Goal: Task Accomplishment & Management: Use online tool/utility

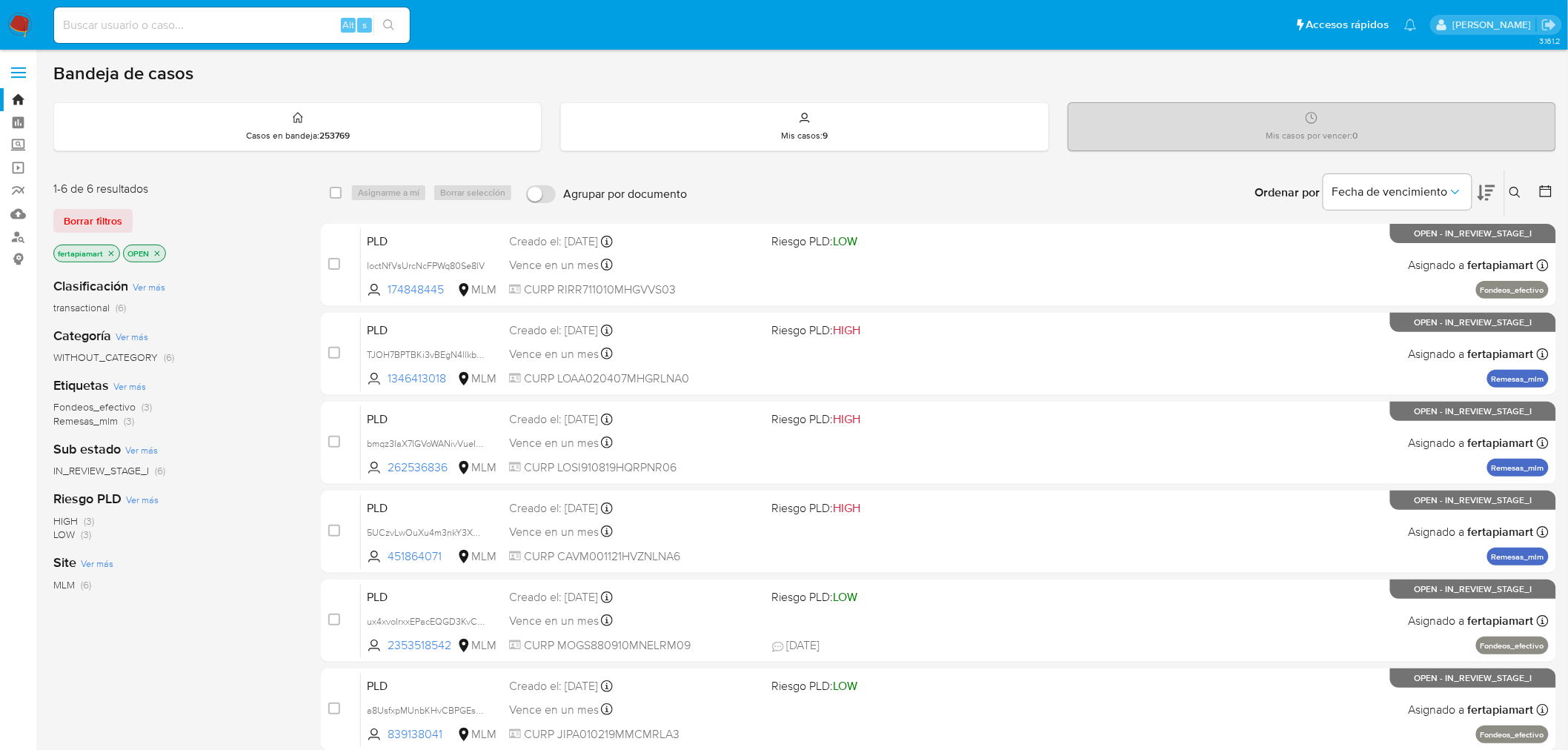
click at [1507, 193] on button at bounding box center [1518, 192] width 24 height 18
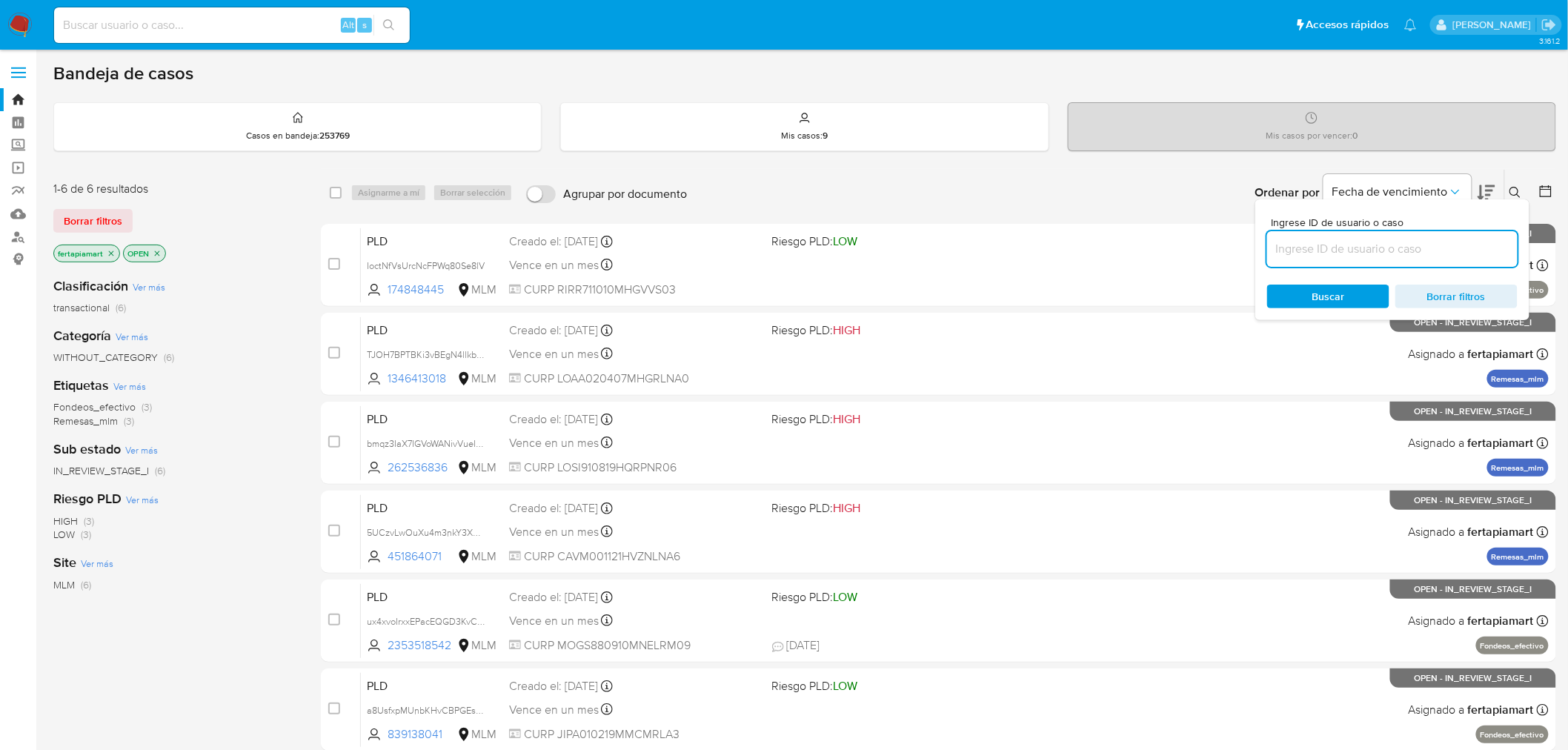
click at [1406, 246] on input at bounding box center [1392, 248] width 250 height 20
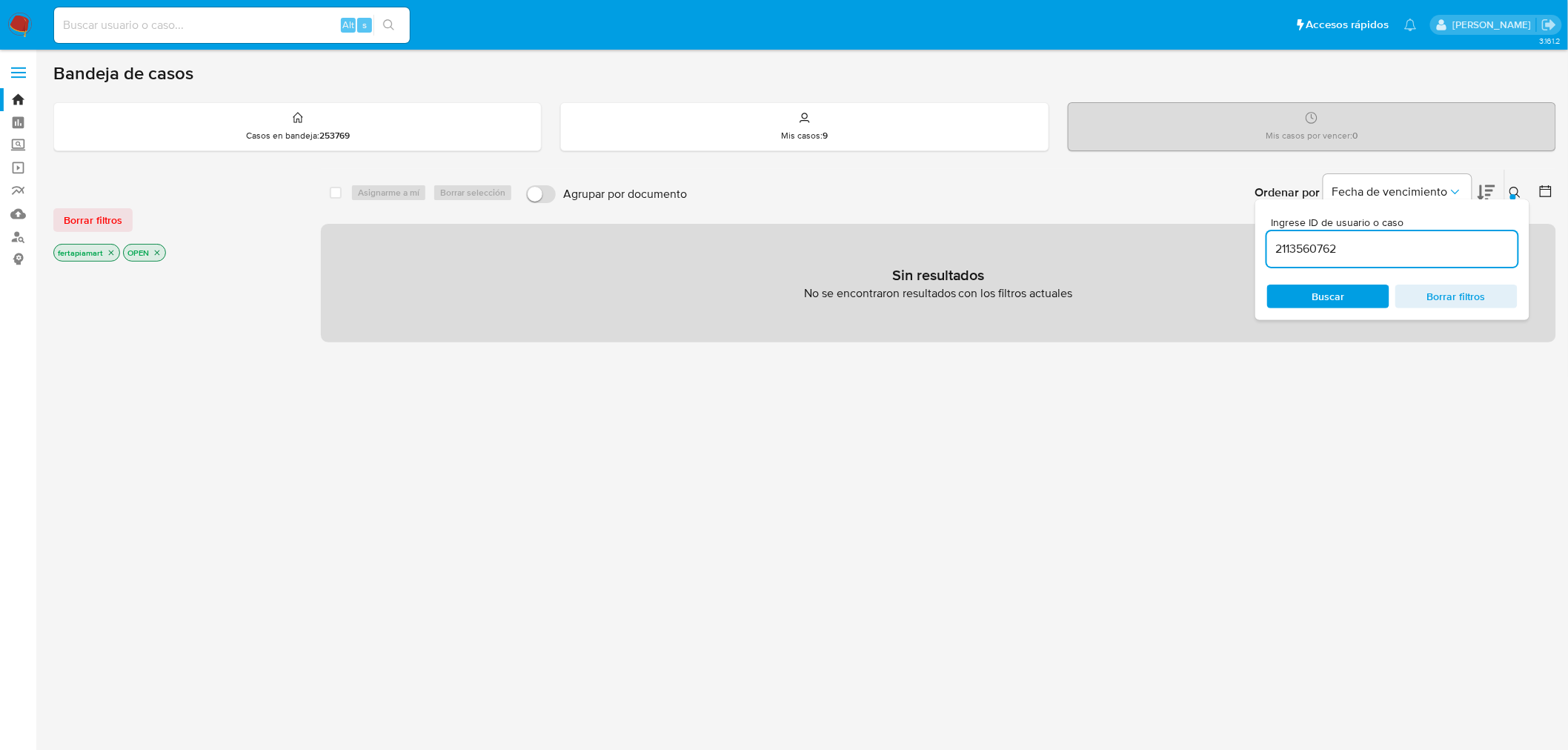
click at [1406, 246] on input "2113560762" at bounding box center [1392, 248] width 250 height 20
type input "2113560762"
click at [1305, 300] on span "Buscar" at bounding box center [1328, 296] width 102 height 21
click at [433, 123] on div "Casos en bandeja : 253769" at bounding box center [297, 126] width 487 height 48
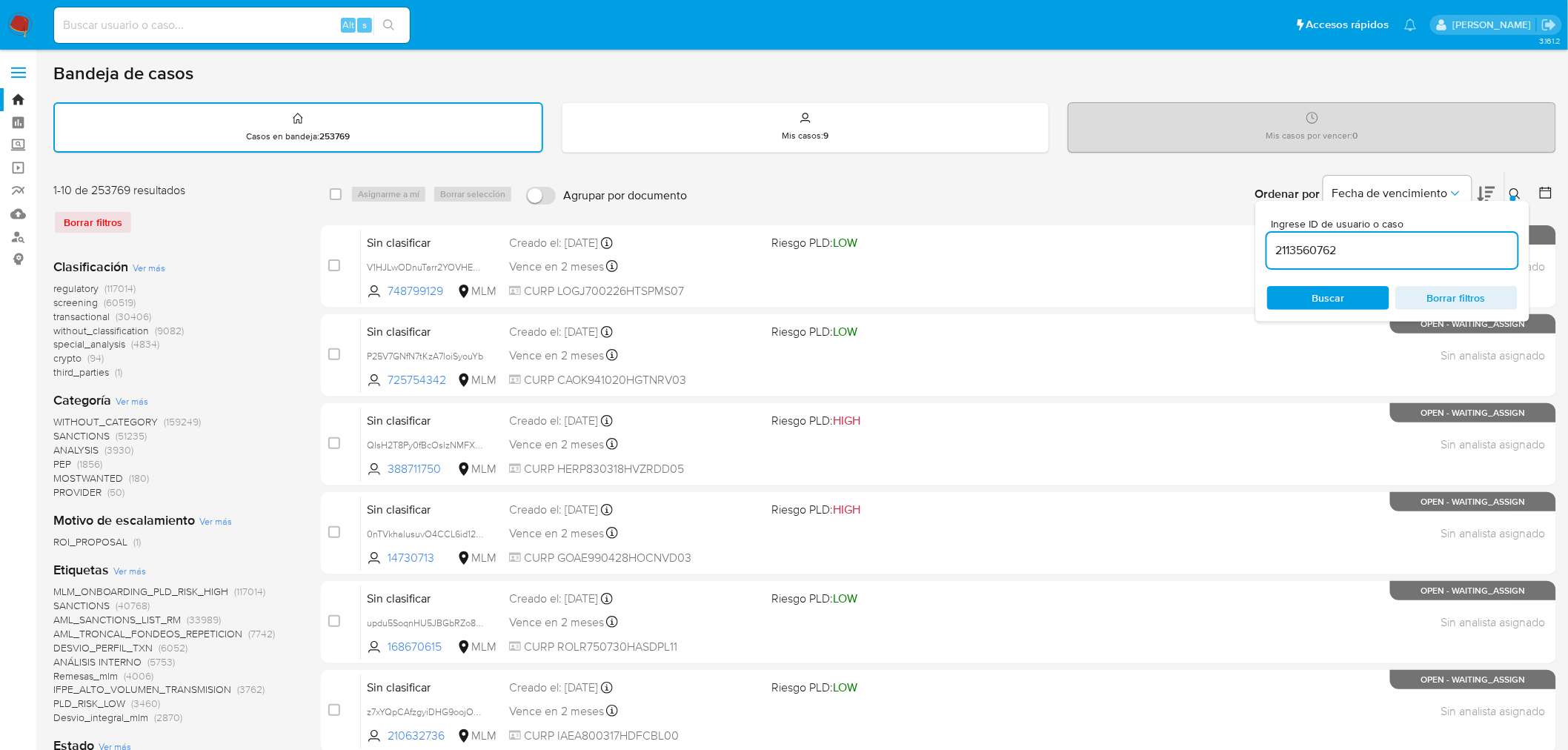
click at [1332, 290] on span "Buscar" at bounding box center [1328, 297] width 33 height 23
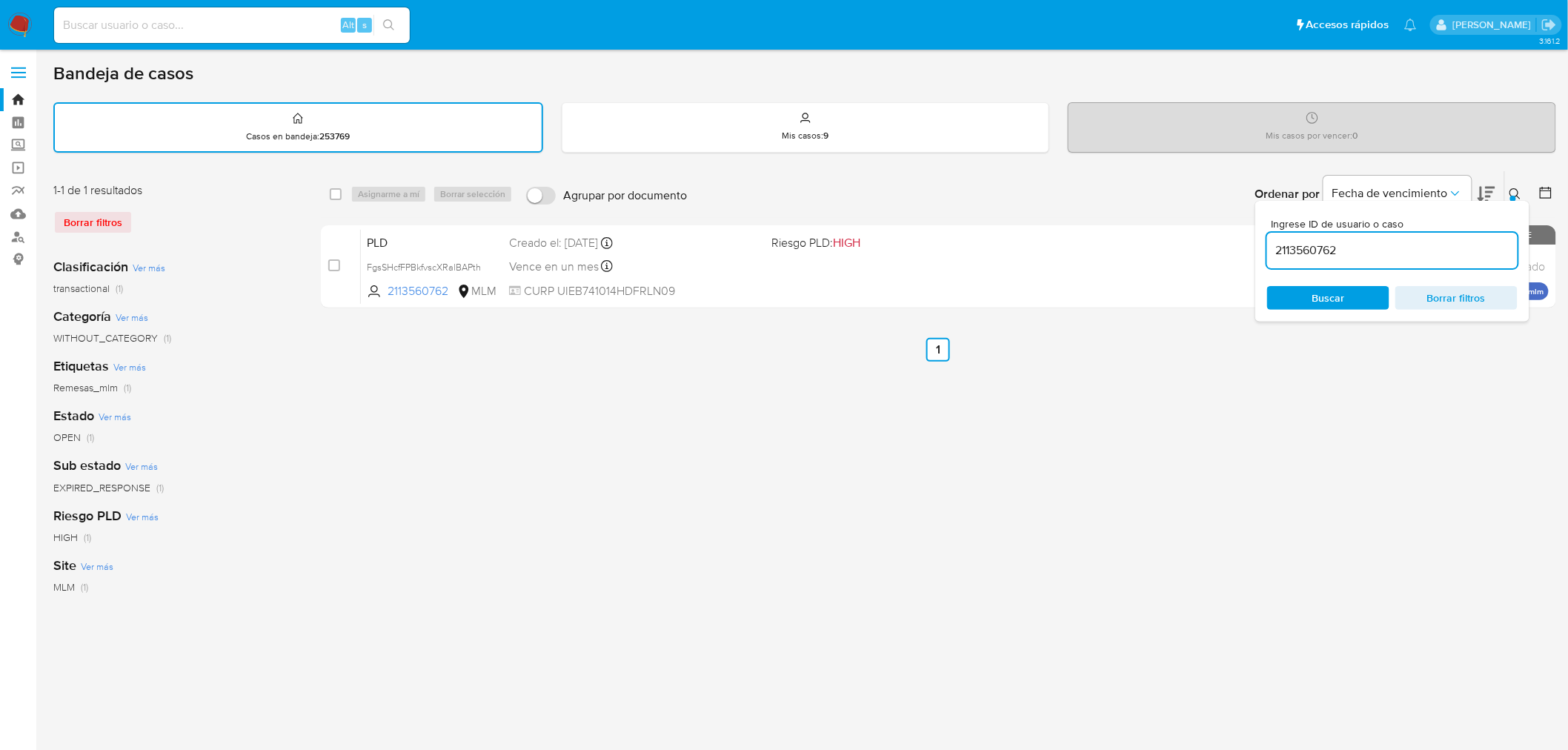
click at [1065, 360] on div "select-all-cases-checkbox Asignarme a mí Borrar selección Agrupar por documento…" at bounding box center [939, 496] width 1236 height 651
click at [1510, 189] on icon at bounding box center [1515, 194] width 11 height 11
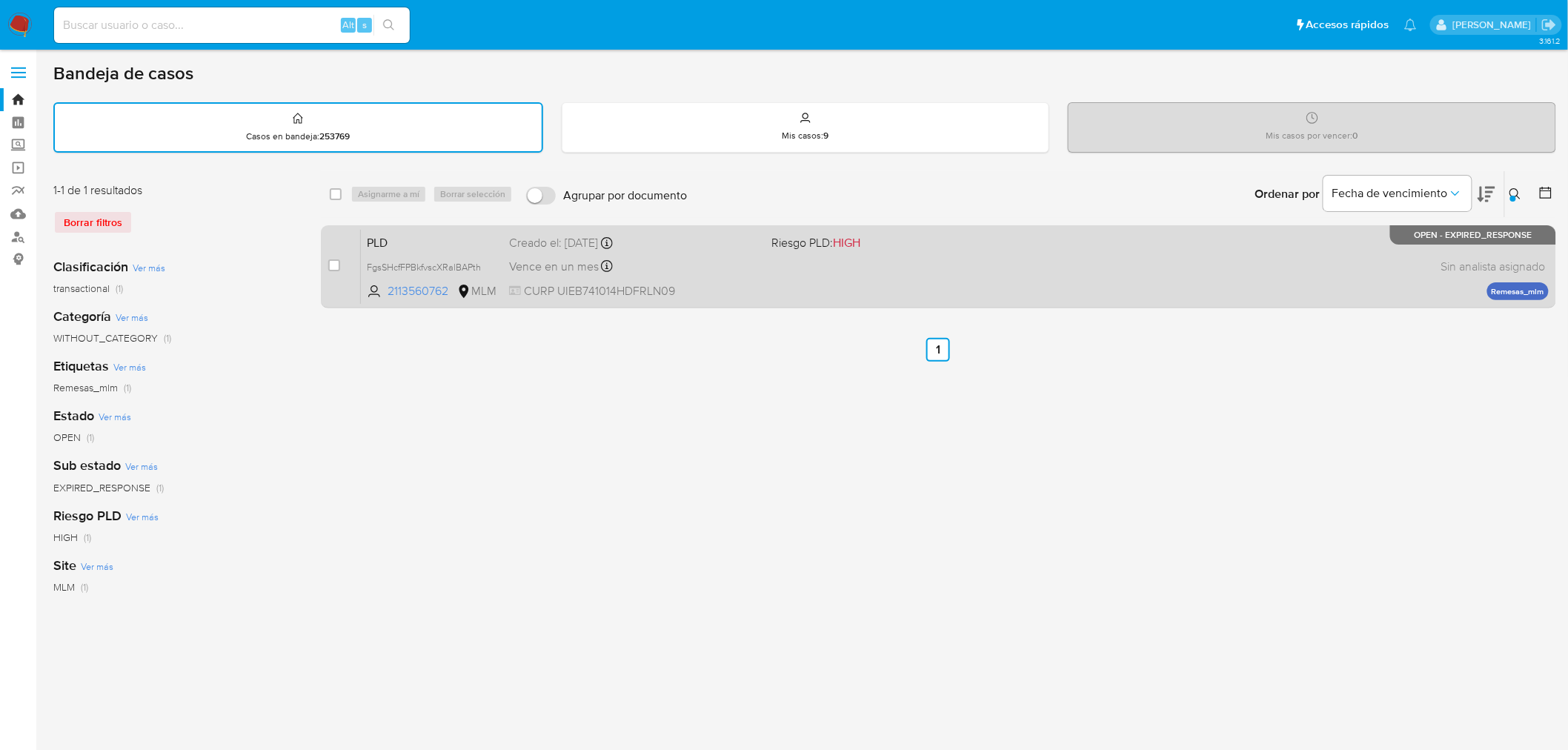
click at [1291, 273] on div "PLD FgsSHcfFPBkfvscXRalBAPth 2113560762 MLM Riesgo PLD: HIGH Creado el: 12/09/2…" at bounding box center [954, 266] width 1188 height 75
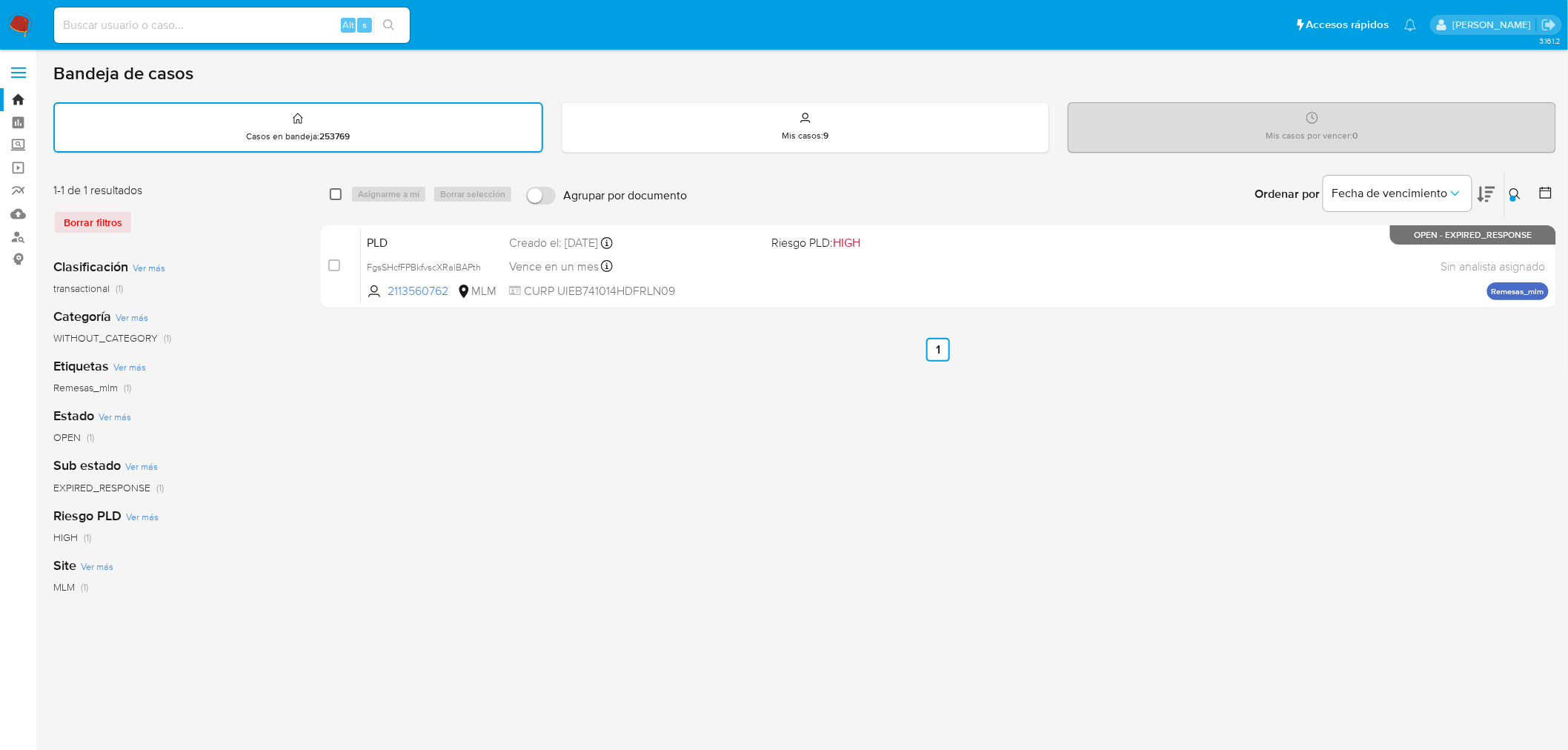
click at [332, 191] on input "checkbox" at bounding box center [335, 194] width 12 height 12
checkbox input "true"
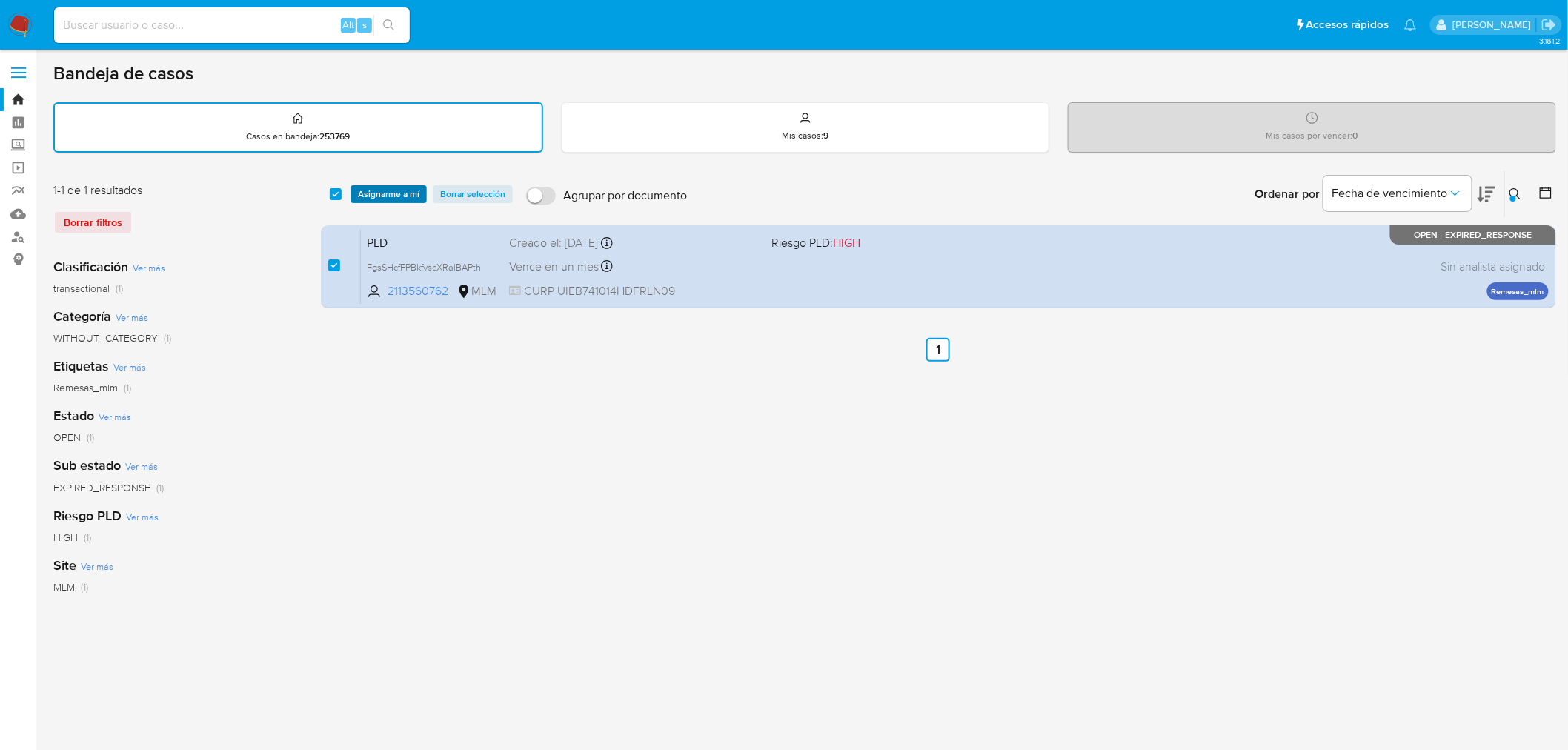
click at [384, 192] on span "Asignarme a mí" at bounding box center [388, 194] width 62 height 15
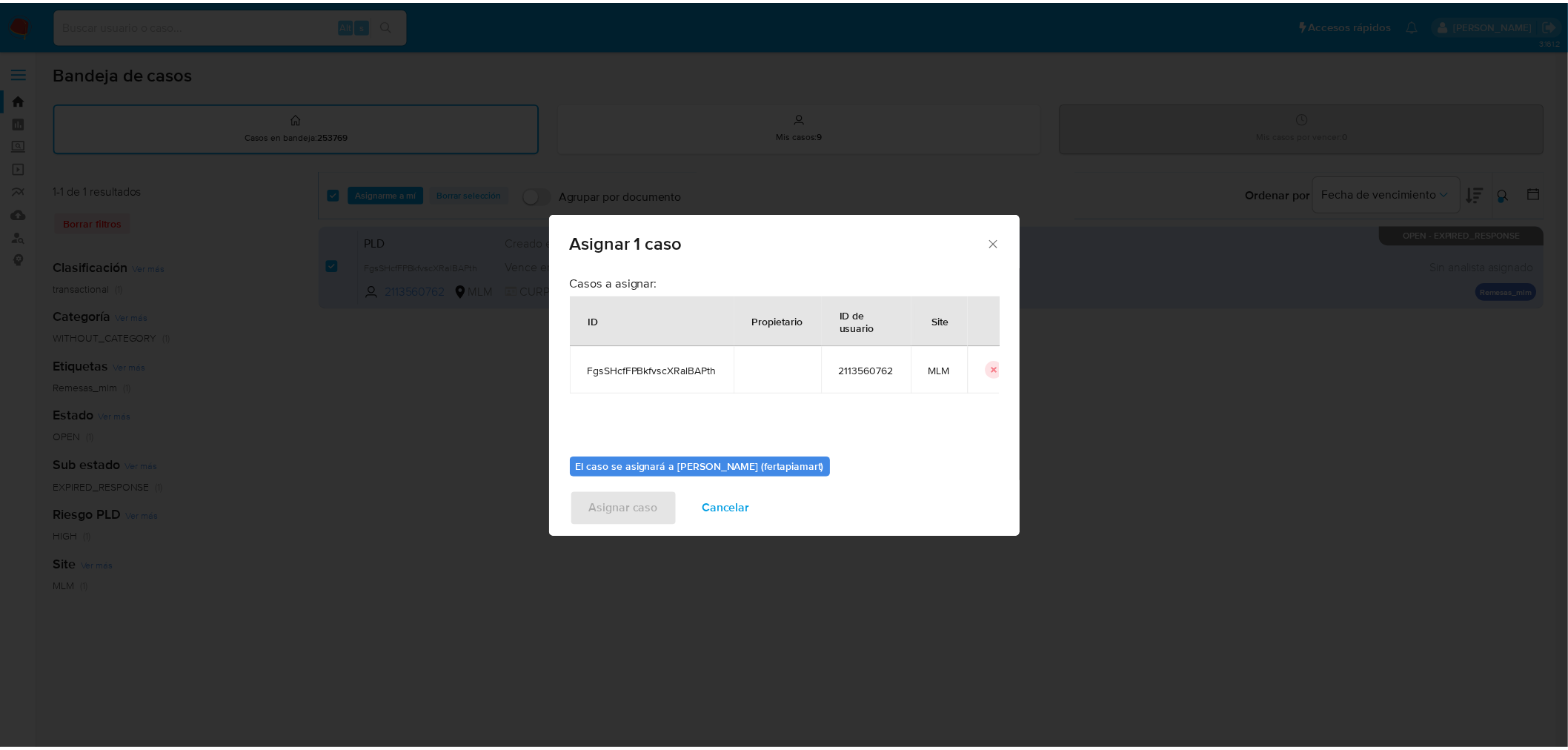
scroll to position [77, 0]
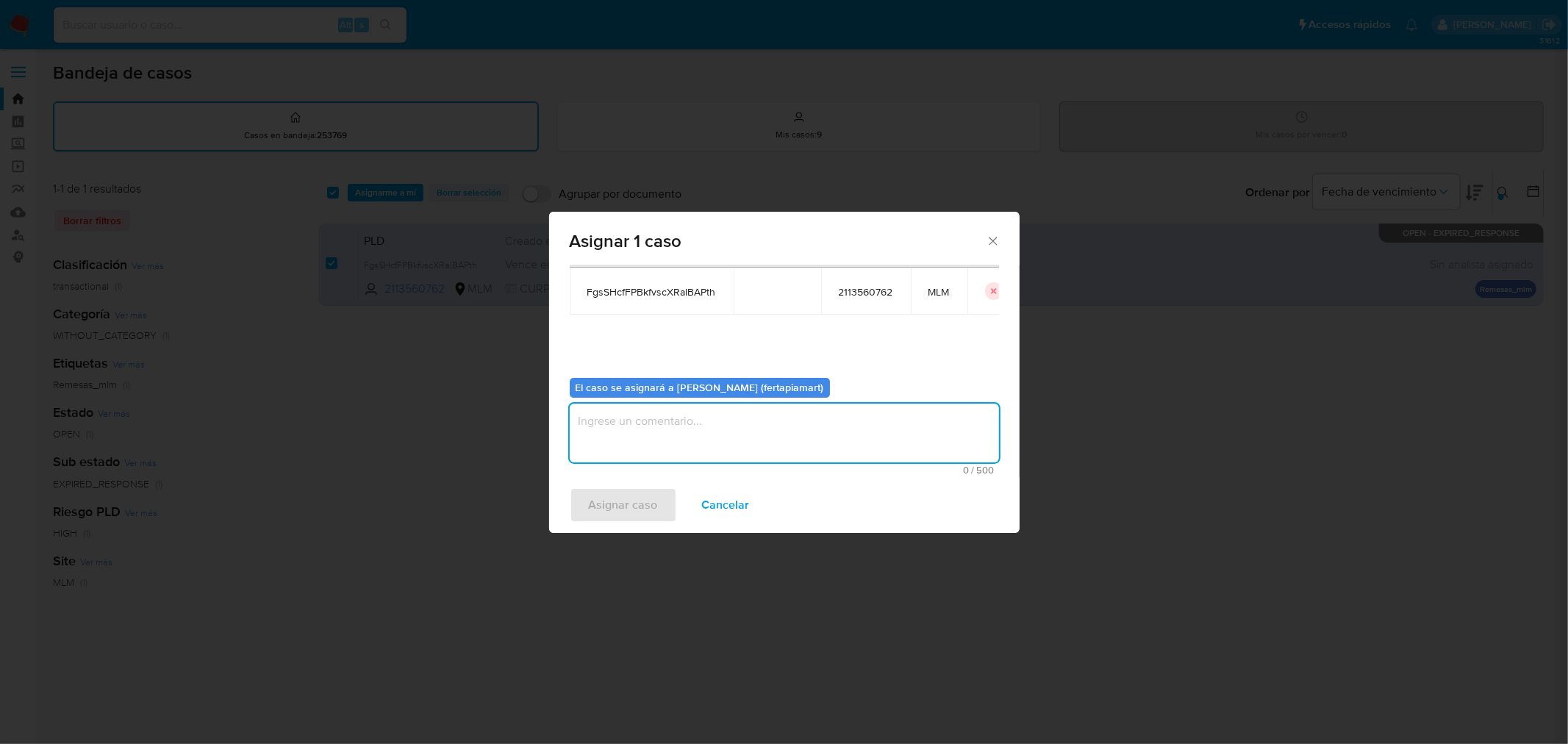
click at [664, 420] on textarea "assign-modal" at bounding box center [784, 433] width 429 height 58
type textarea "FDTM"
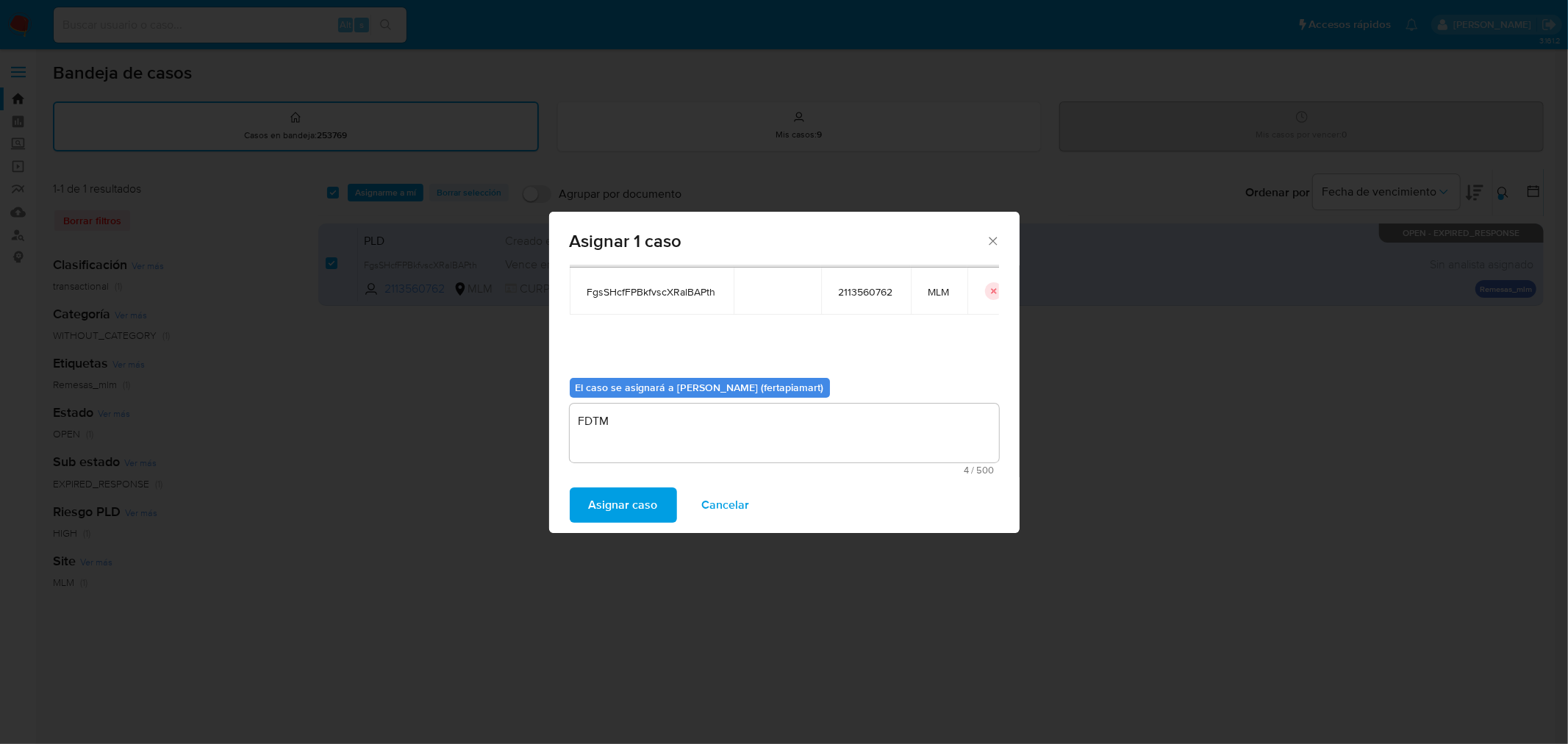
click at [622, 497] on span "Asignar caso" at bounding box center [623, 505] width 69 height 32
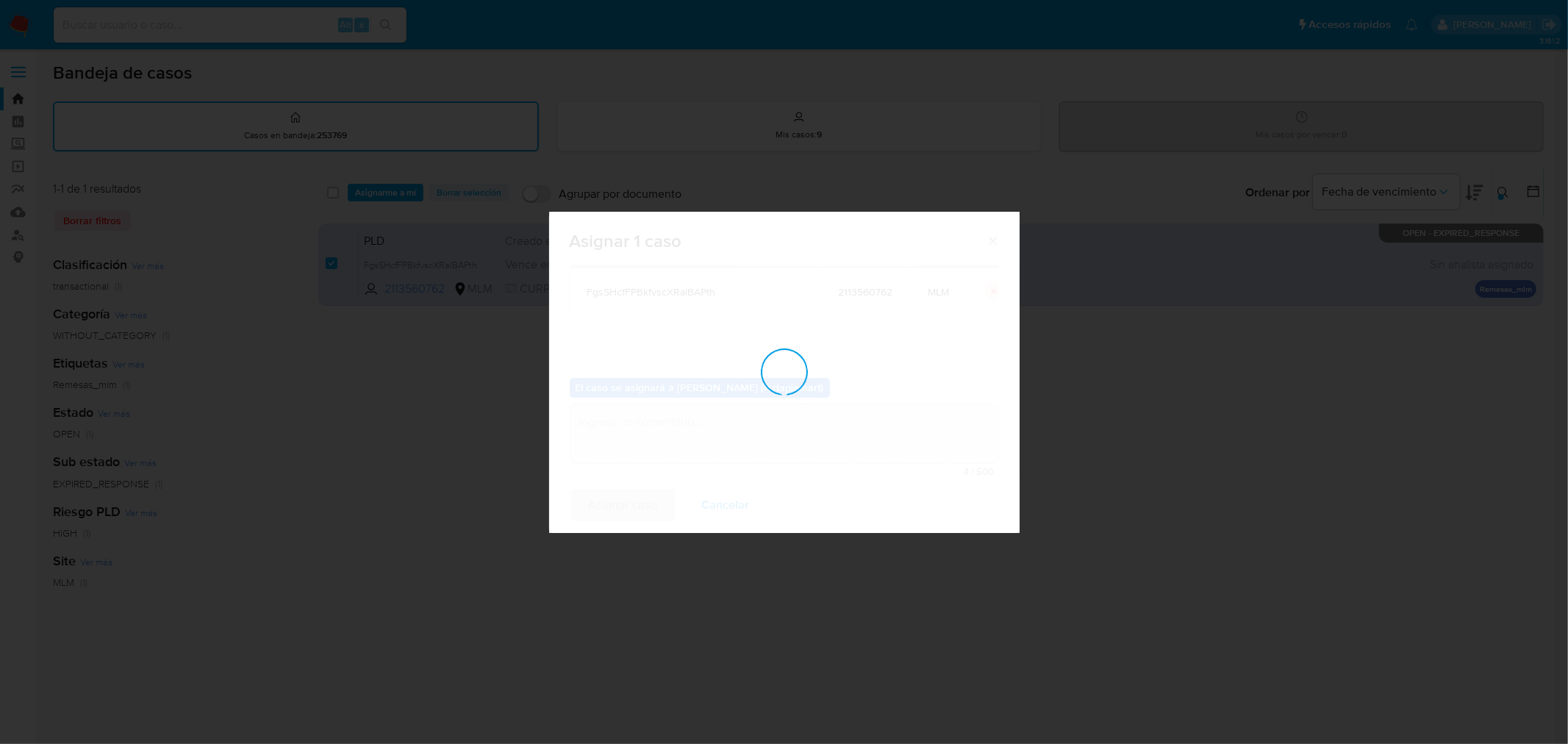
checkbox input "false"
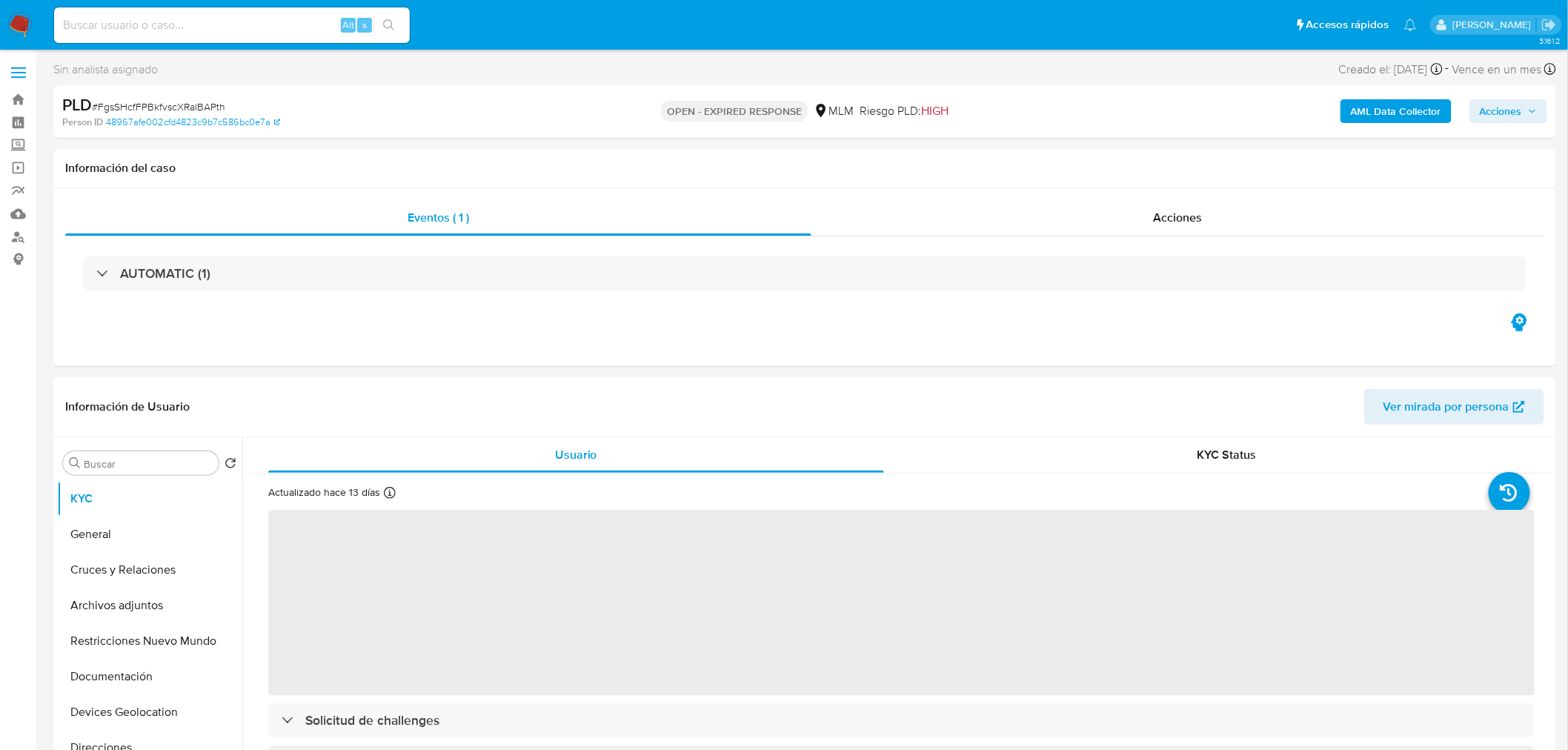
select select "10"
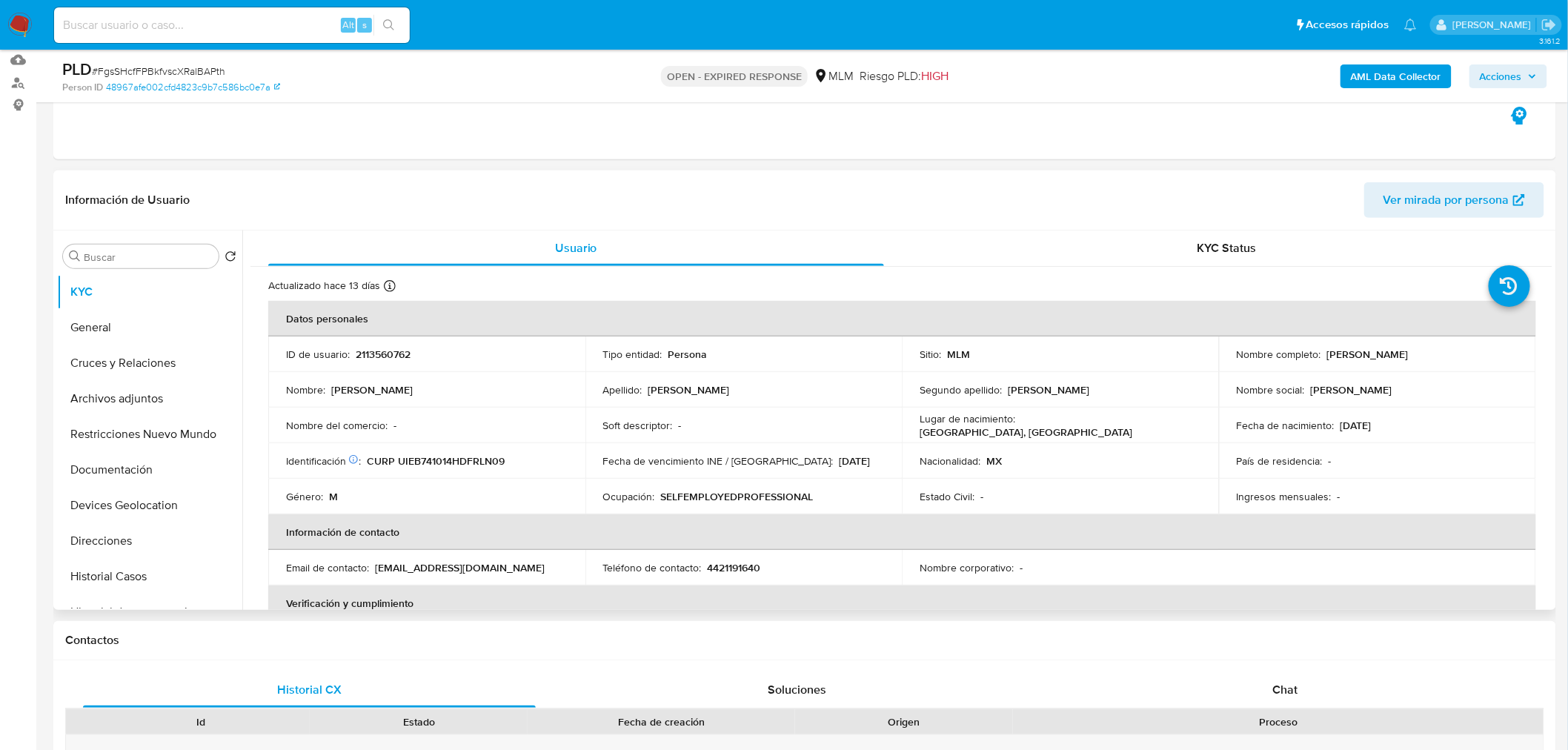
drag, startPoint x: 1446, startPoint y: 350, endPoint x: 1323, endPoint y: 354, distance: 123.1
click at [1323, 354] on div "Nombre completo : Benjamin Uriarte Elizalde" at bounding box center [1377, 354] width 282 height 13
click at [483, 458] on p "CURP UIEB741014HDFRLN09" at bounding box center [436, 460] width 138 height 13
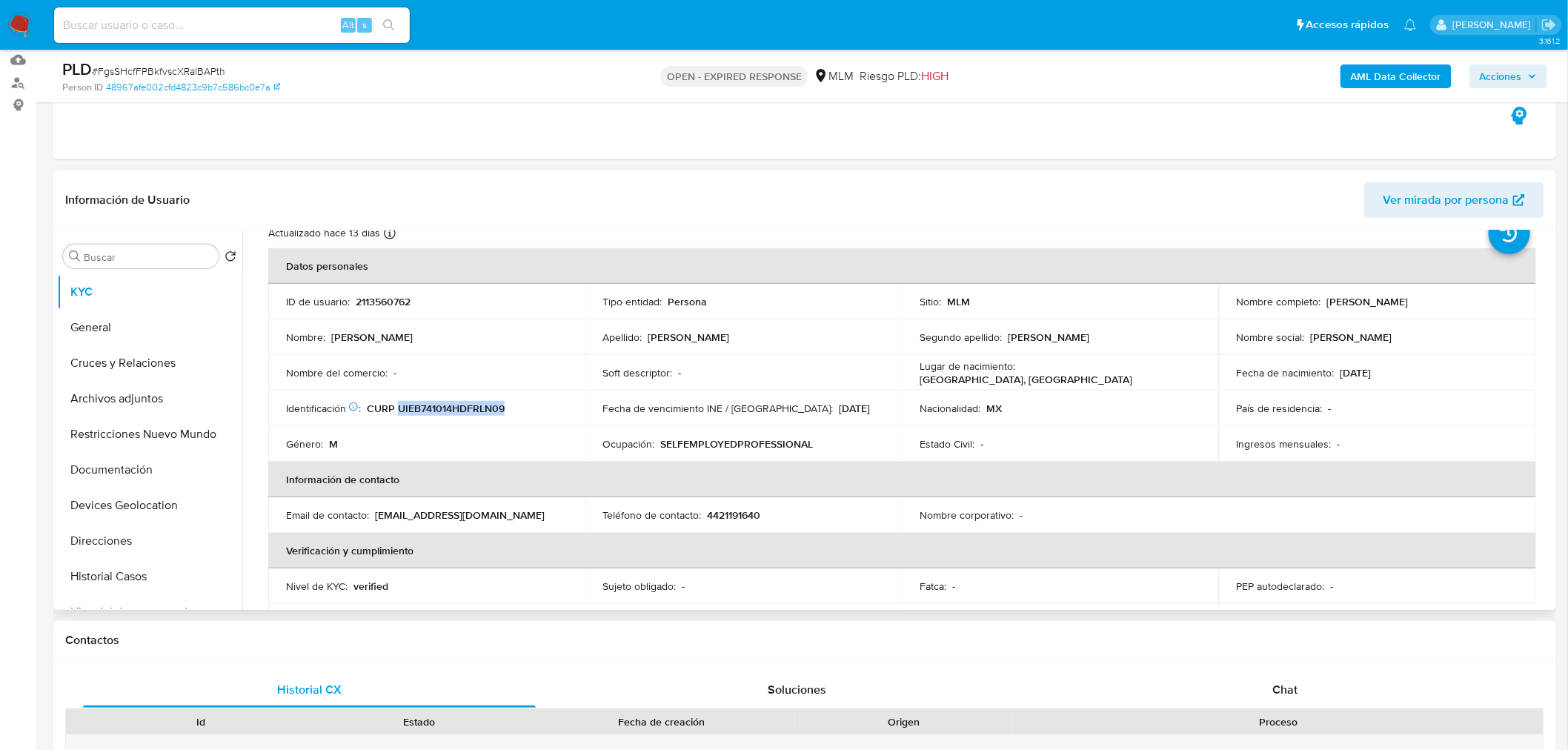
scroll to position [53, 0]
click at [720, 516] on p "4421191640" at bounding box center [734, 515] width 53 height 13
copy p "4421191640"
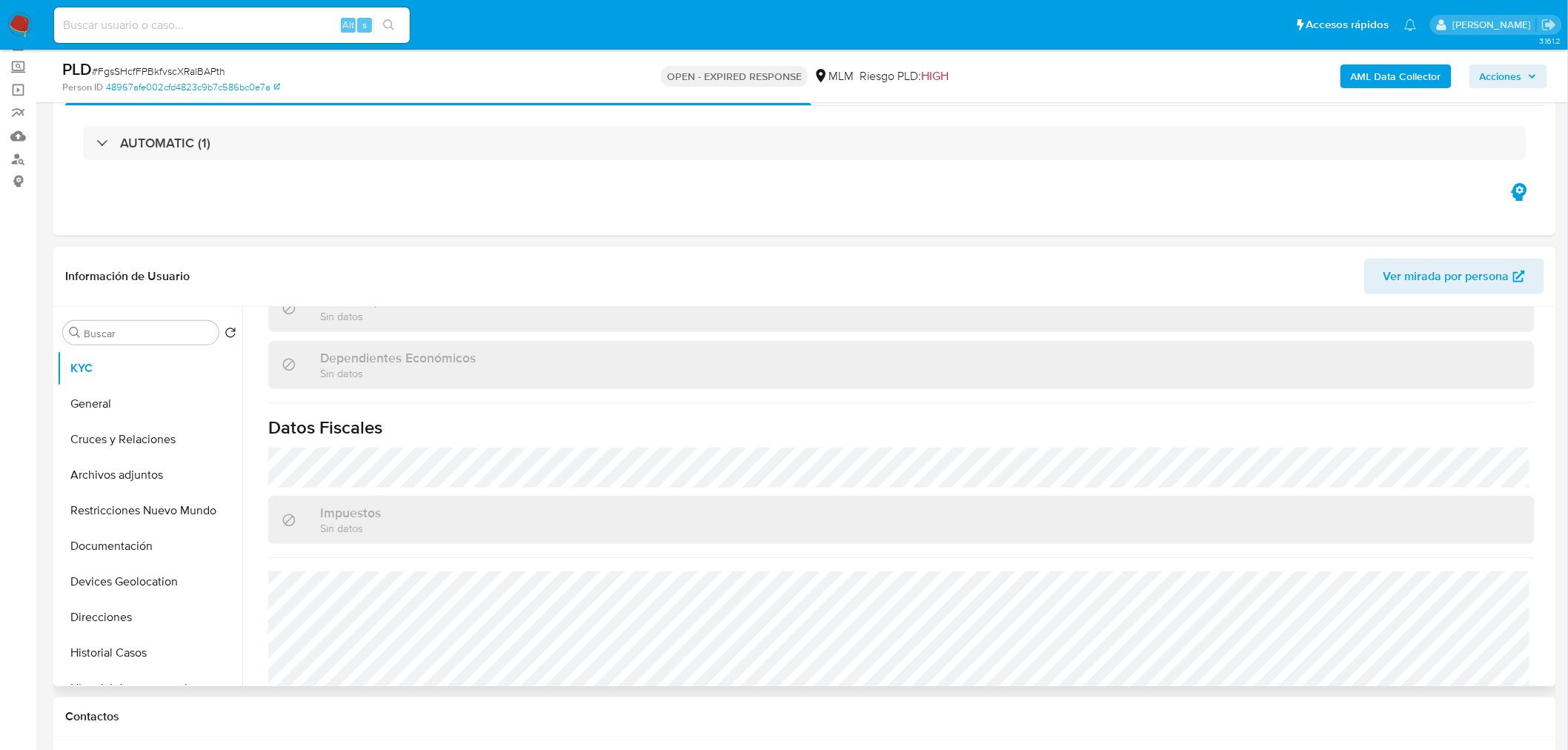
scroll to position [901, 0]
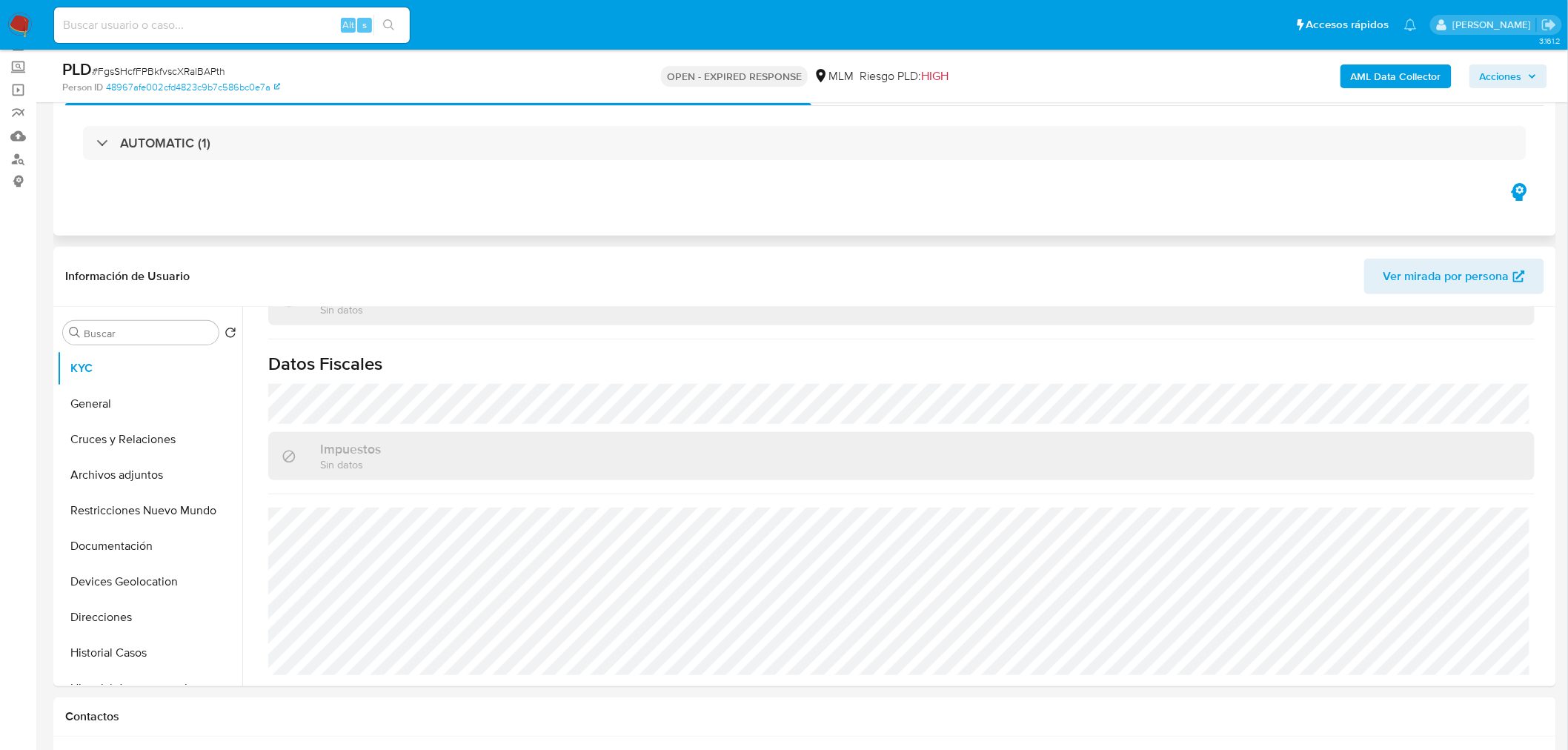
click at [457, 109] on div "AUTOMATIC (1)" at bounding box center [805, 142] width 1479 height 74
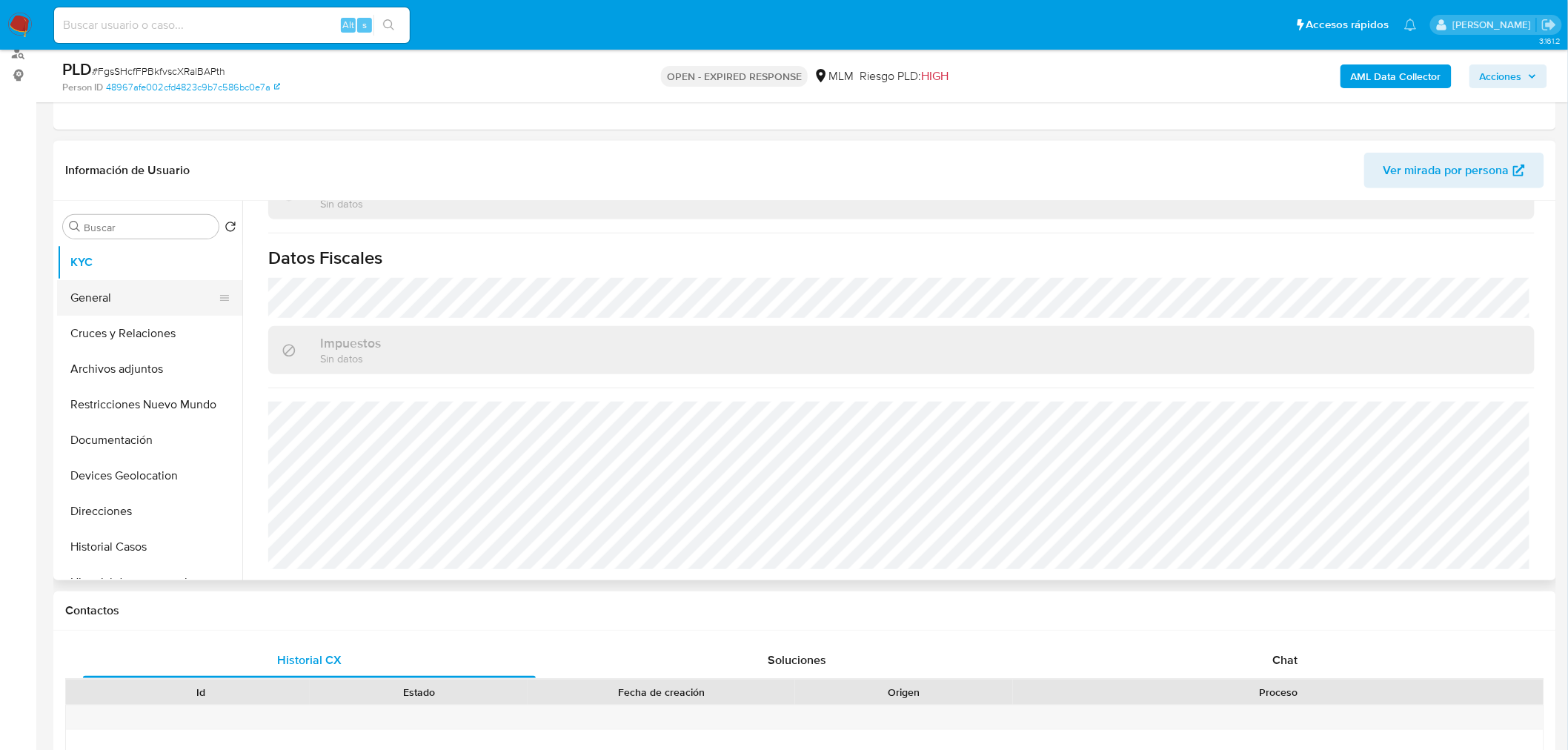
click at [141, 306] on button "General" at bounding box center [144, 298] width 174 height 35
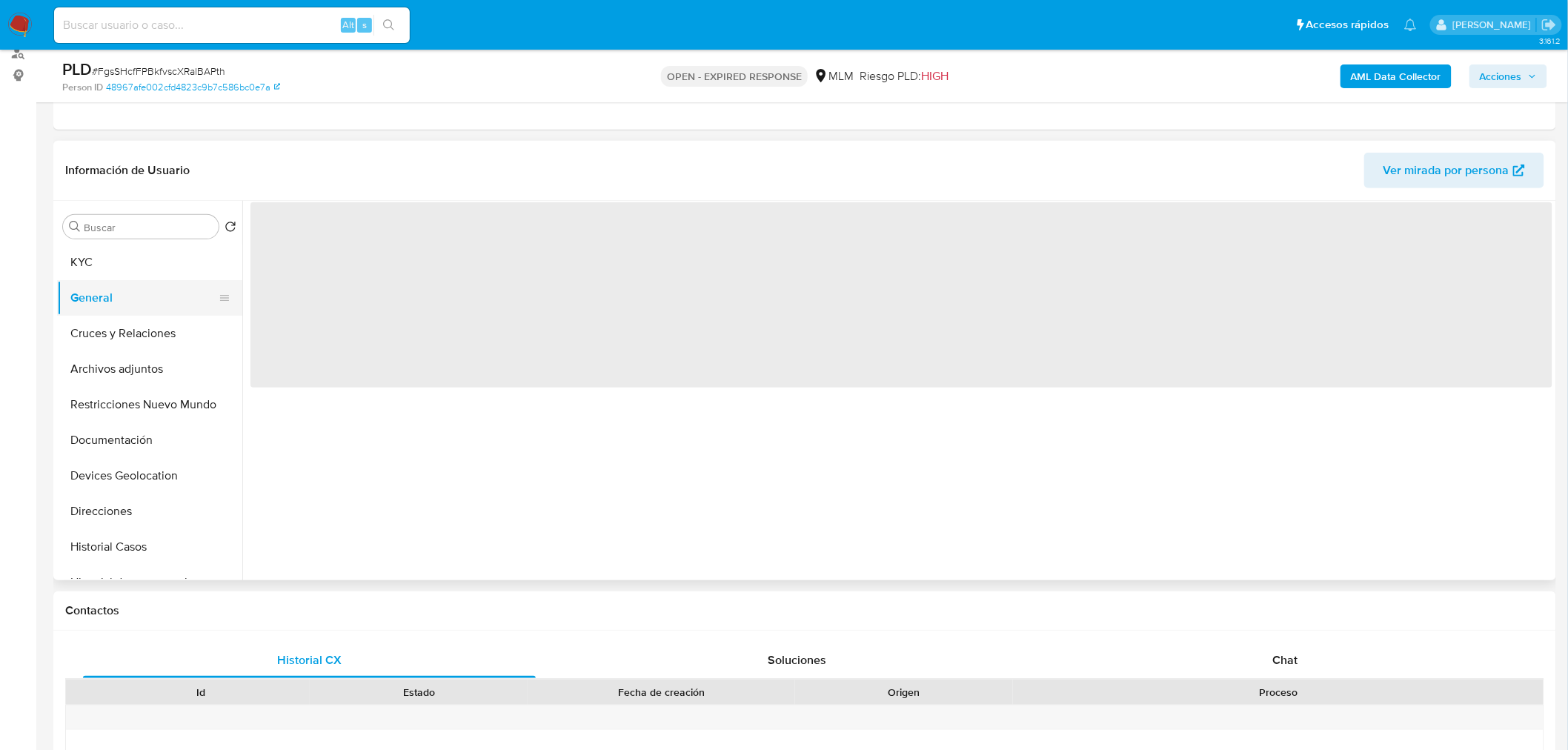
scroll to position [0, 0]
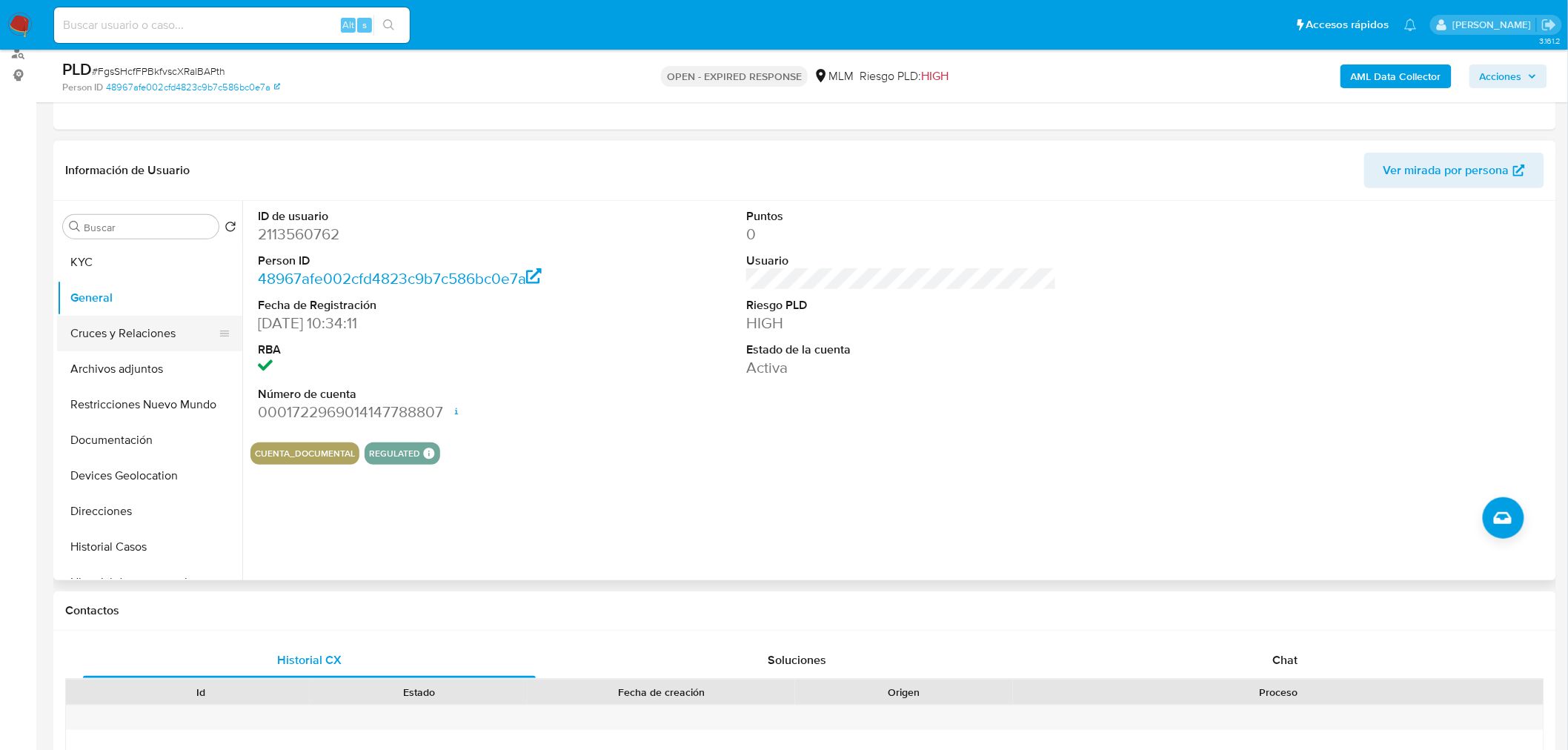
click at [150, 333] on button "Cruces y Relaciones" at bounding box center [144, 333] width 174 height 35
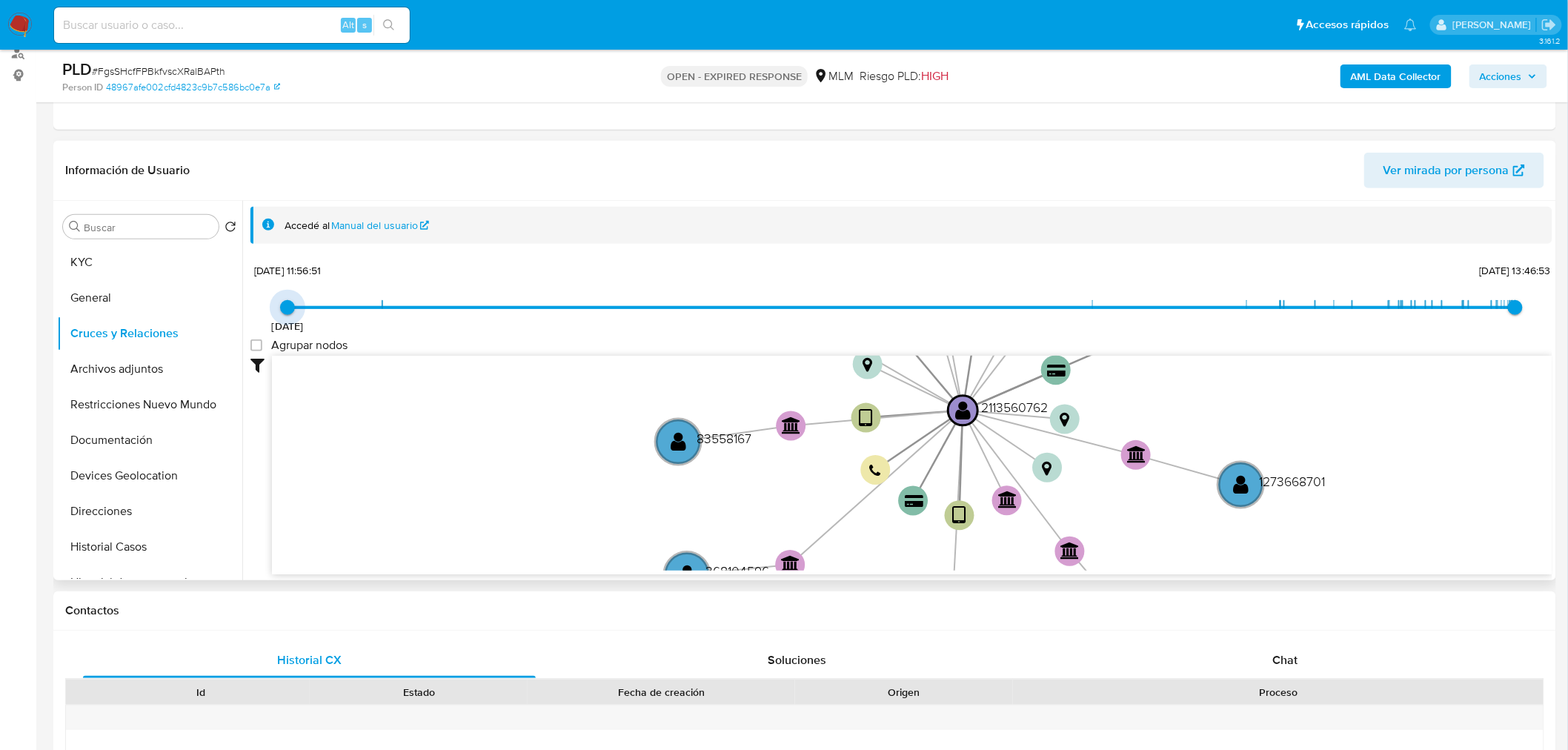
type input "1629458448000"
drag, startPoint x: 286, startPoint y: 300, endPoint x: 450, endPoint y: 304, distance: 164.0
click at [450, 304] on span "16/4/2021 20/8/2021, 6:20:48 29/9/2025, 13:46:53" at bounding box center [901, 307] width 1228 height 22
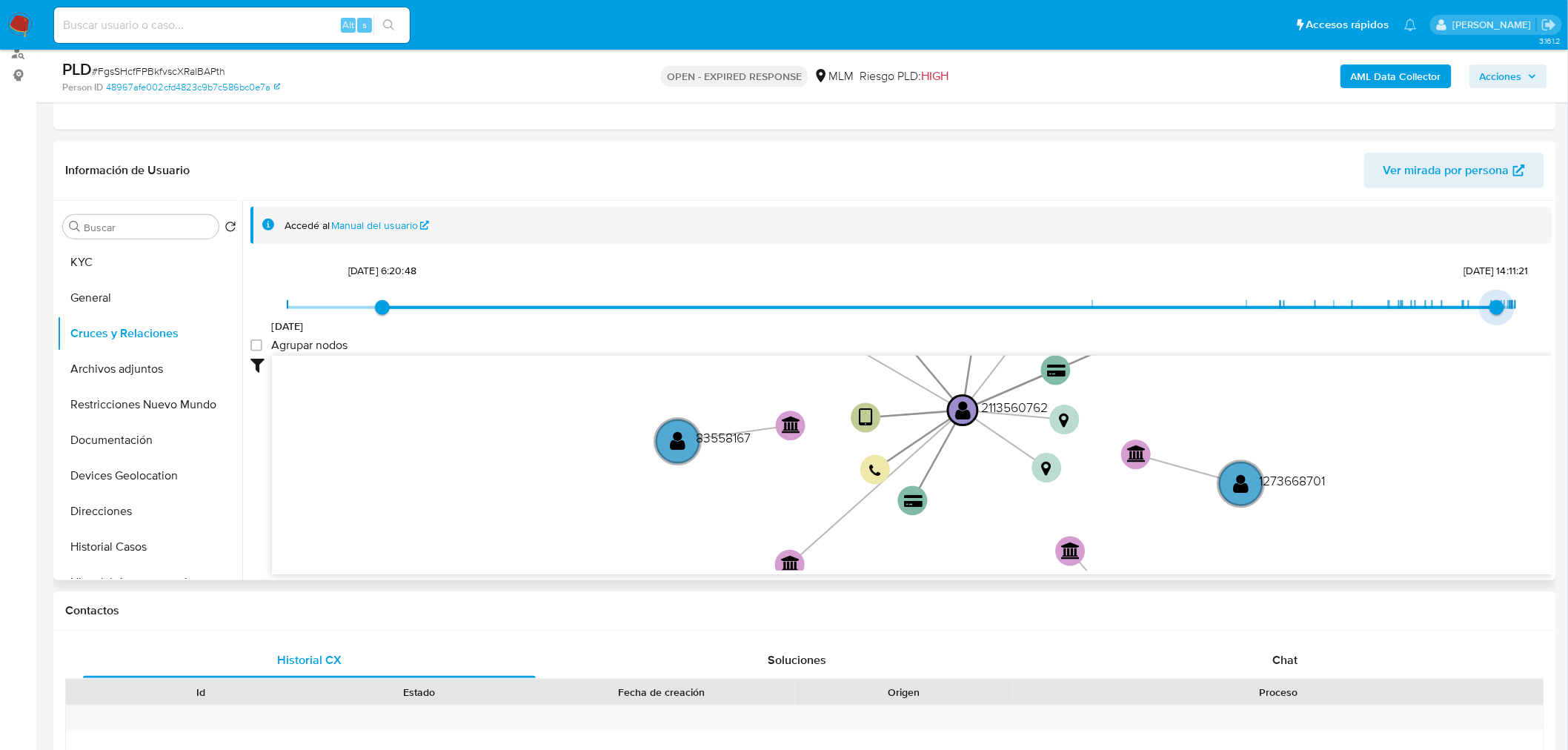
type input "1756485197000"
drag, startPoint x: 1512, startPoint y: 307, endPoint x: 1484, endPoint y: 304, distance: 28.2
click at [1485, 304] on span "29/8/2025, 10:33:17" at bounding box center [1492, 307] width 15 height 15
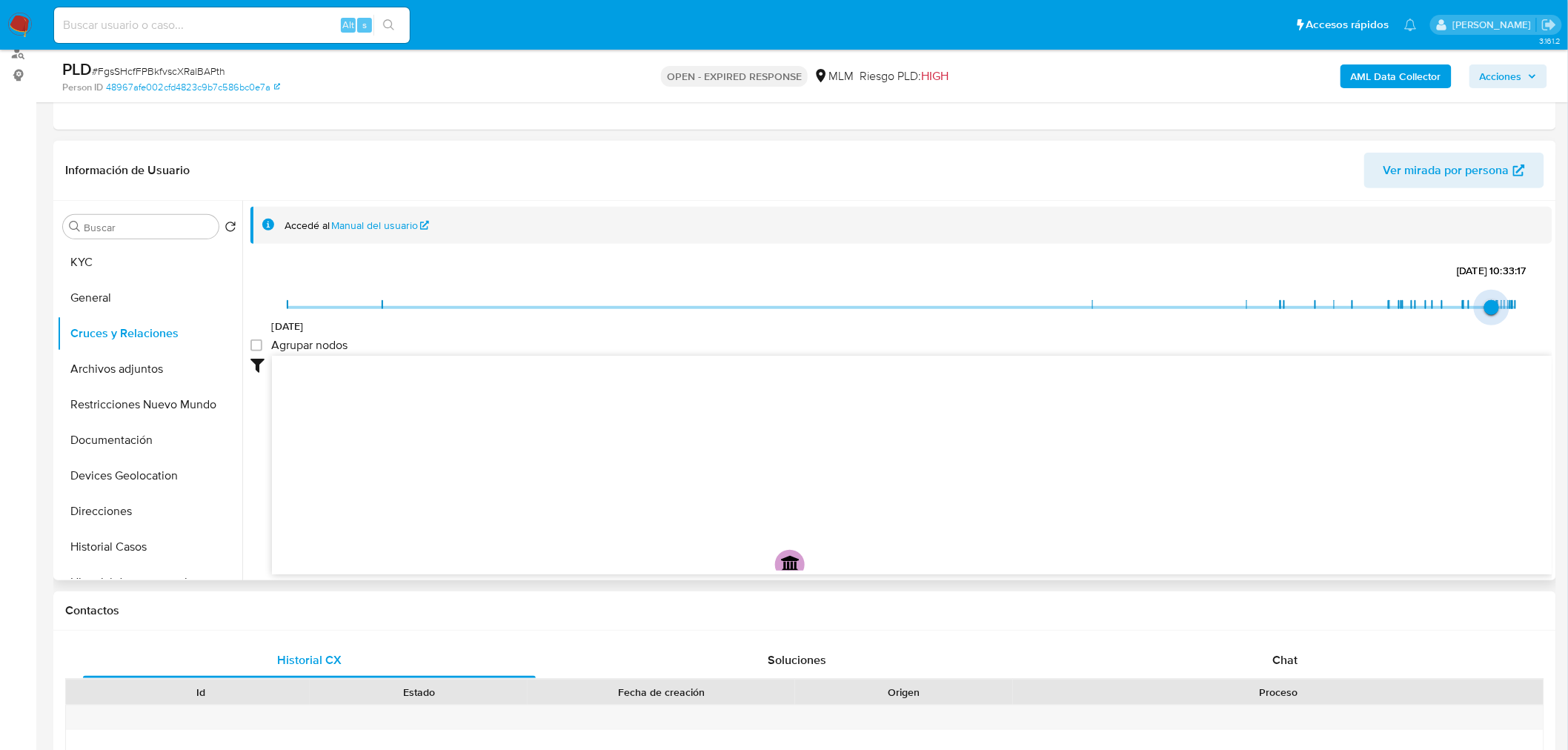
type input "1753837074000"
drag, startPoint x: 383, startPoint y: 305, endPoint x: 1470, endPoint y: 306, distance: 1087.0
click at [1470, 306] on span "29/7/2025, 18:57:54" at bounding box center [1469, 307] width 15 height 15
drag, startPoint x: 1134, startPoint y: 477, endPoint x: 969, endPoint y: 495, distance: 166.0
click at [969, 495] on icon "user-2113560762  2113560762 device-681643840723d4946db85bf2  device-674096648…" at bounding box center [911, 463] width 1280 height 215
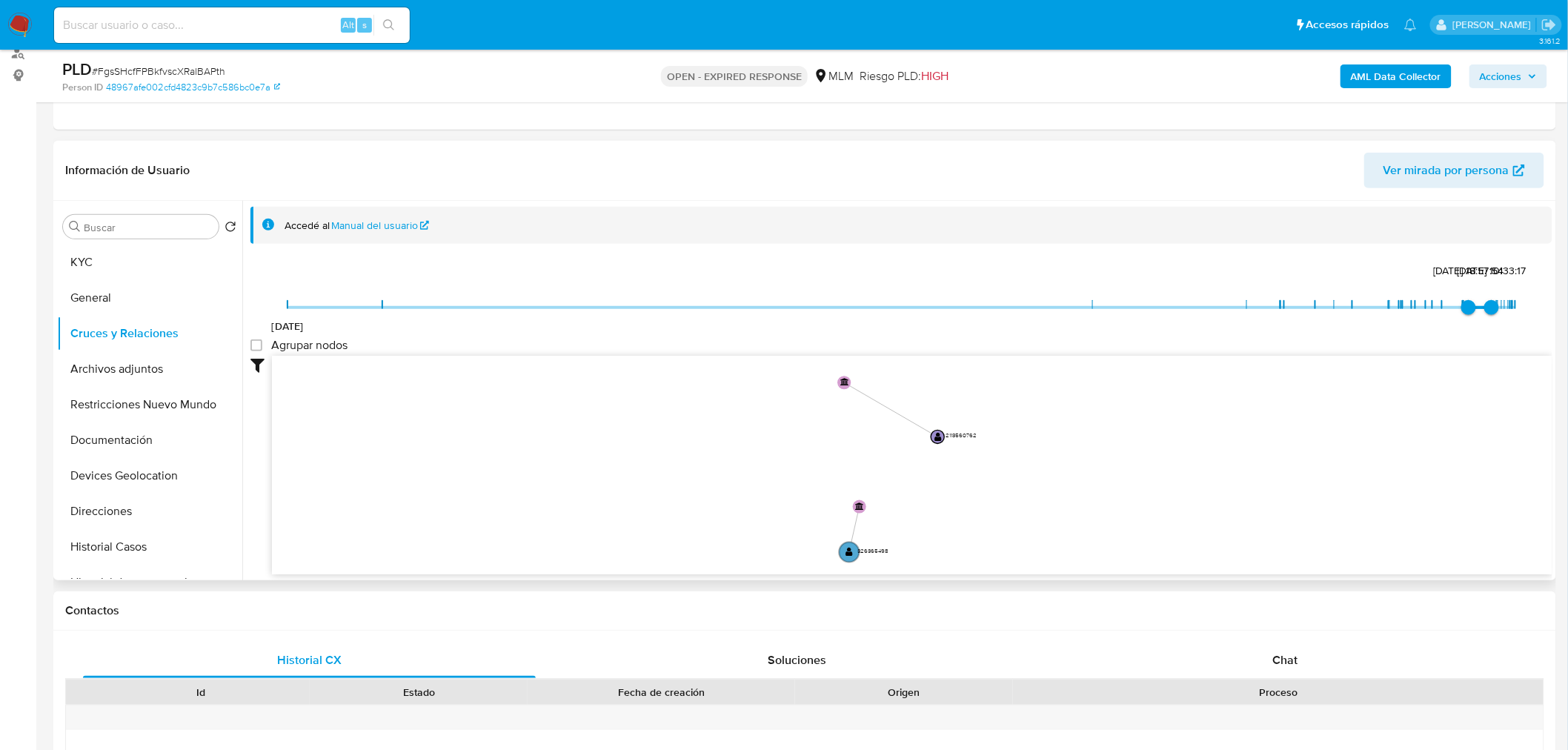
click at [969, 495] on icon "user-2113560762  2113560762 device-681643840723d4946db85bf2  device-674096648…" at bounding box center [911, 463] width 1280 height 215
click at [136, 368] on button "Archivos adjuntos" at bounding box center [144, 369] width 174 height 35
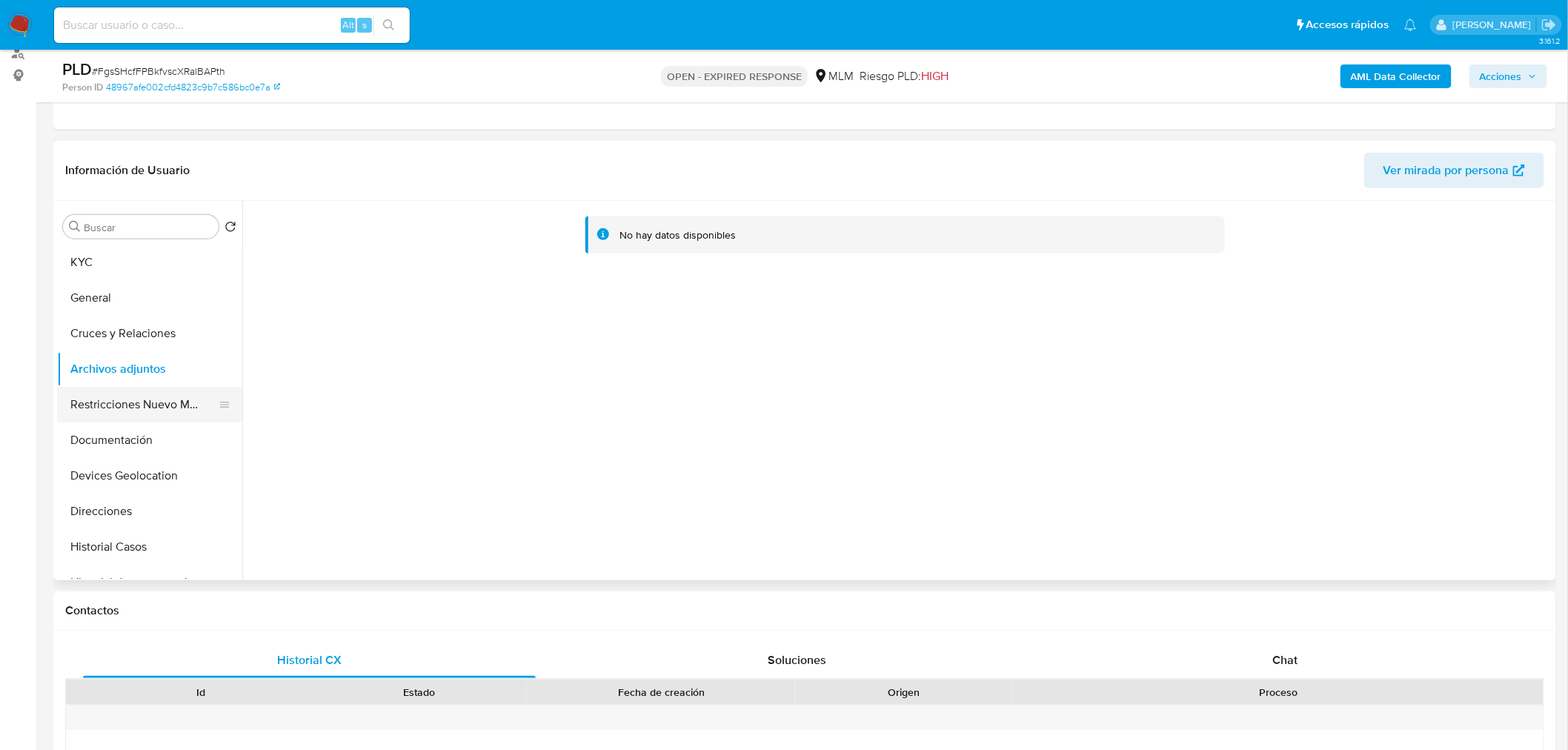
click at [165, 404] on button "Restricciones Nuevo Mundo" at bounding box center [144, 404] width 174 height 35
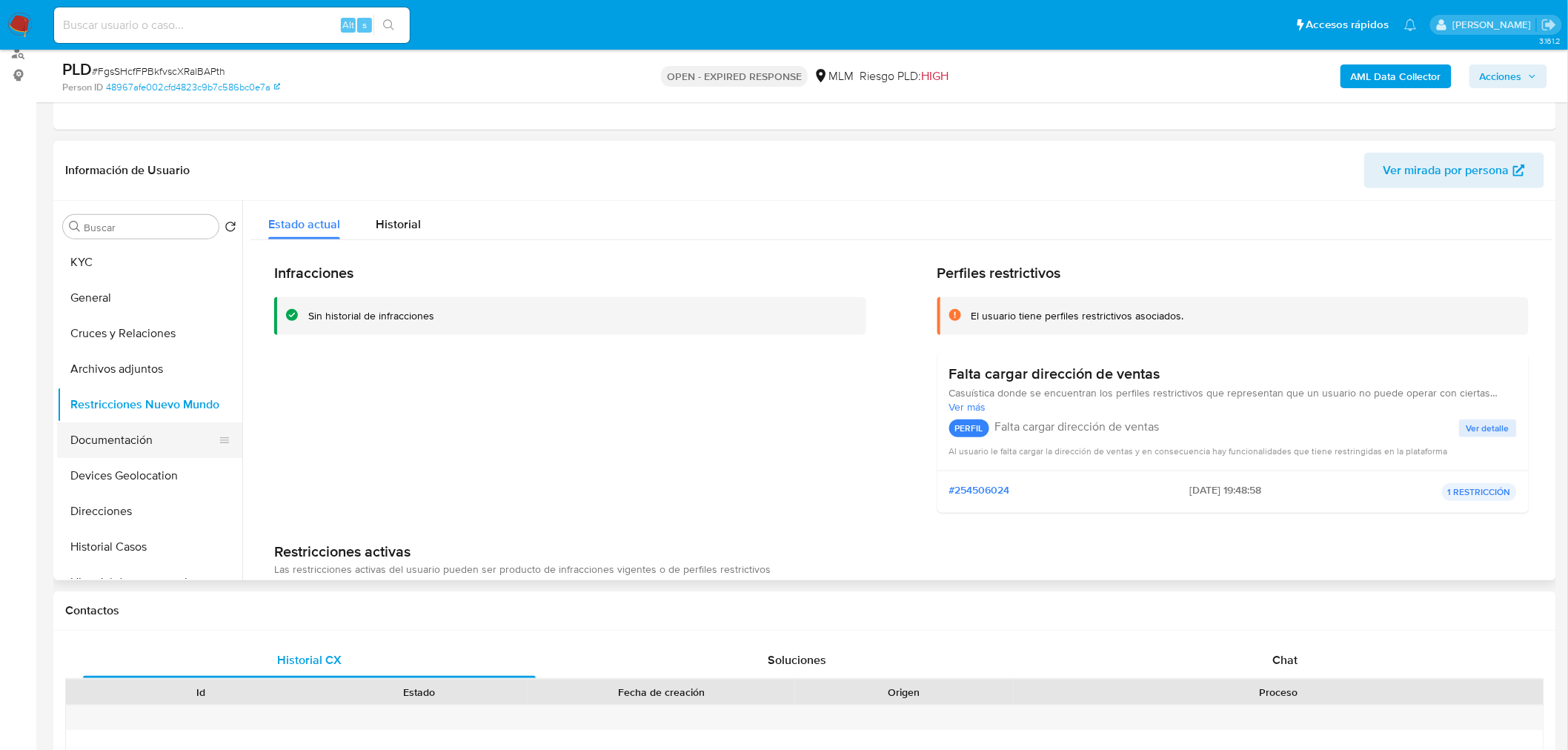
click at [122, 440] on button "Documentación" at bounding box center [144, 440] width 174 height 35
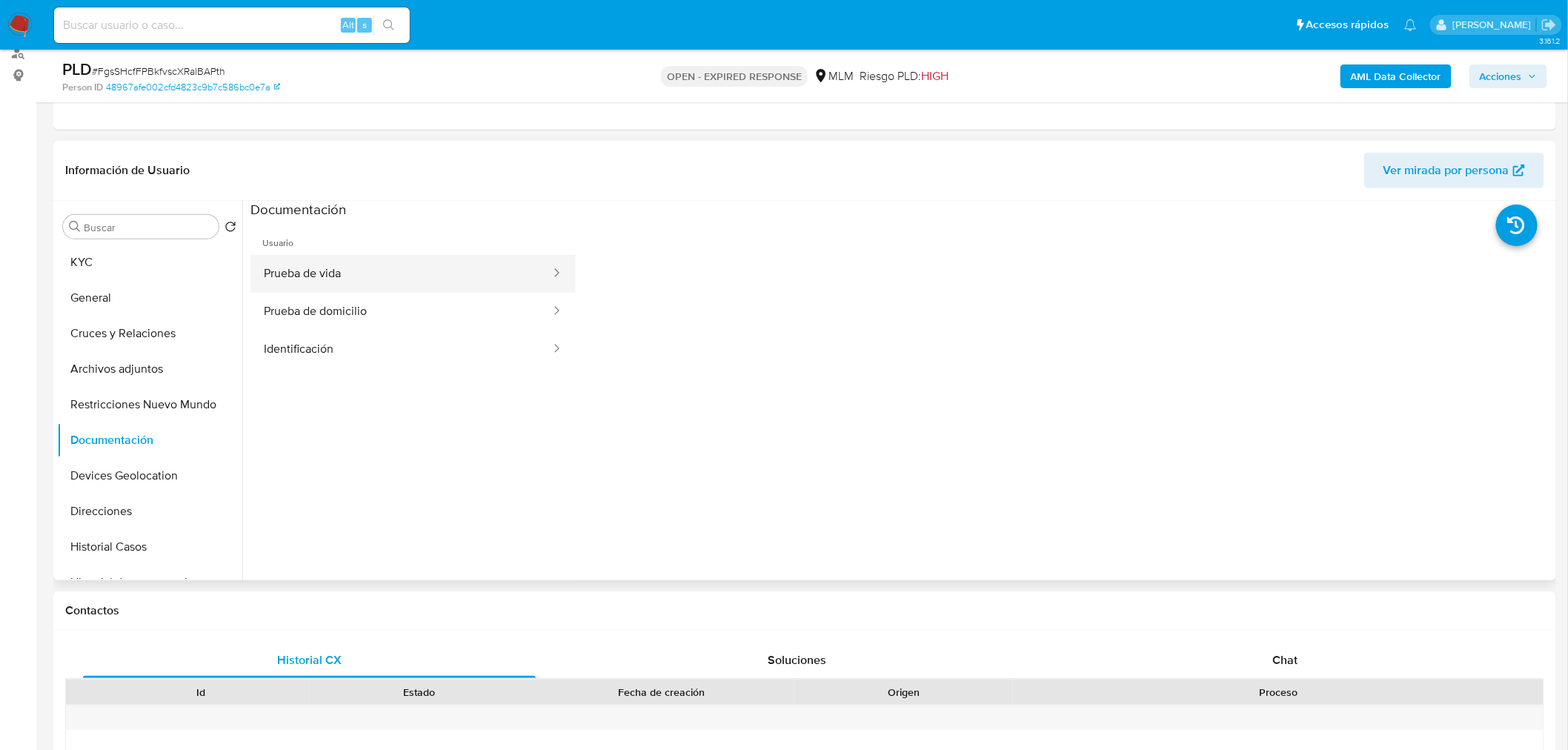
click at [438, 282] on button "Prueba de vida" at bounding box center [401, 274] width 302 height 37
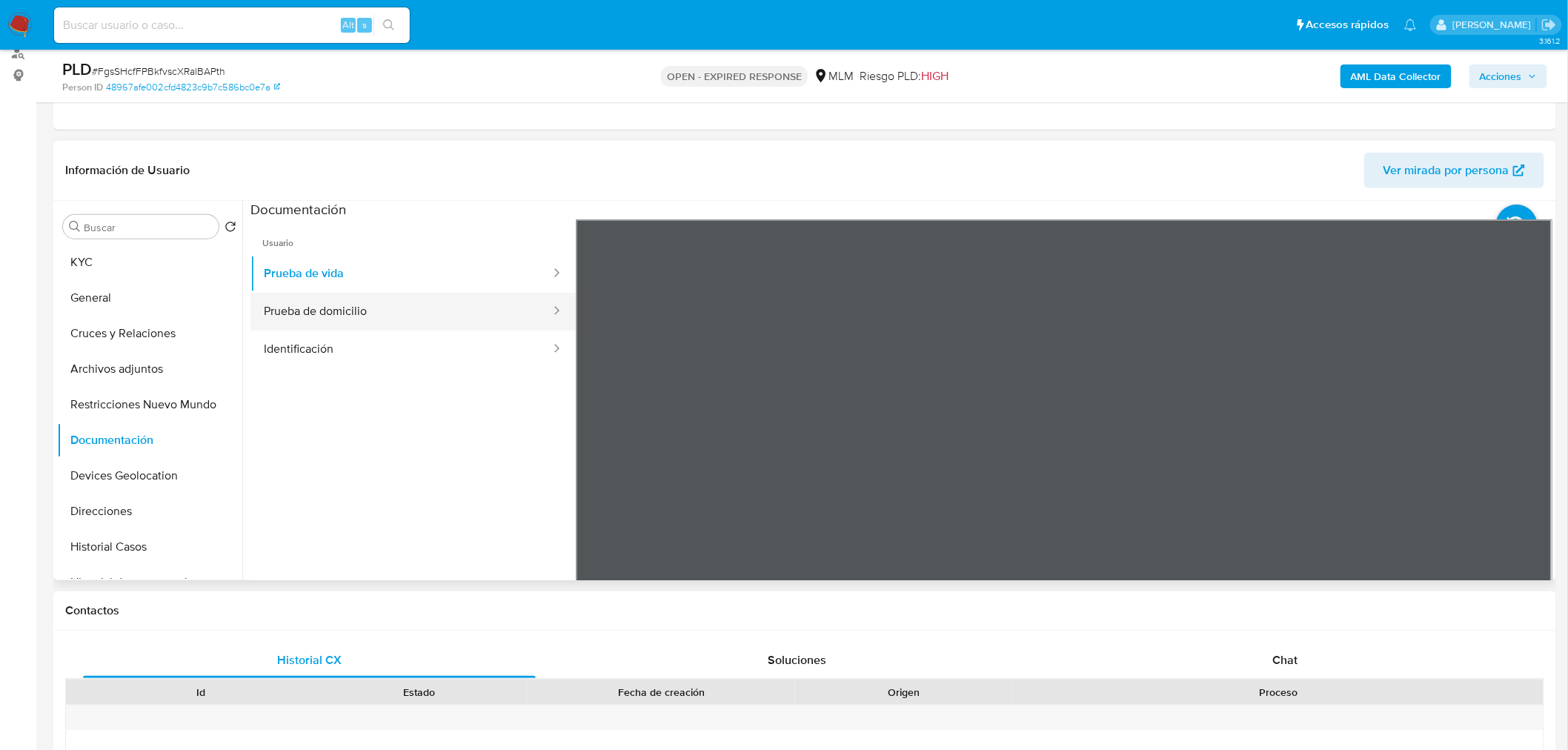
click at [418, 305] on button "Prueba de domicilio" at bounding box center [401, 311] width 302 height 37
click at [333, 347] on button "Identificación" at bounding box center [401, 349] width 302 height 37
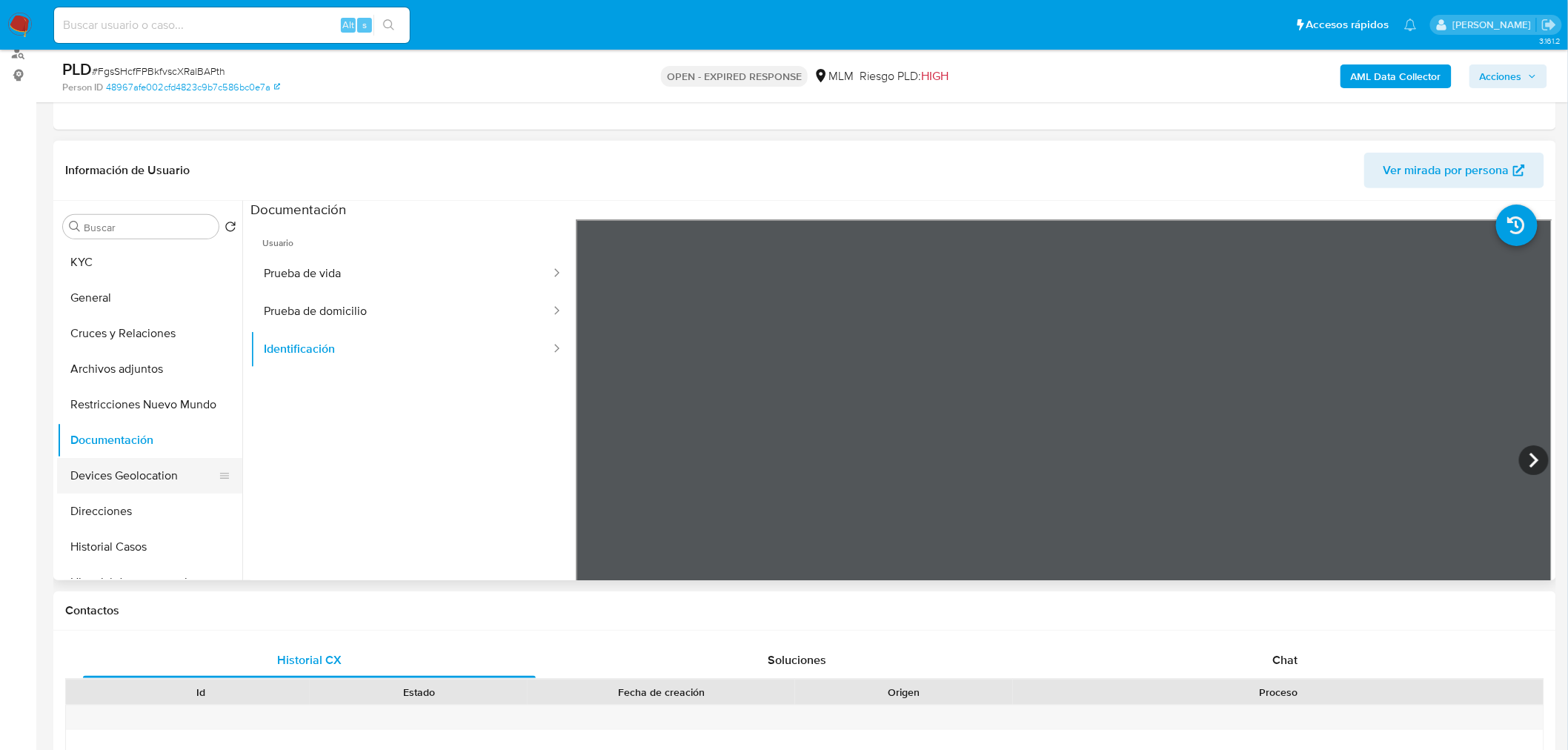
click at [135, 469] on button "Devices Geolocation" at bounding box center [144, 475] width 174 height 35
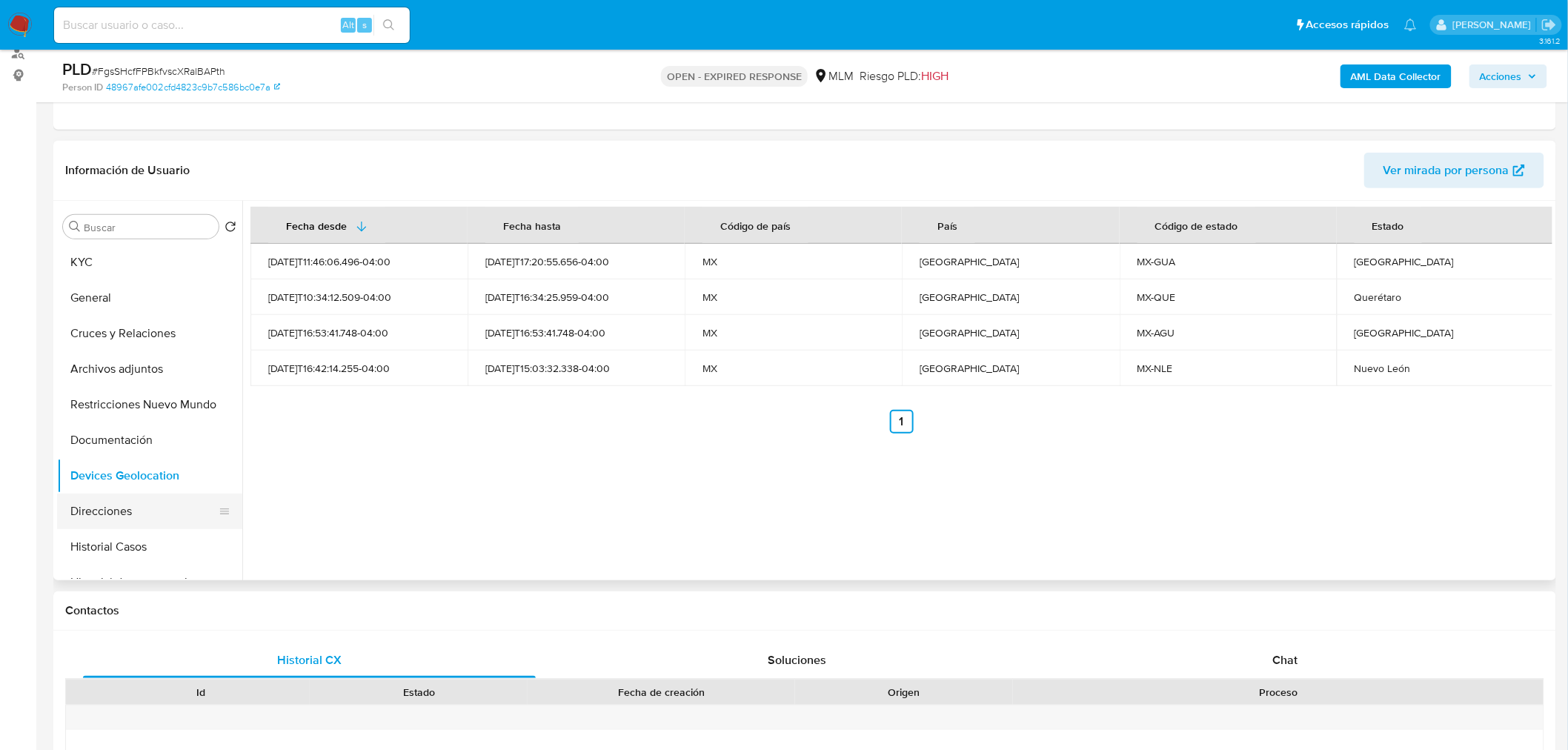
click at [120, 515] on button "Direcciones" at bounding box center [144, 512] width 174 height 35
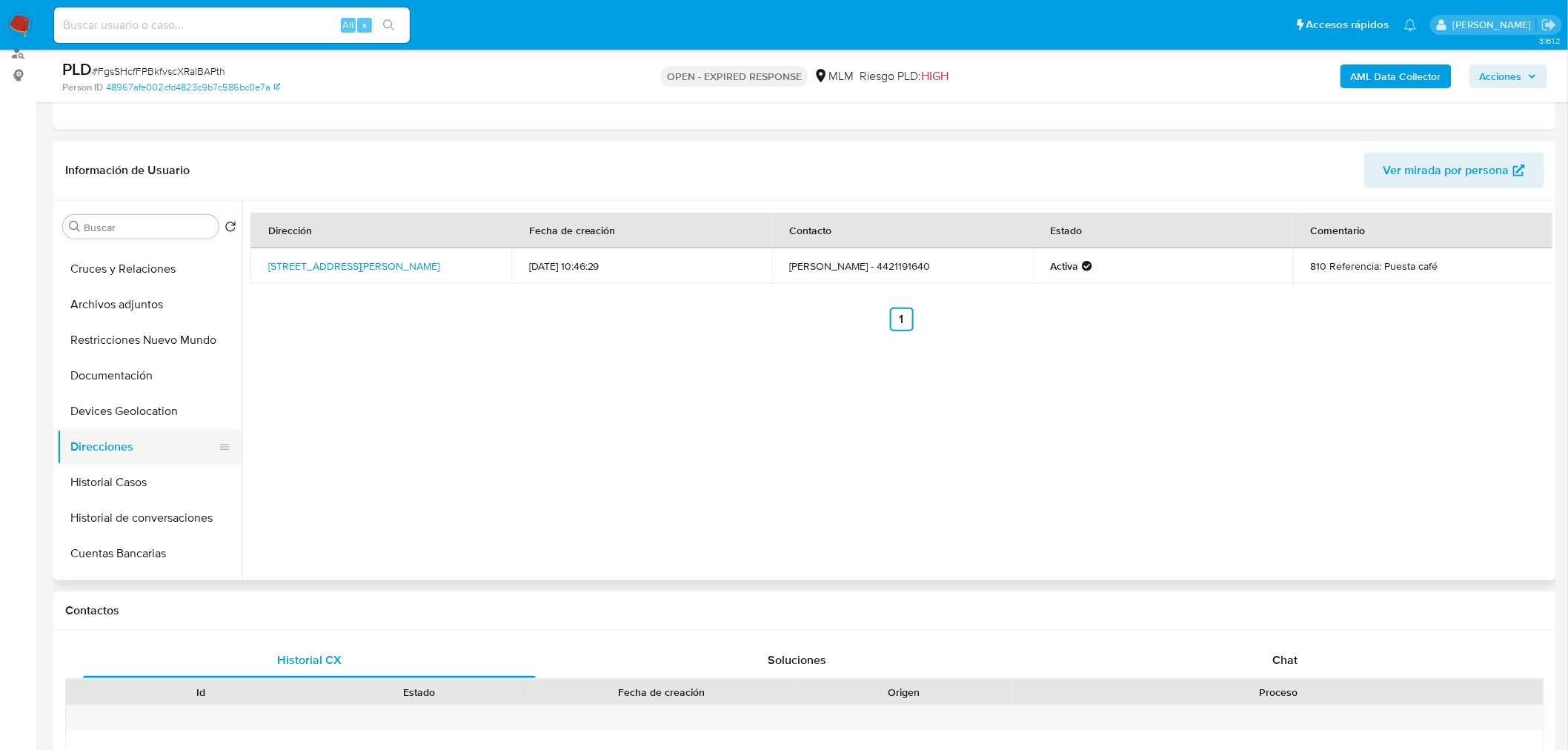
scroll to position [67, 0]
click at [129, 483] on button "Historial Casos" at bounding box center [144, 479] width 174 height 35
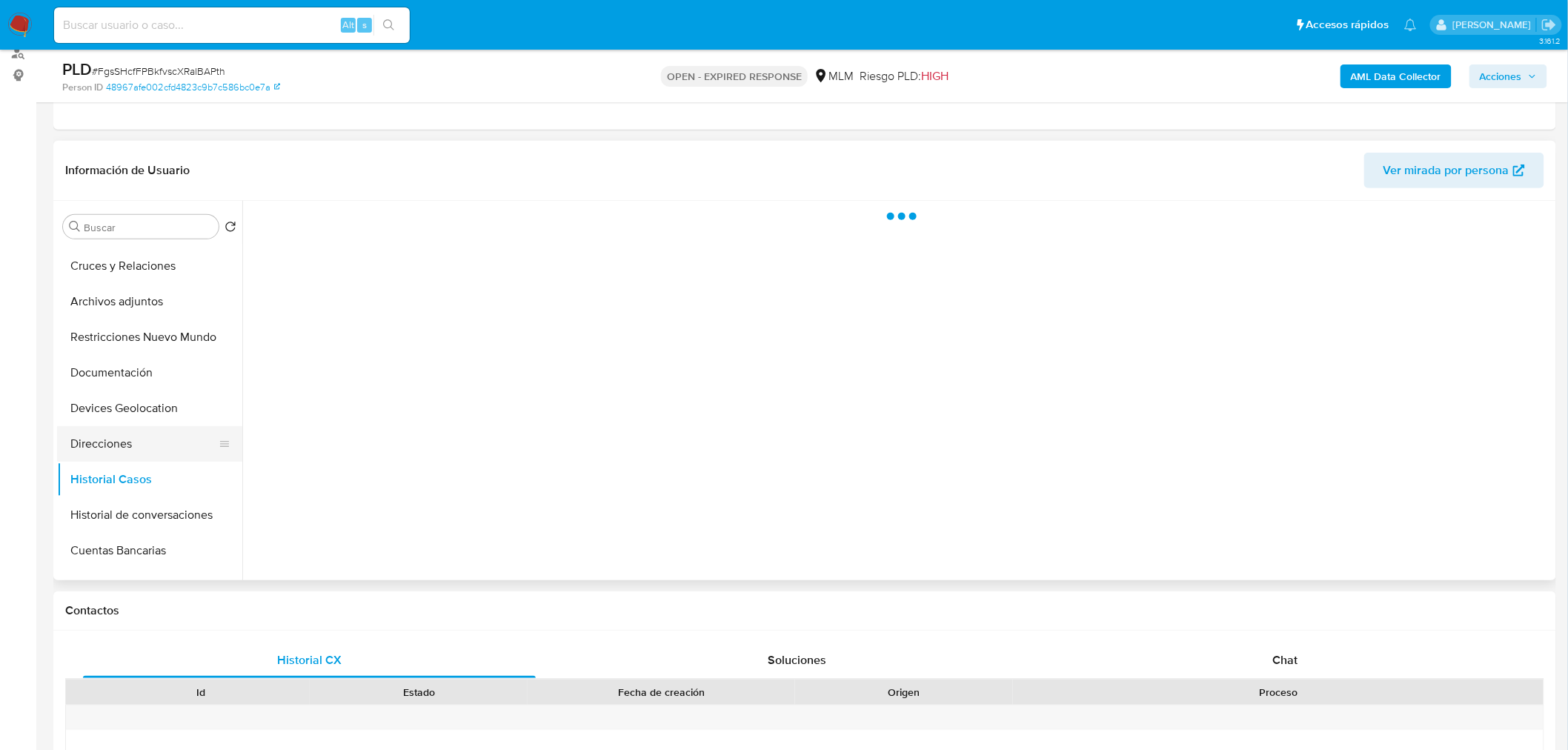
click at [124, 457] on button "Direcciones" at bounding box center [144, 444] width 174 height 35
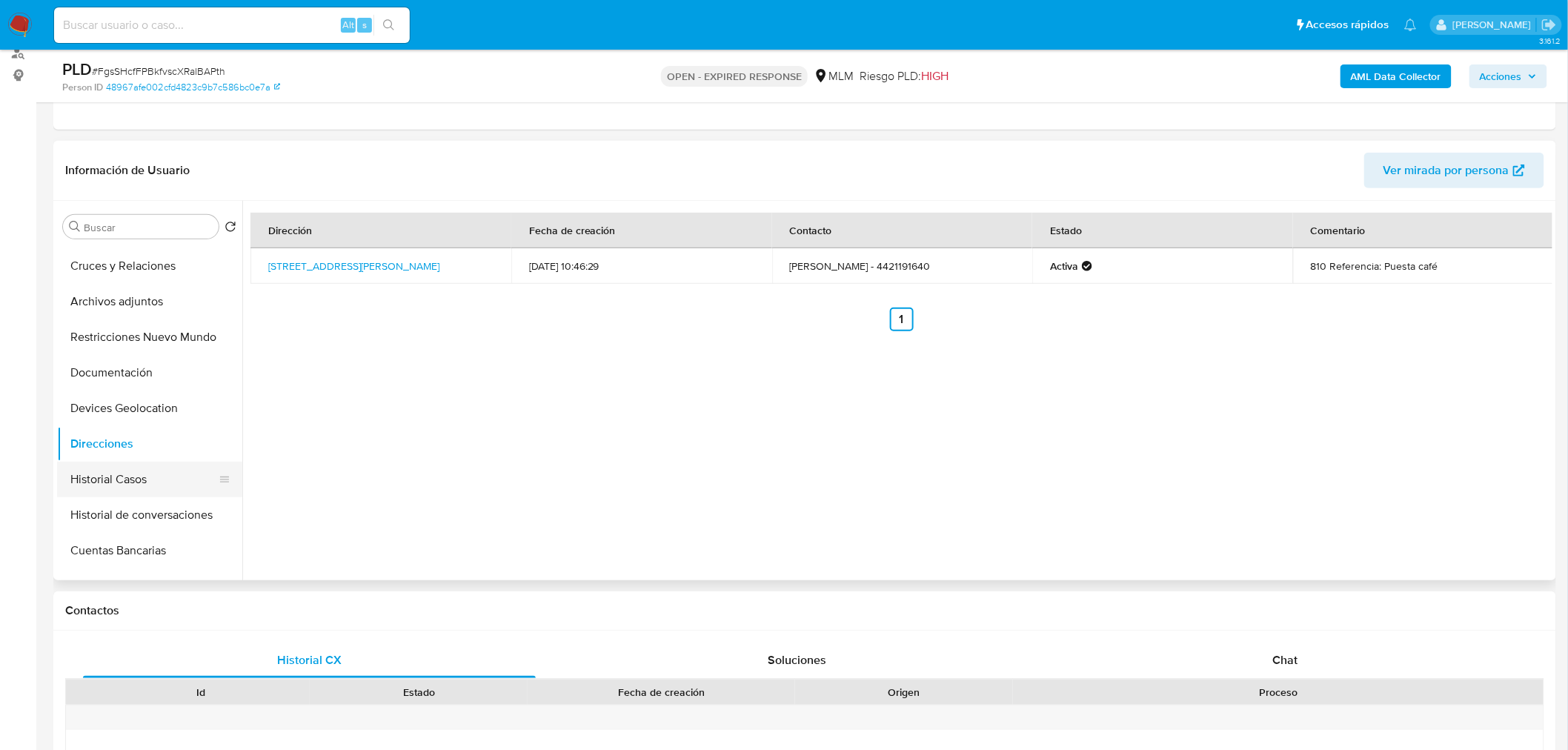
click at [117, 479] on button "Historial Casos" at bounding box center [144, 479] width 174 height 35
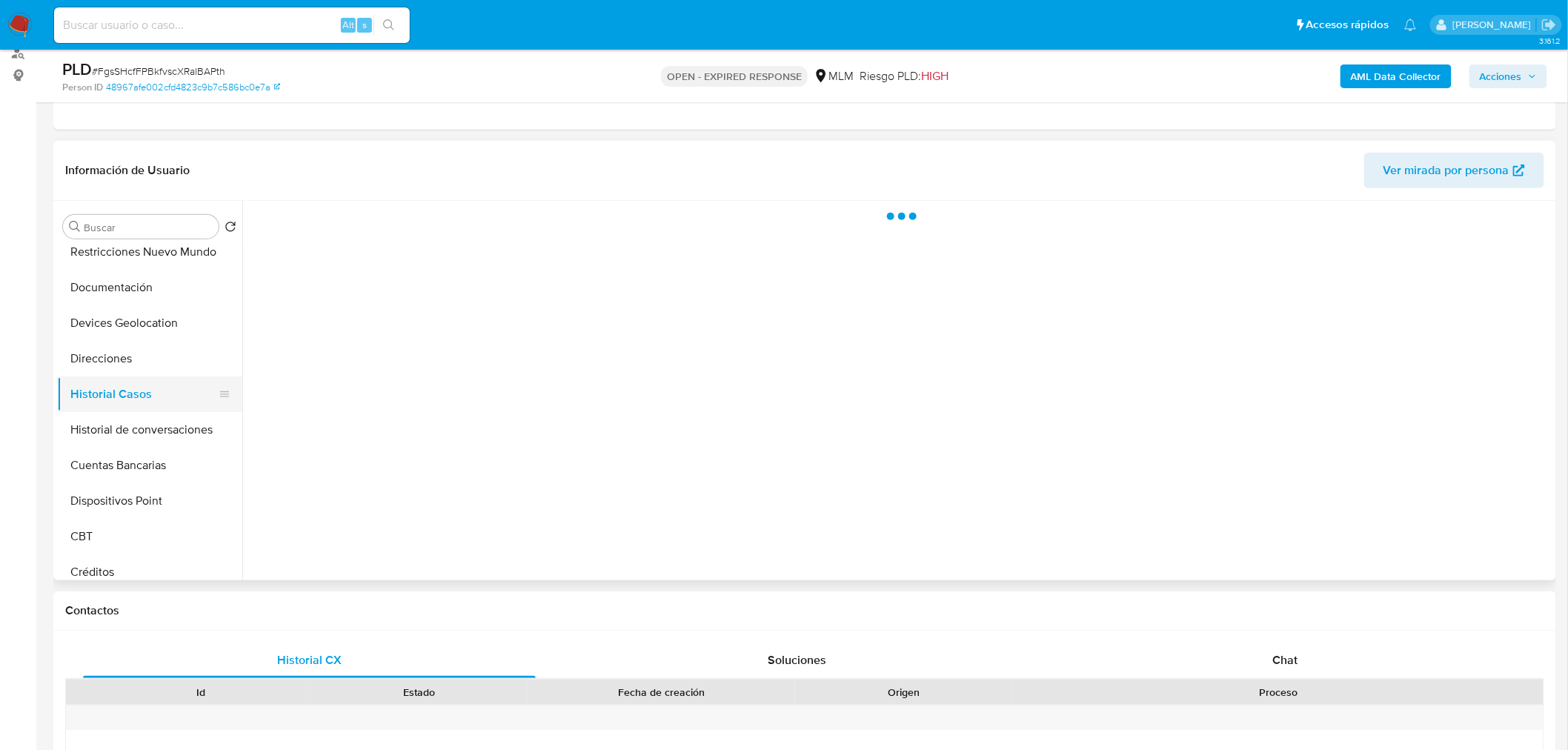
scroll to position [154, 0]
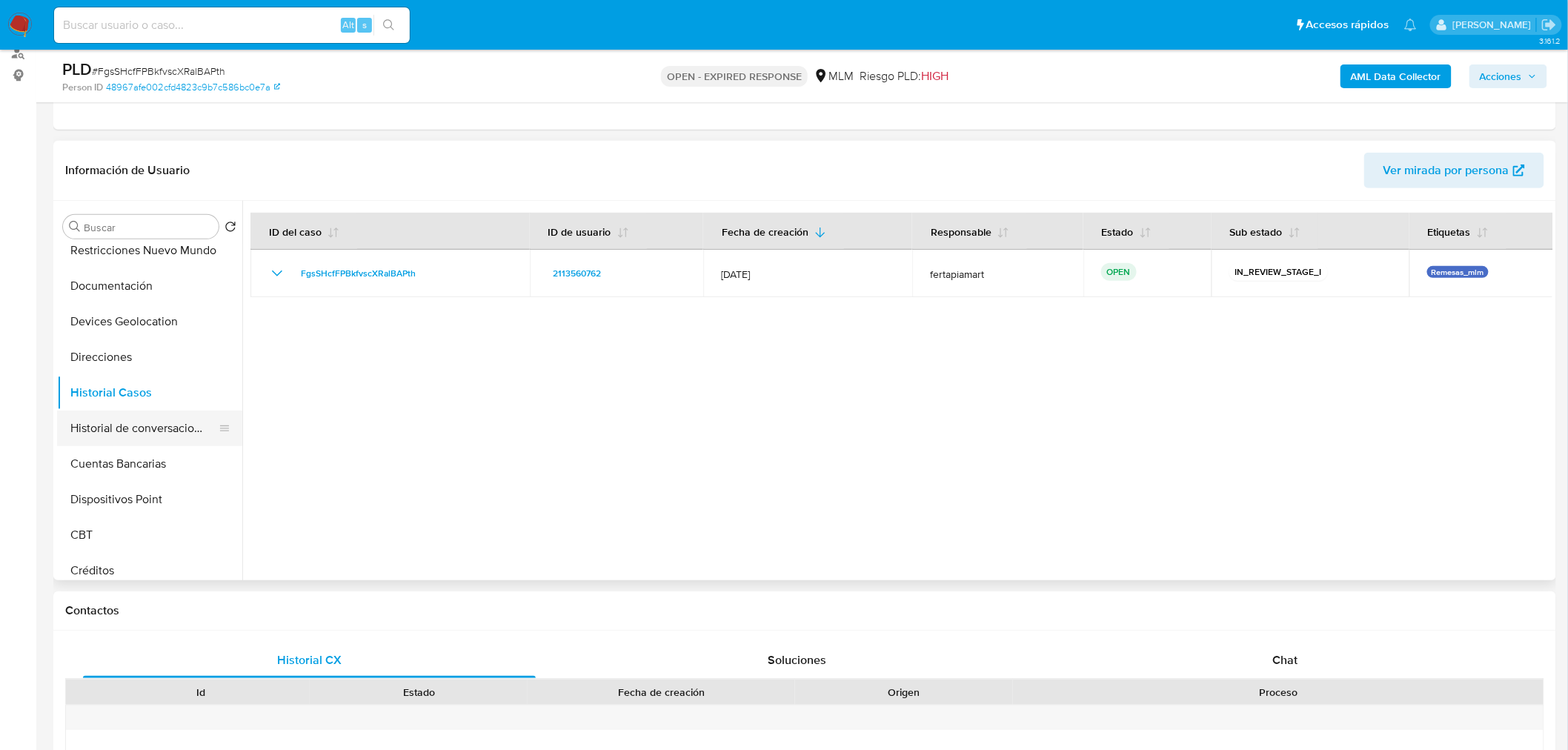
click at [143, 418] on button "Historial de conversaciones" at bounding box center [144, 429] width 174 height 35
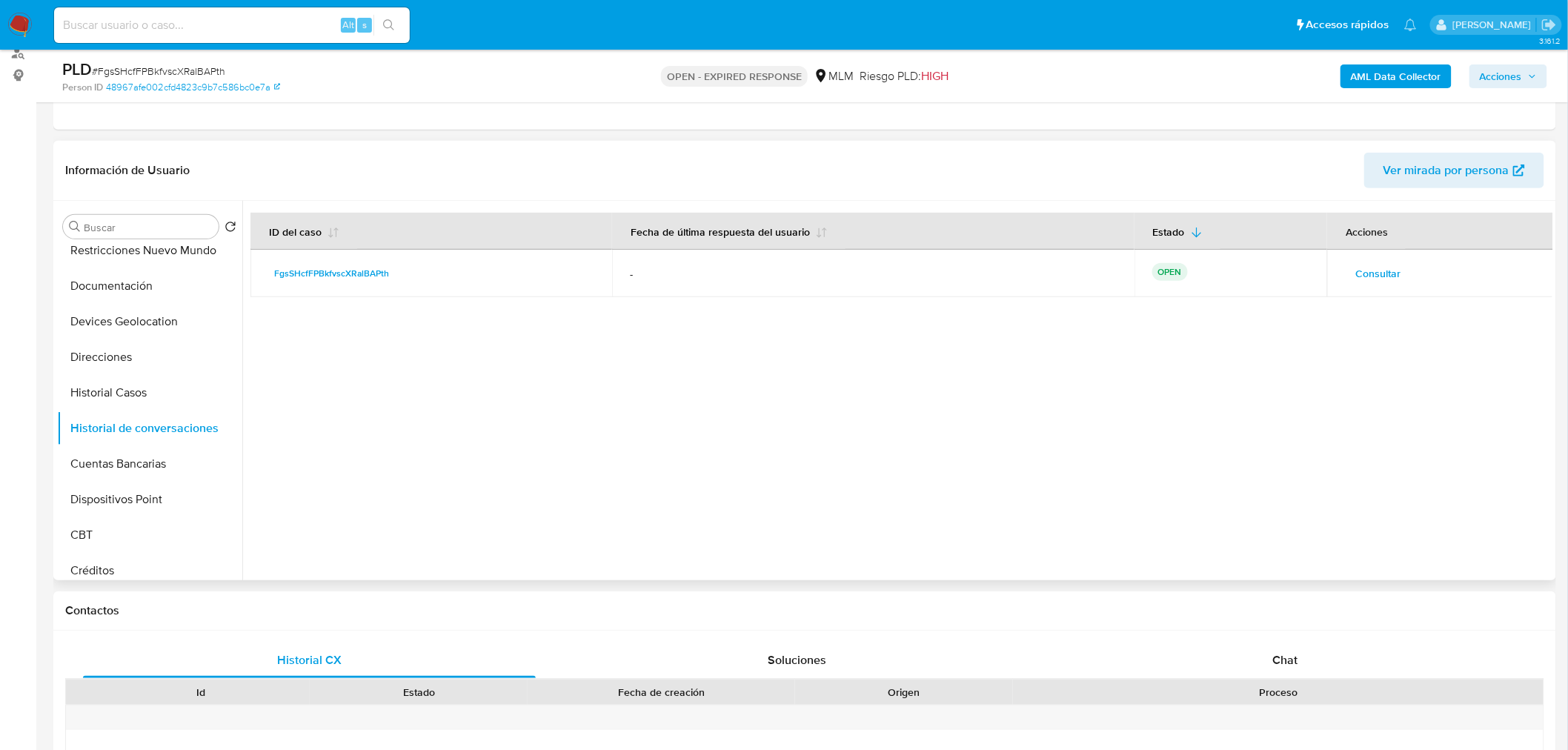
click at [1359, 271] on span "Consultar" at bounding box center [1377, 274] width 45 height 21
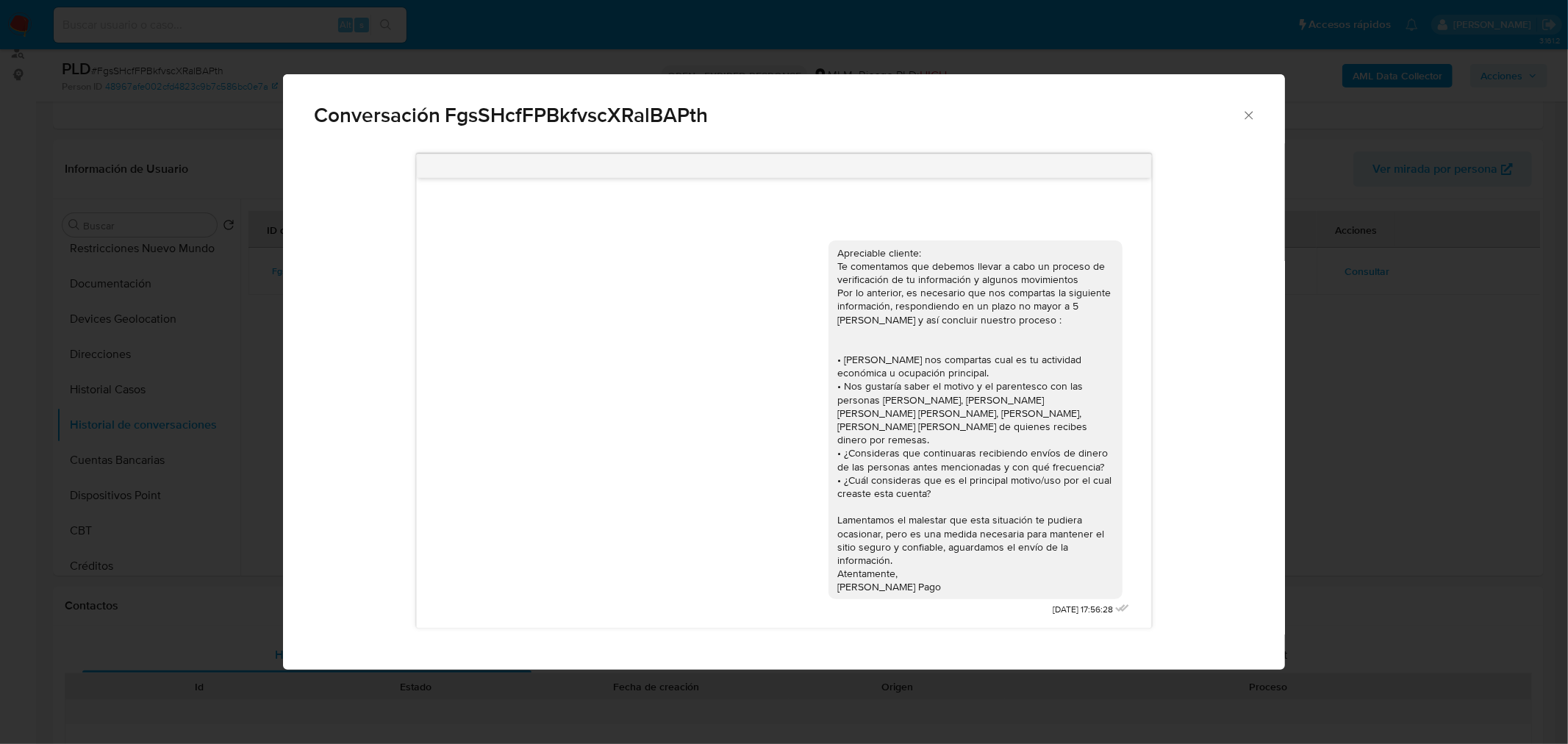
click at [1248, 116] on icon "Cerrar" at bounding box center [1248, 116] width 15 height 15
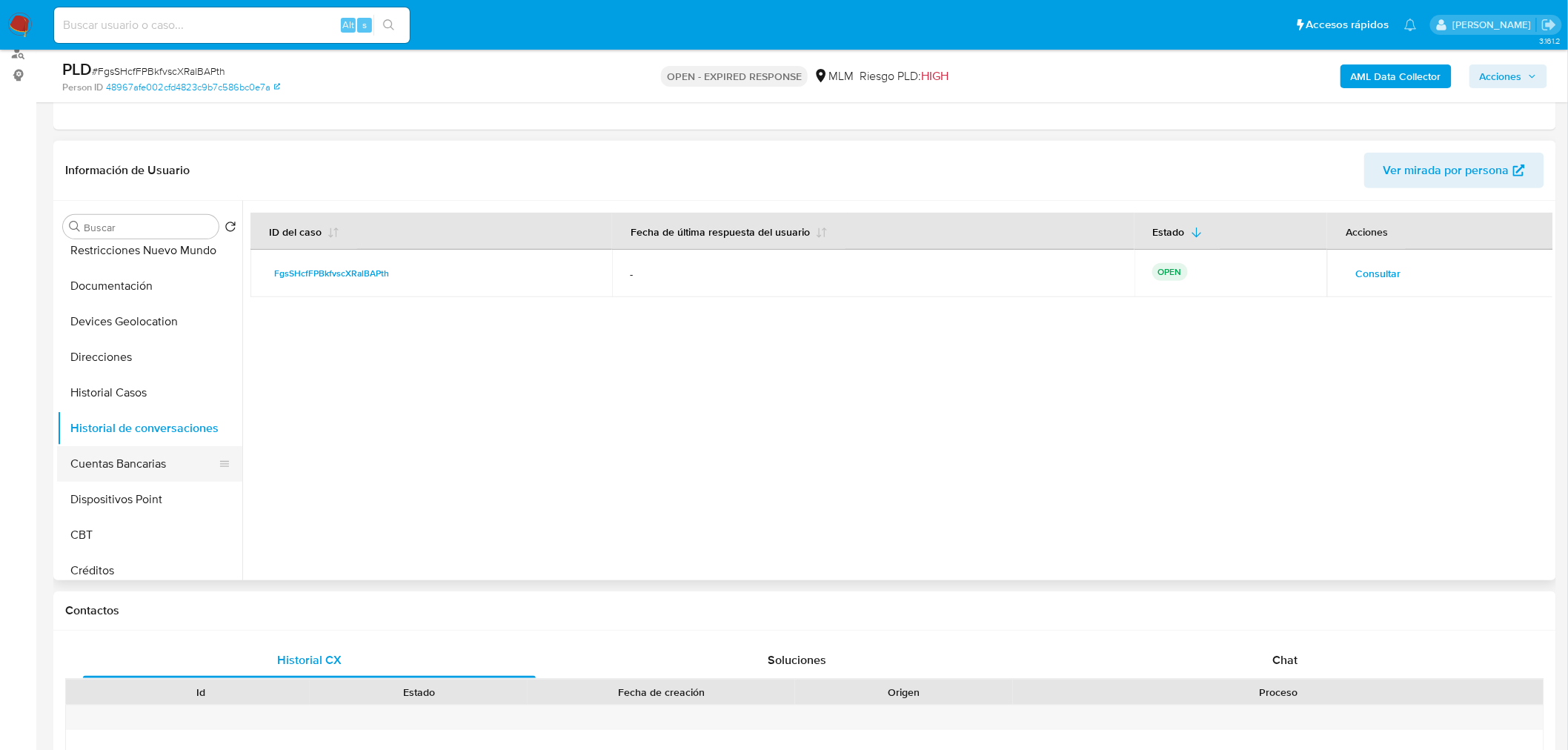
click at [143, 453] on button "Cuentas Bancarias" at bounding box center [144, 464] width 174 height 35
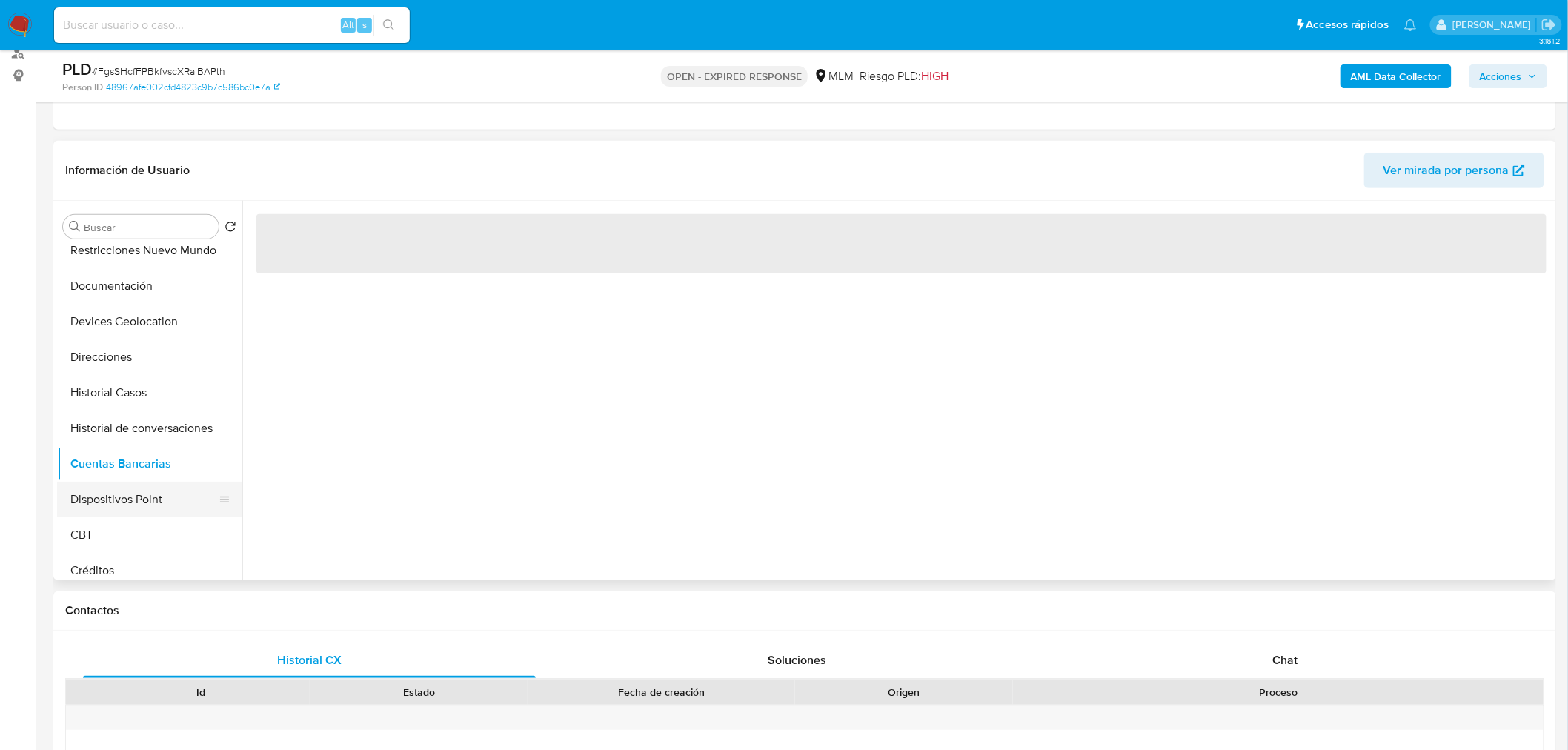
scroll to position [183, 0]
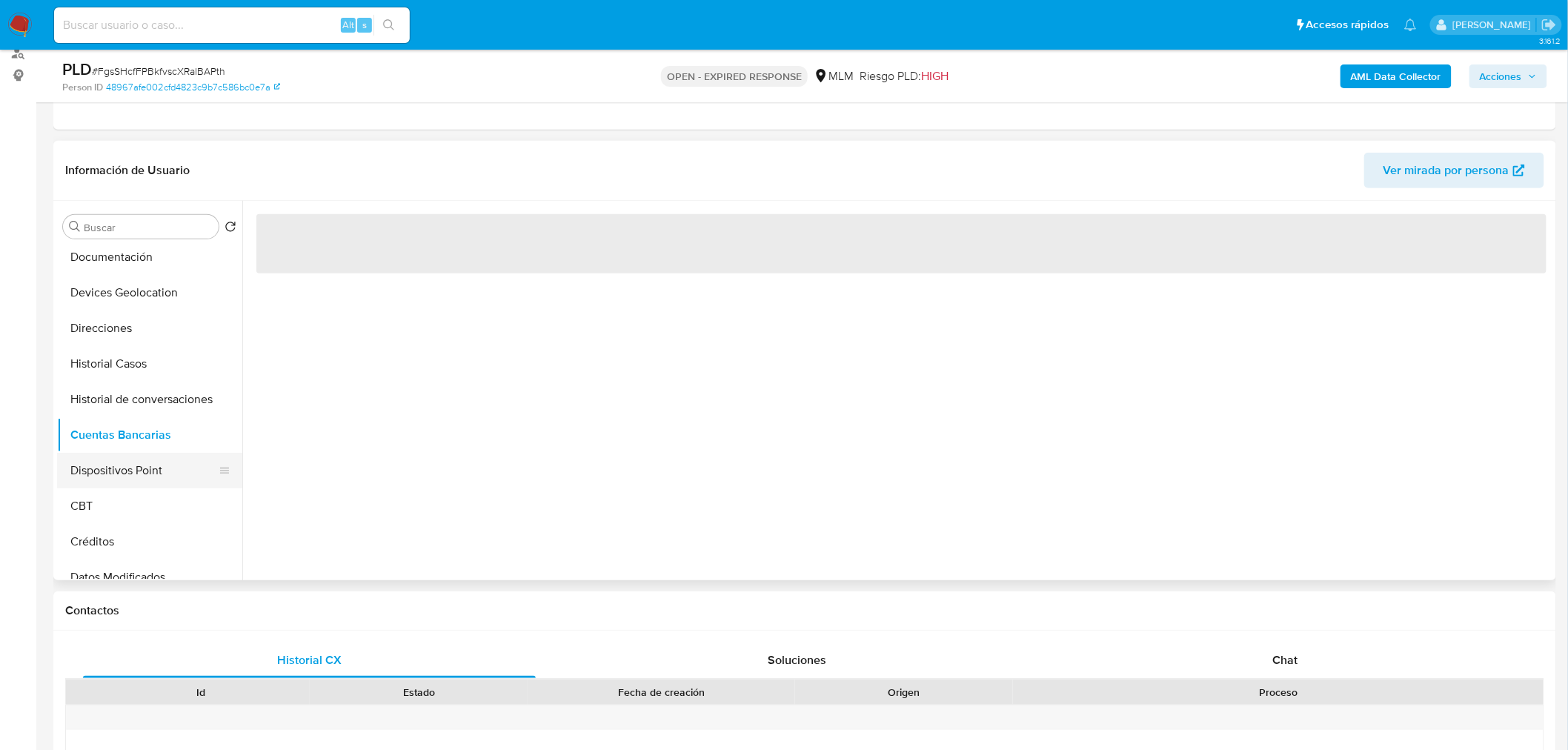
click at [138, 484] on button "Dispositivos Point" at bounding box center [144, 471] width 174 height 35
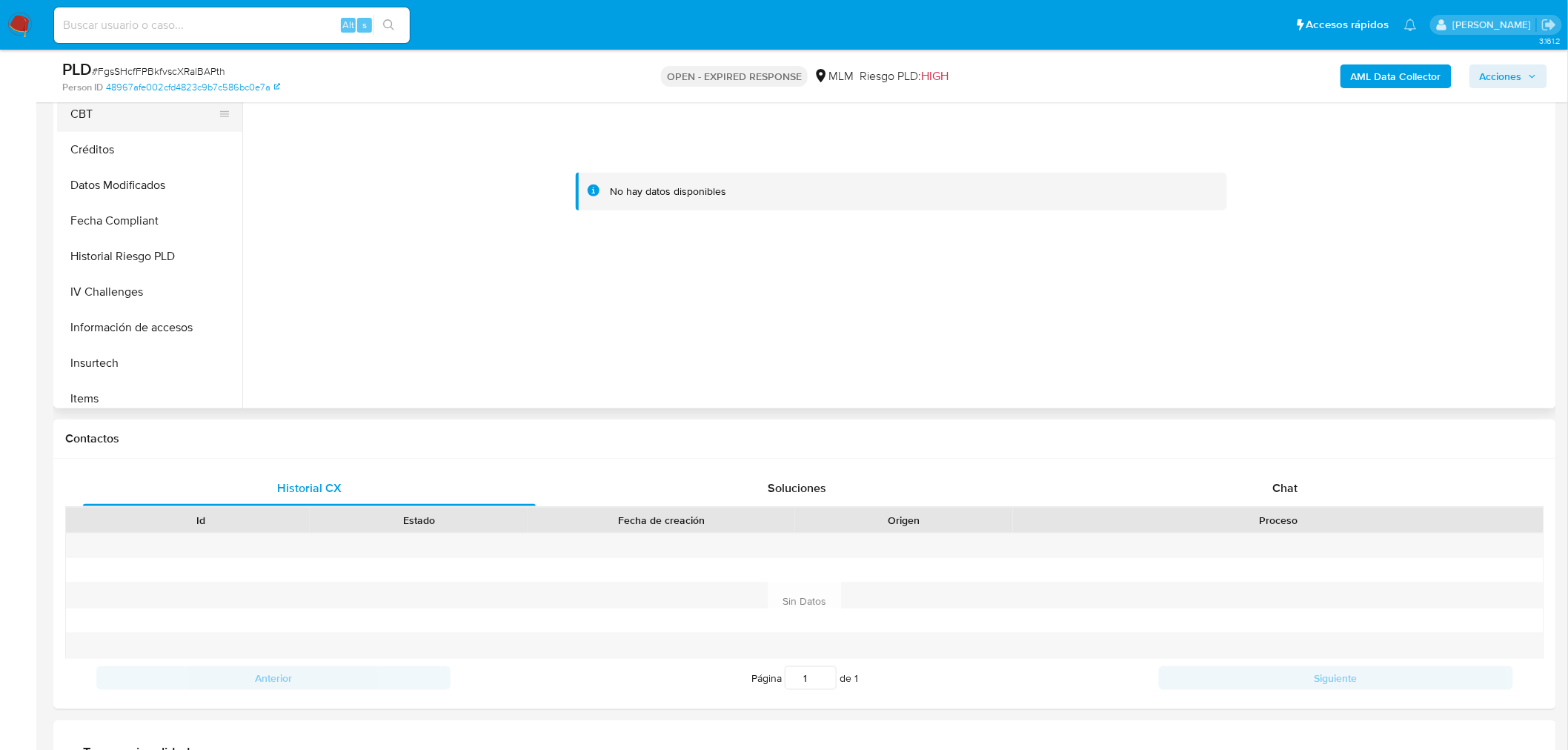
scroll to position [339, 0]
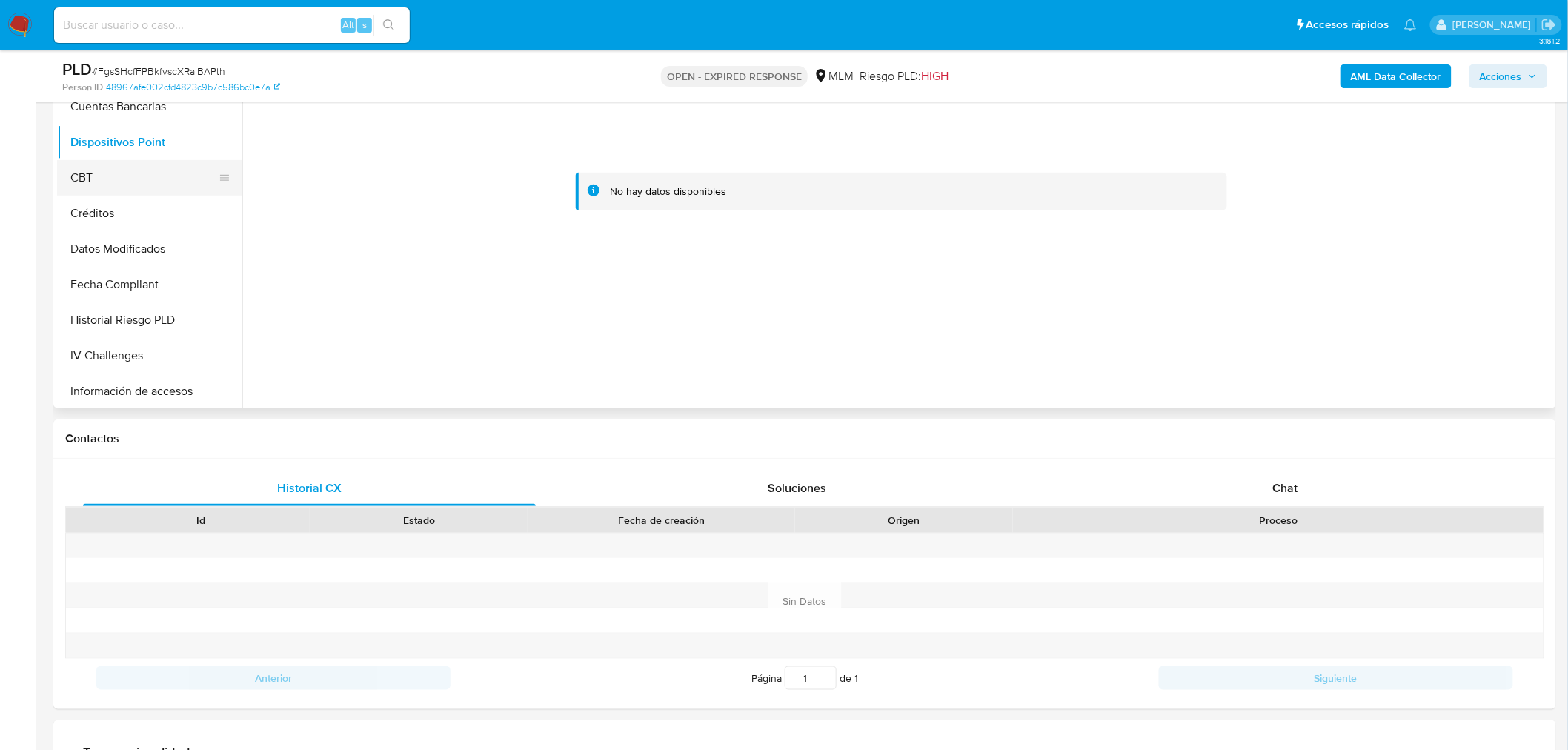
click at [114, 180] on button "CBT" at bounding box center [144, 177] width 174 height 35
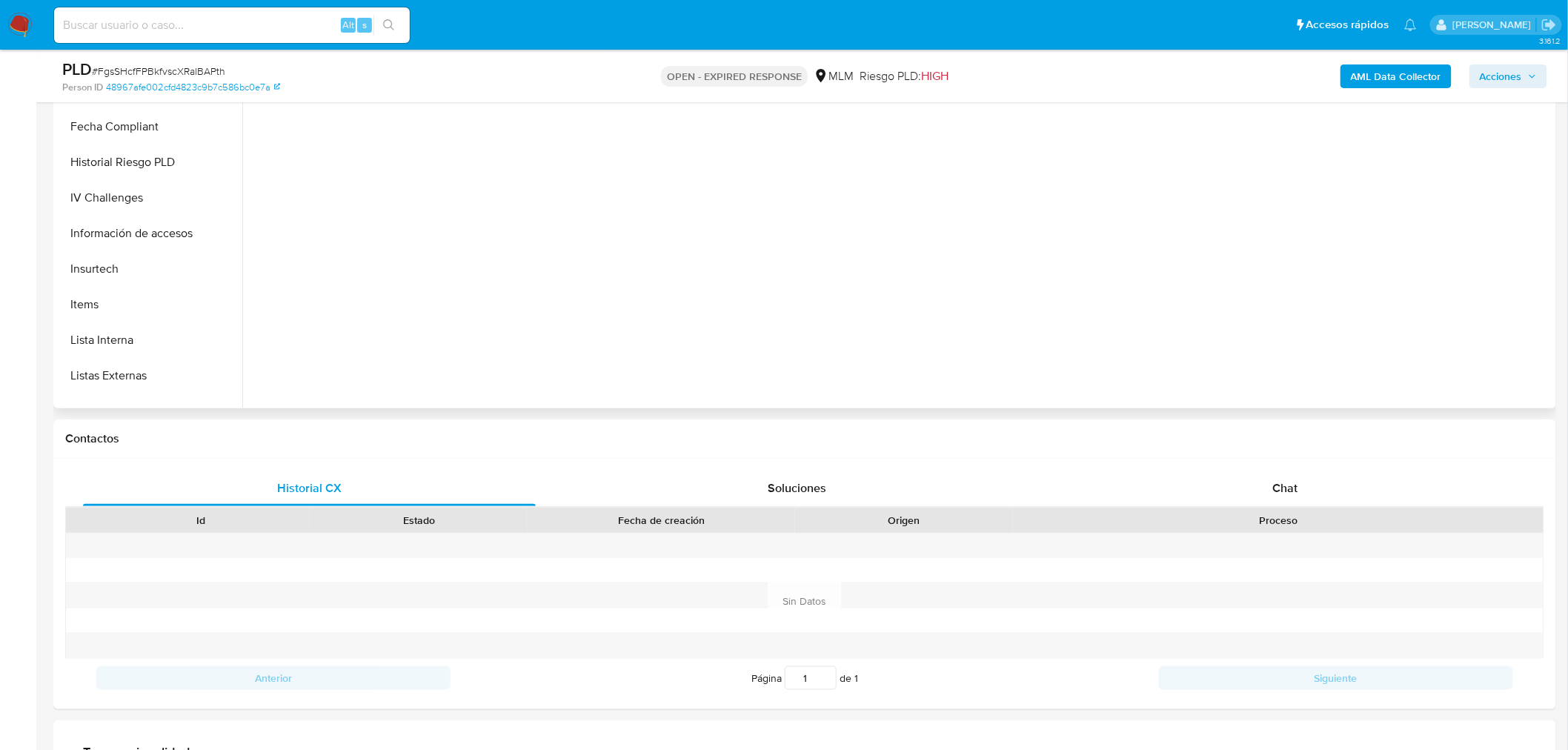
scroll to position [498, 0]
click at [115, 218] on button "Información de accesos" at bounding box center [149, 233] width 185 height 35
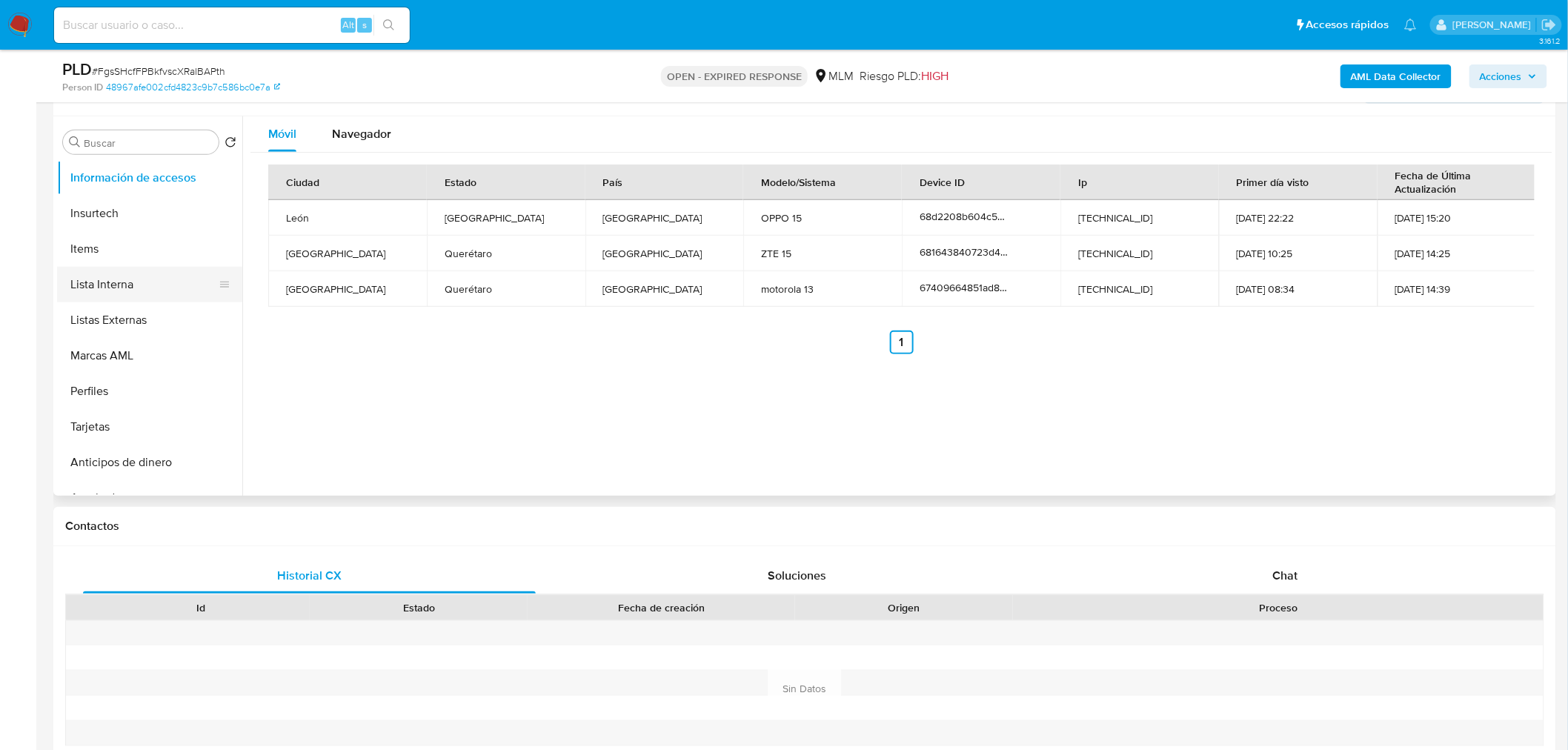
scroll to position [648, 0]
click at [134, 267] on button "Lista Interna" at bounding box center [144, 277] width 174 height 35
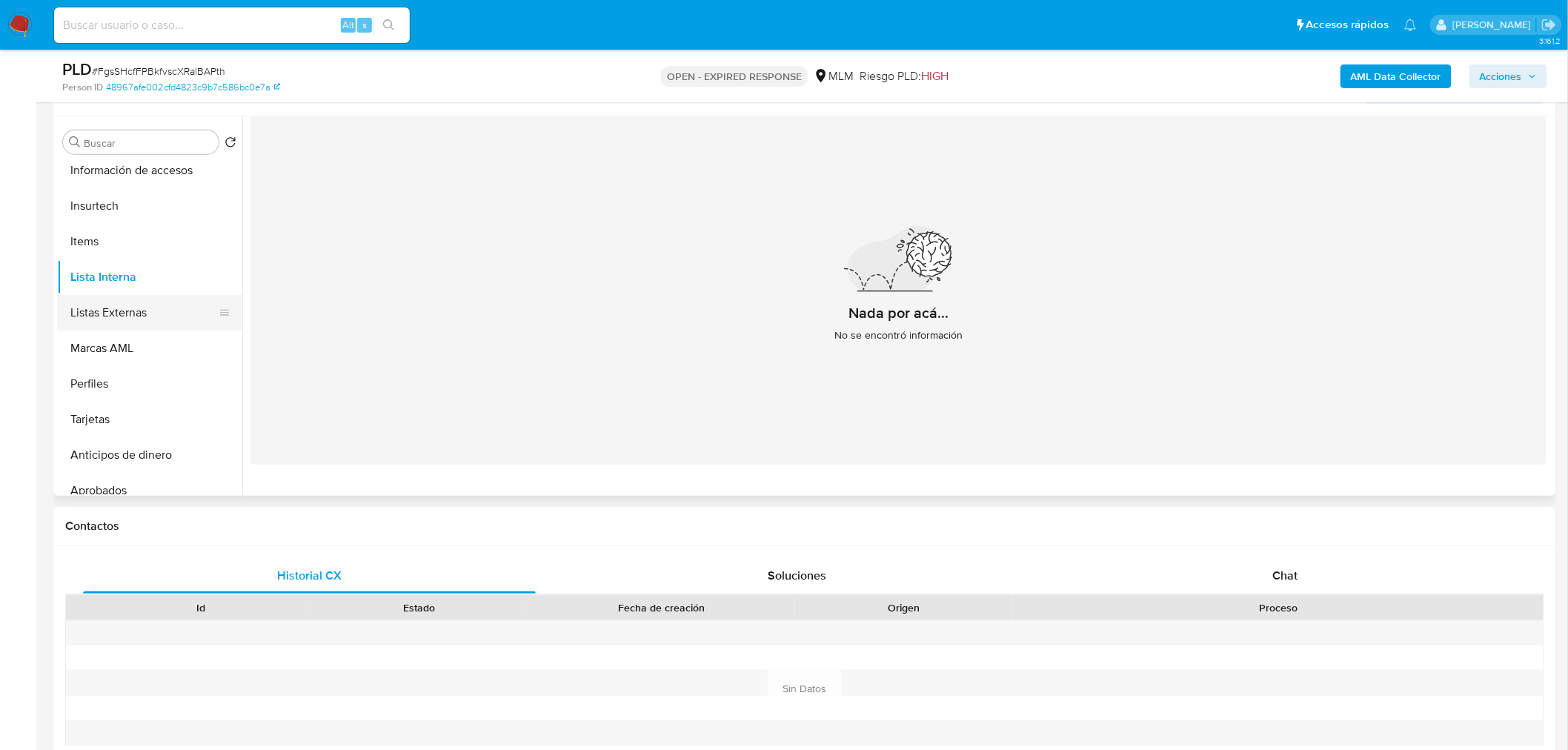
click at [109, 304] on button "Listas Externas" at bounding box center [144, 313] width 174 height 35
click at [121, 350] on button "Marcas AML" at bounding box center [144, 348] width 174 height 35
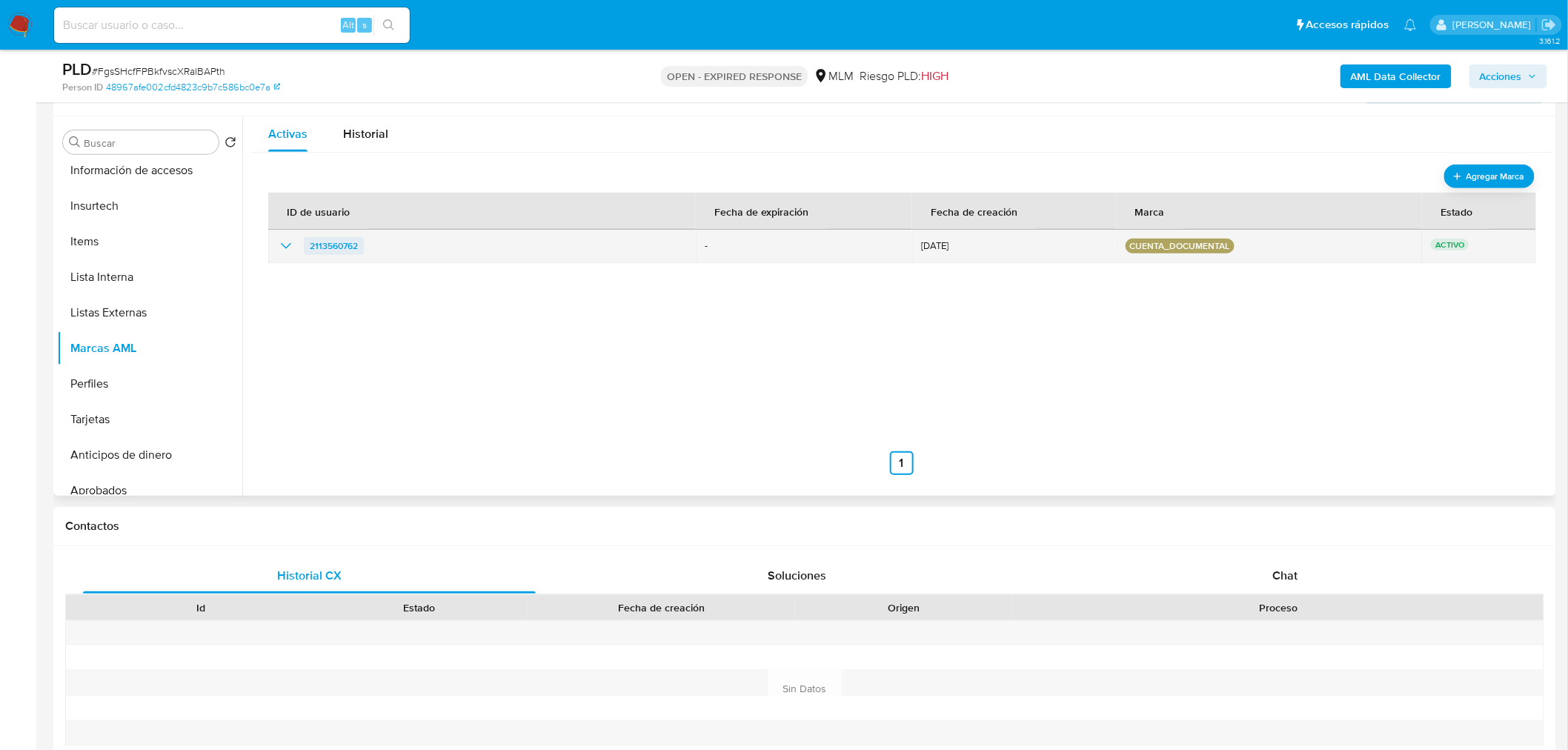
click at [325, 249] on span "2113560762" at bounding box center [334, 246] width 49 height 18
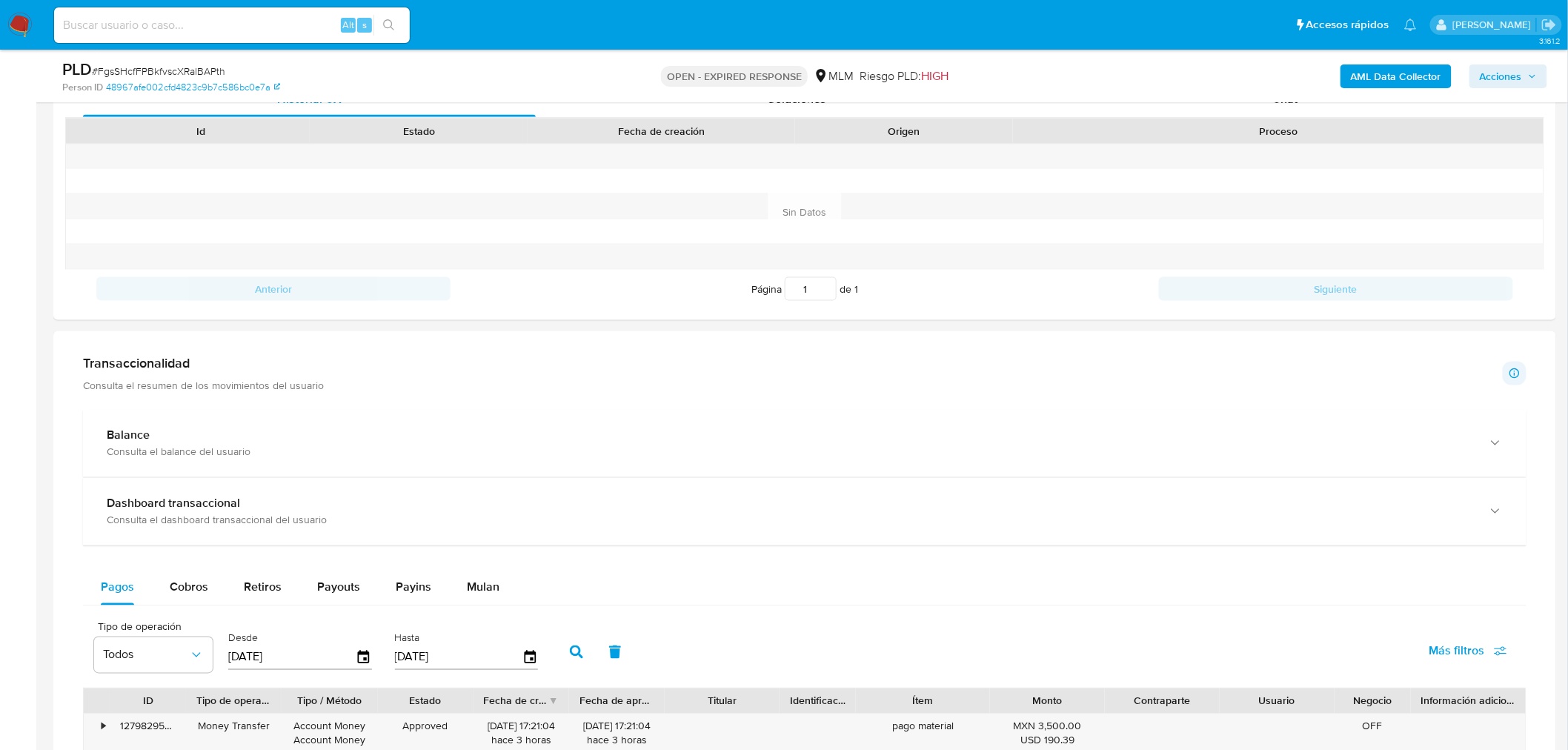
scroll to position [745, 0]
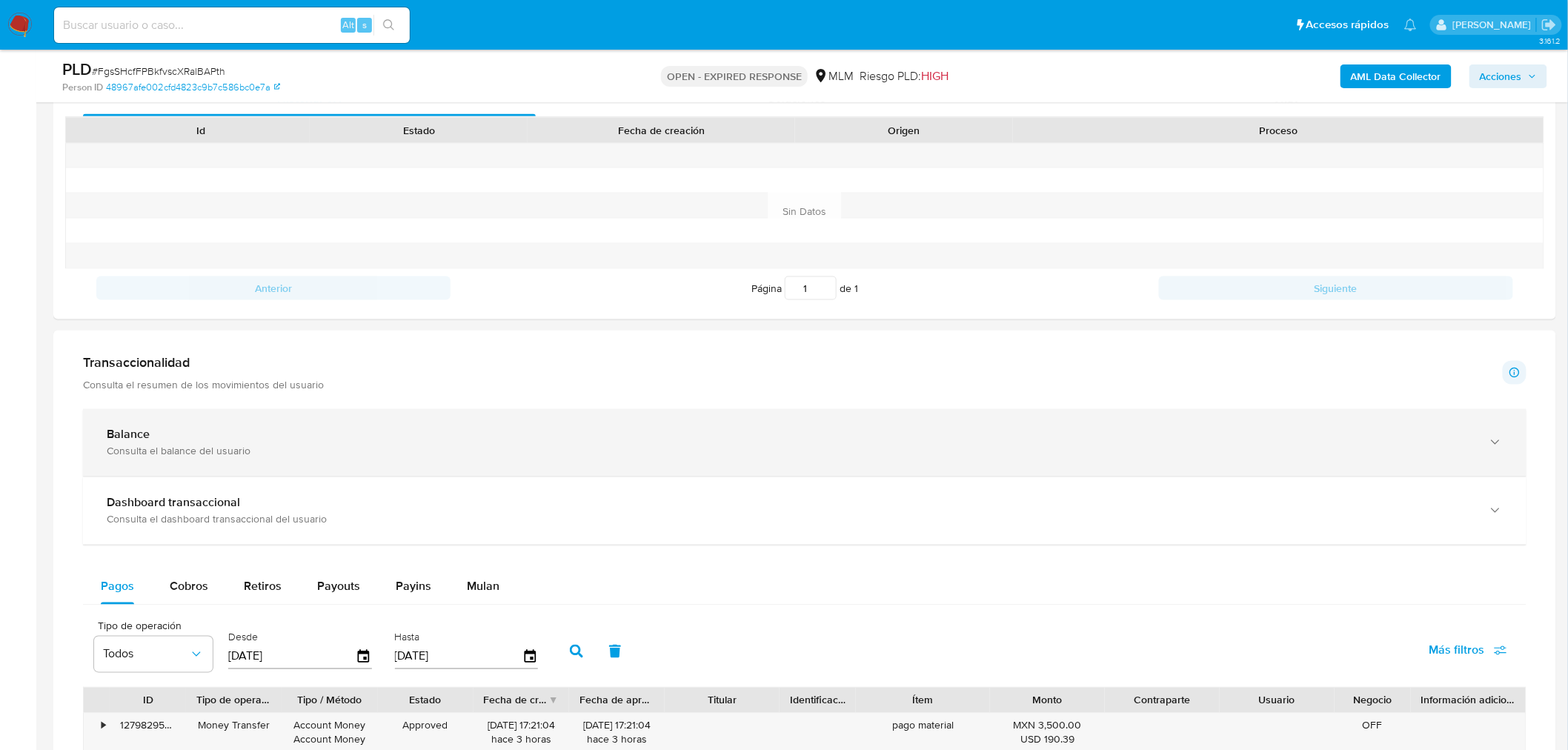
click at [303, 420] on div "Balance Consulta el balance del usuario" at bounding box center [805, 443] width 1444 height 67
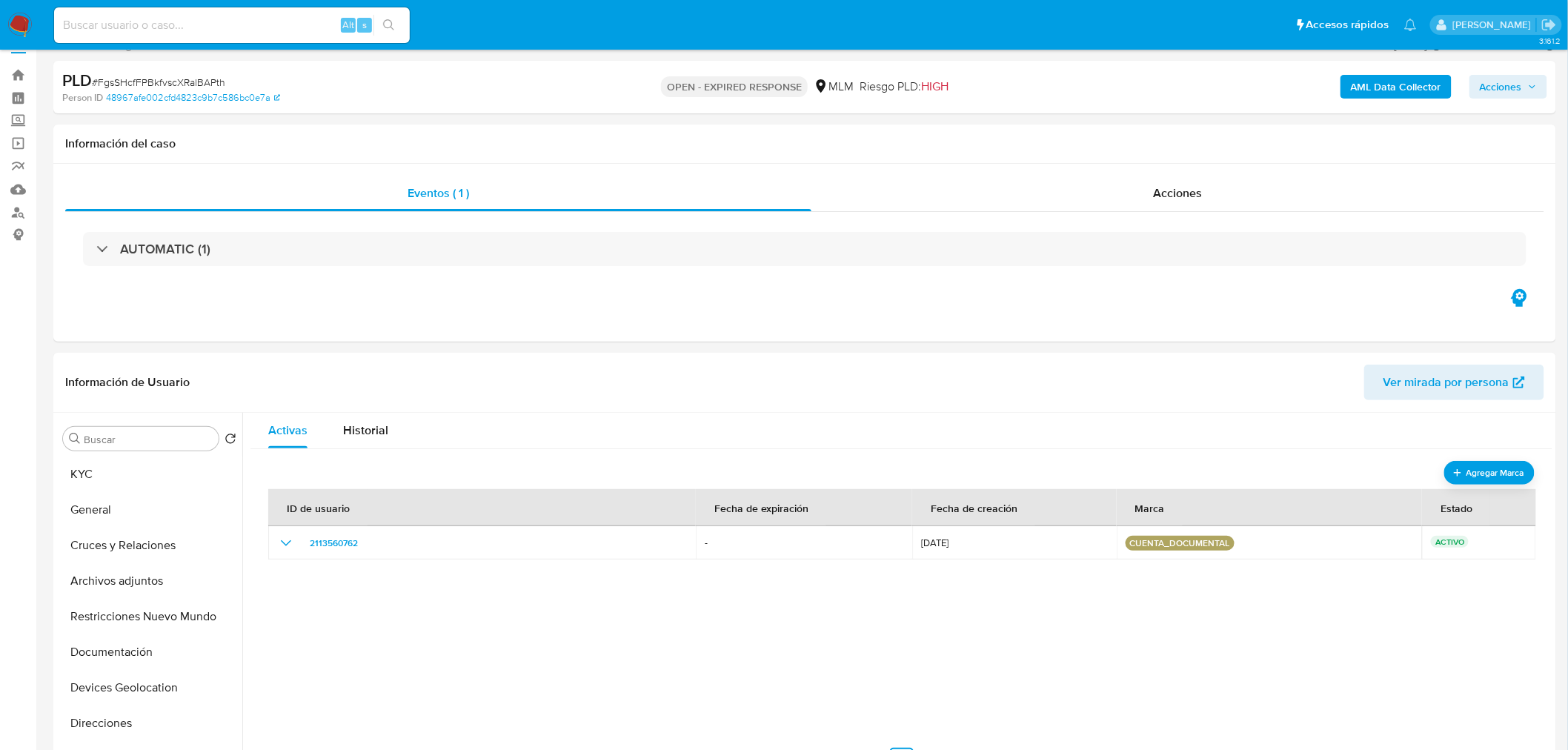
scroll to position [0, 0]
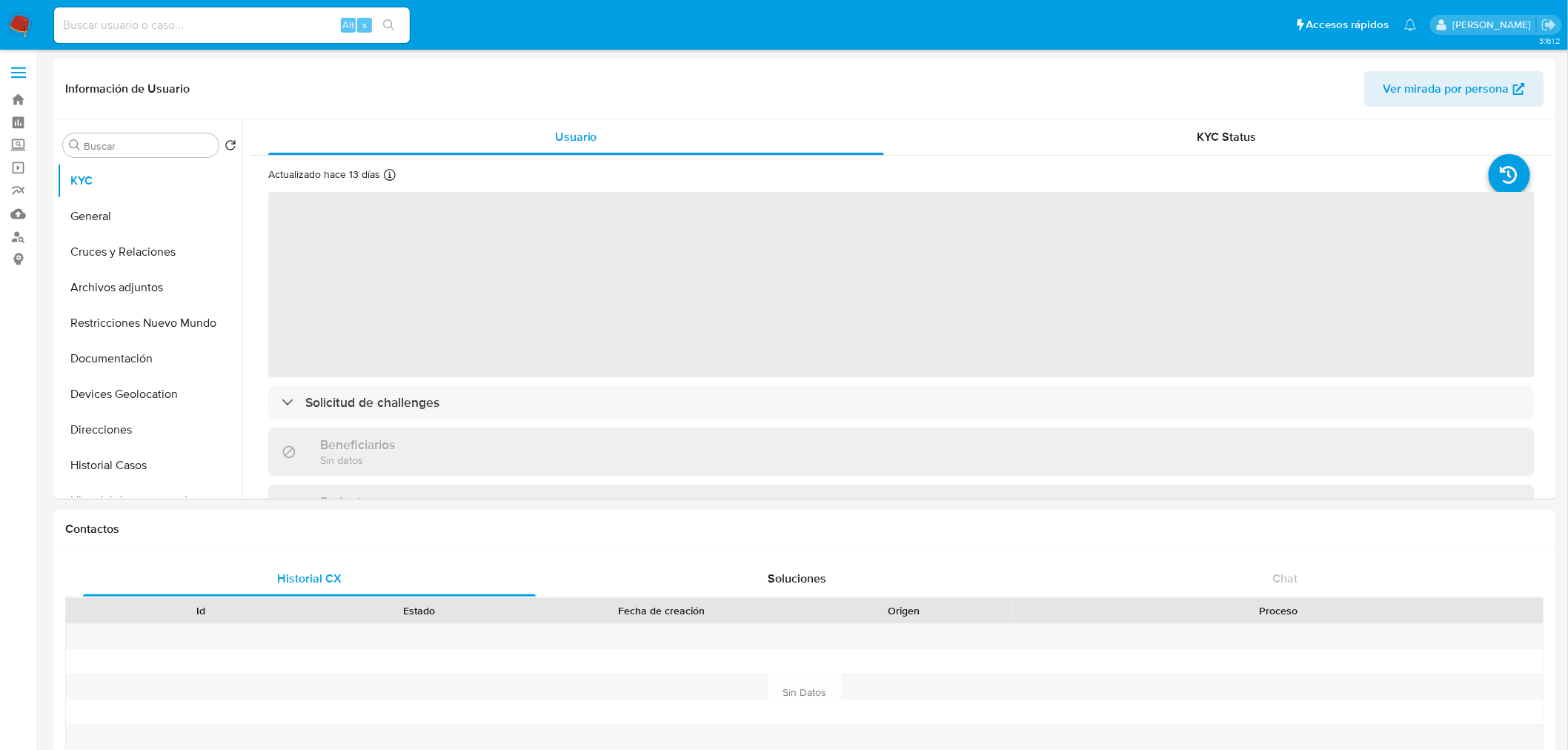
select select "10"
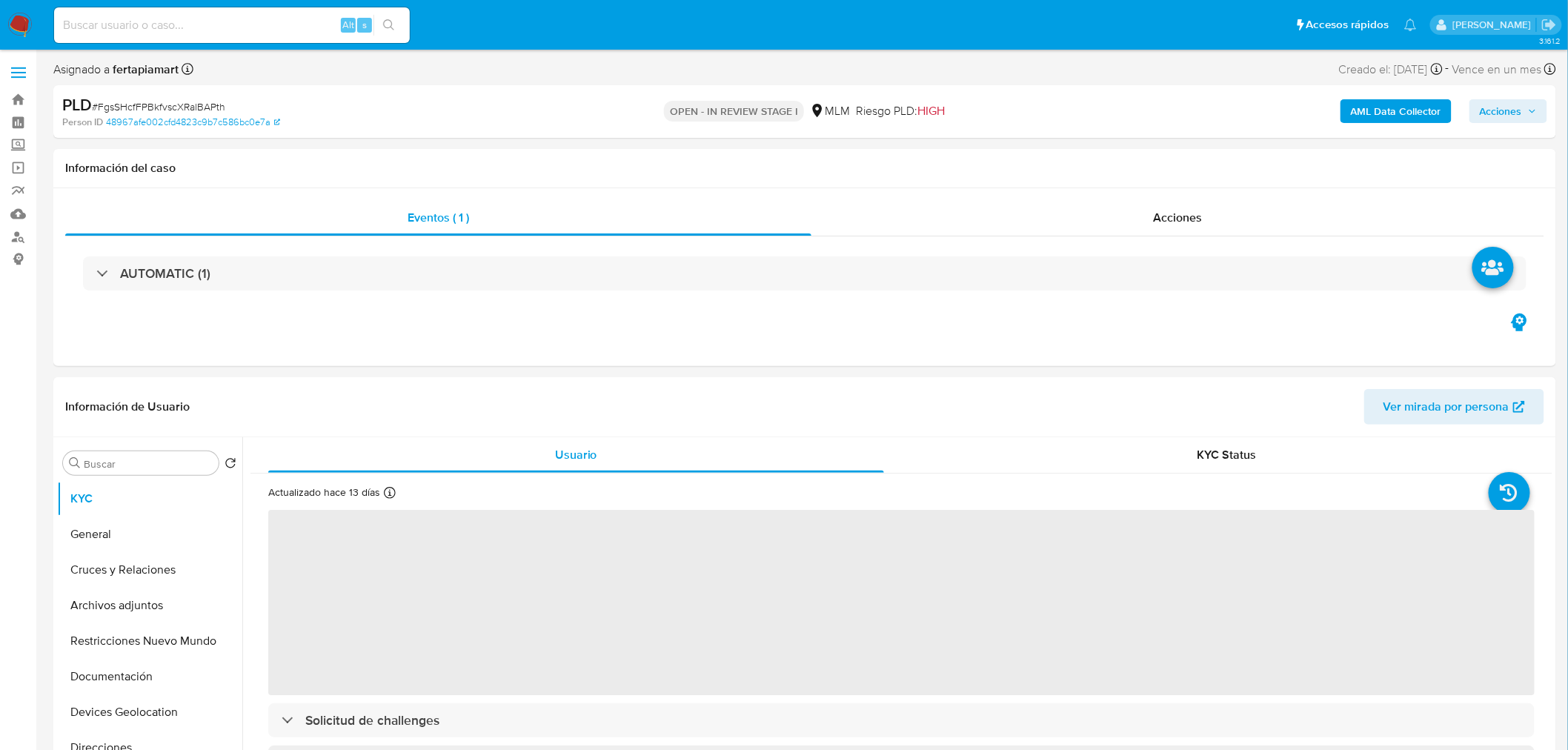
select select "10"
click at [247, 31] on input at bounding box center [232, 25] width 356 height 20
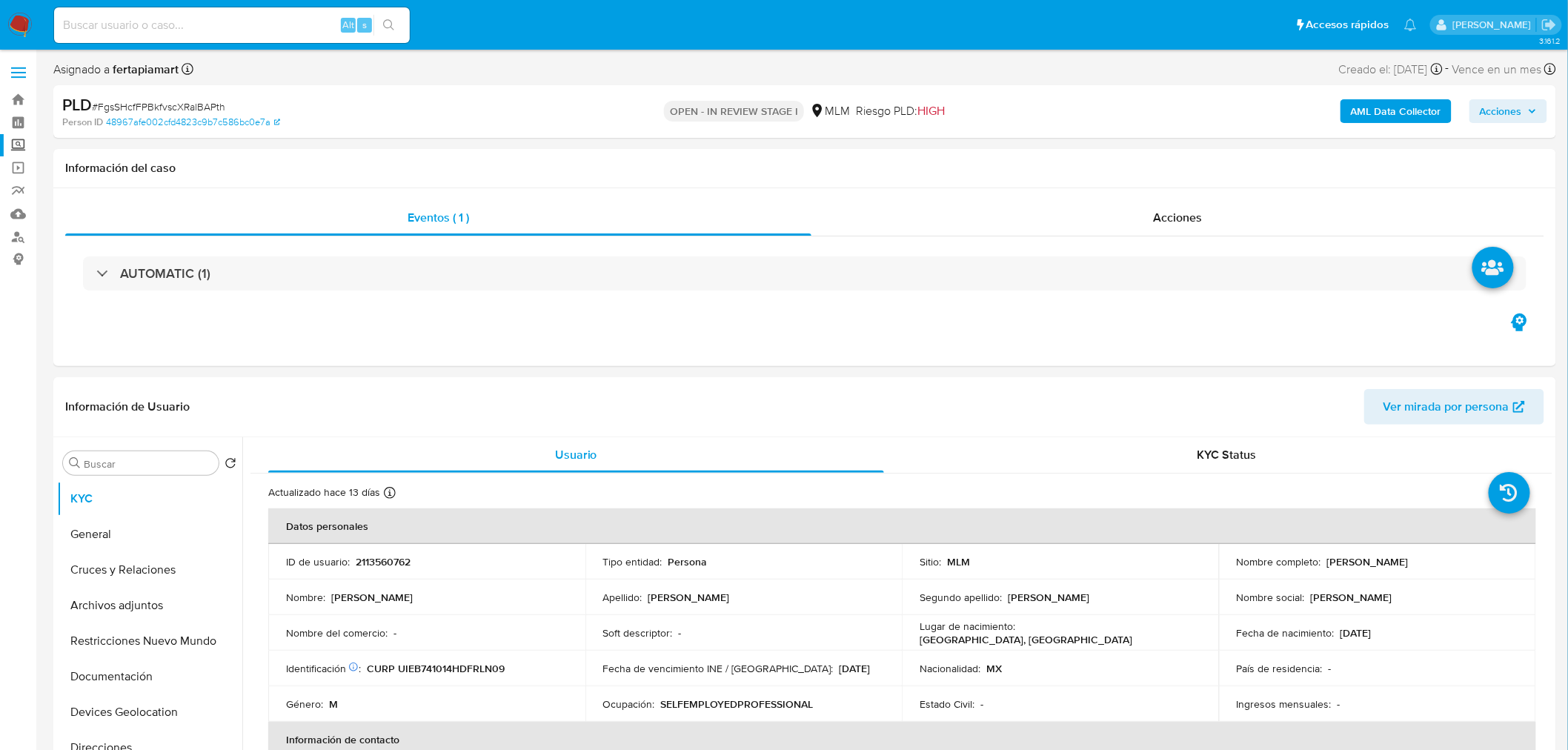
click at [21, 150] on label "Screening" at bounding box center [88, 146] width 177 height 23
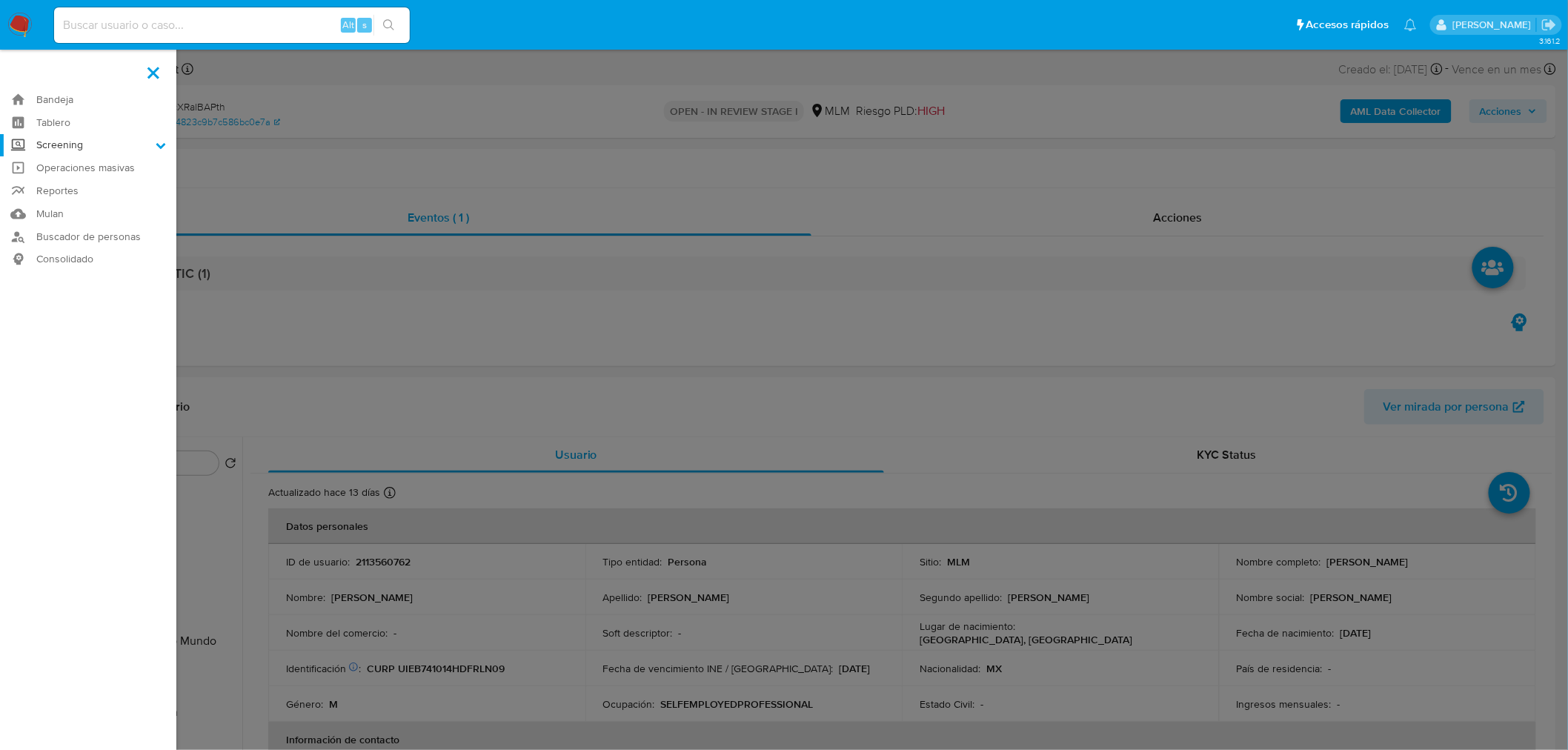
click at [0, 0] on input "Screening" at bounding box center [0, 0] width 0 height 0
click at [63, 196] on link "Herramientas" at bounding box center [88, 204] width 177 height 19
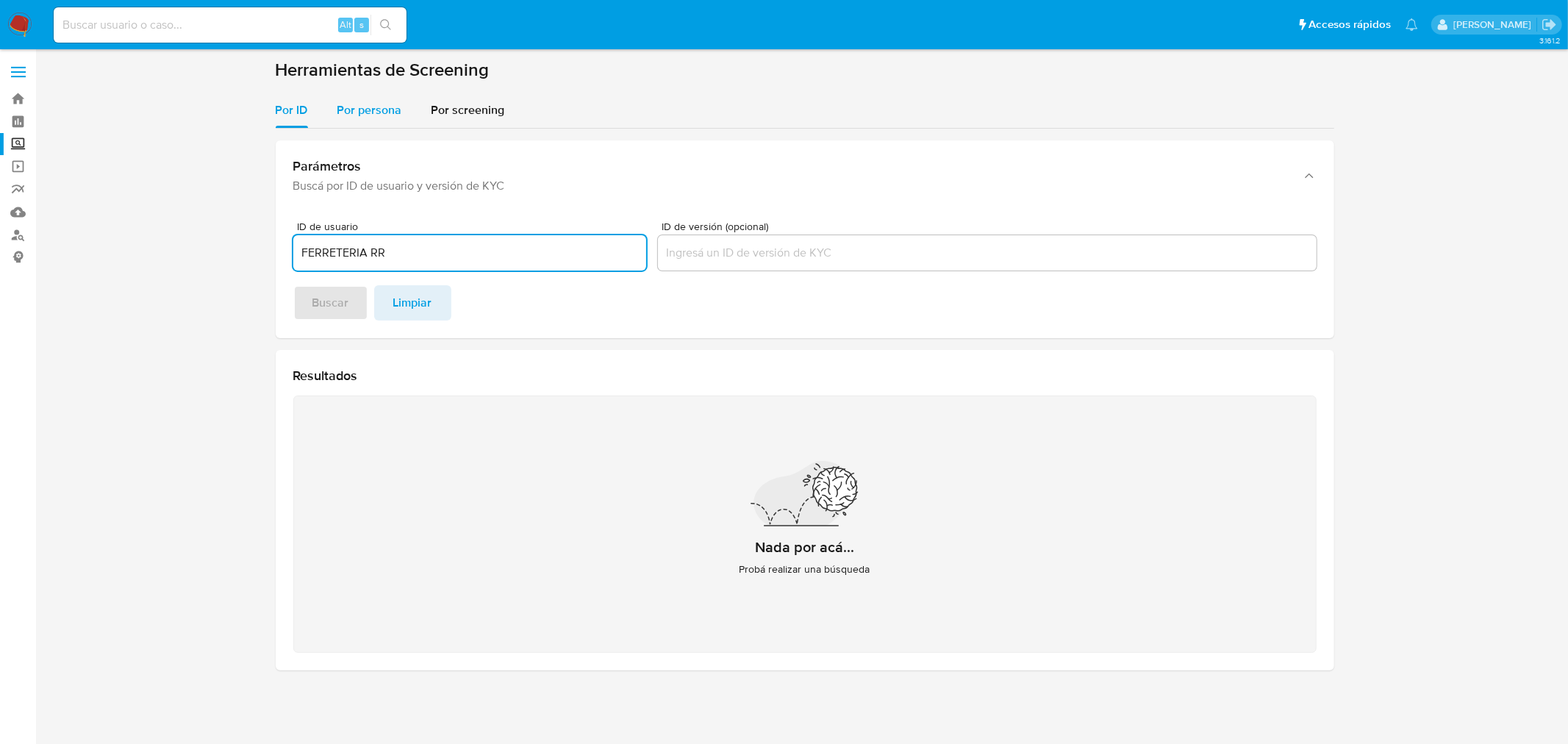
type input "FERRETERIA RR"
click at [384, 113] on span "Por persona" at bounding box center [370, 110] width 65 height 17
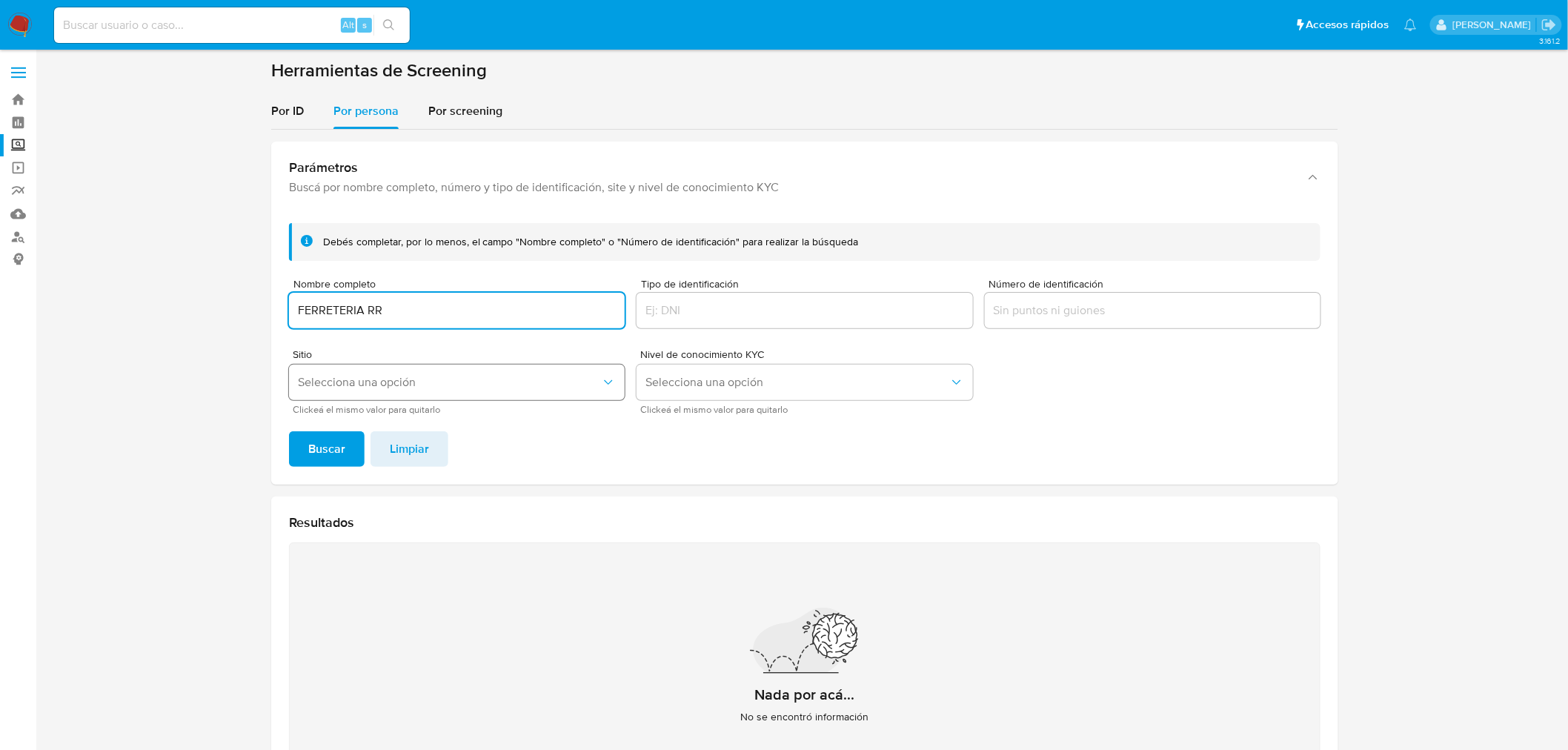
type input "FERRETERIA RR"
click at [417, 389] on span "Selecciona una opción" at bounding box center [449, 383] width 304 height 15
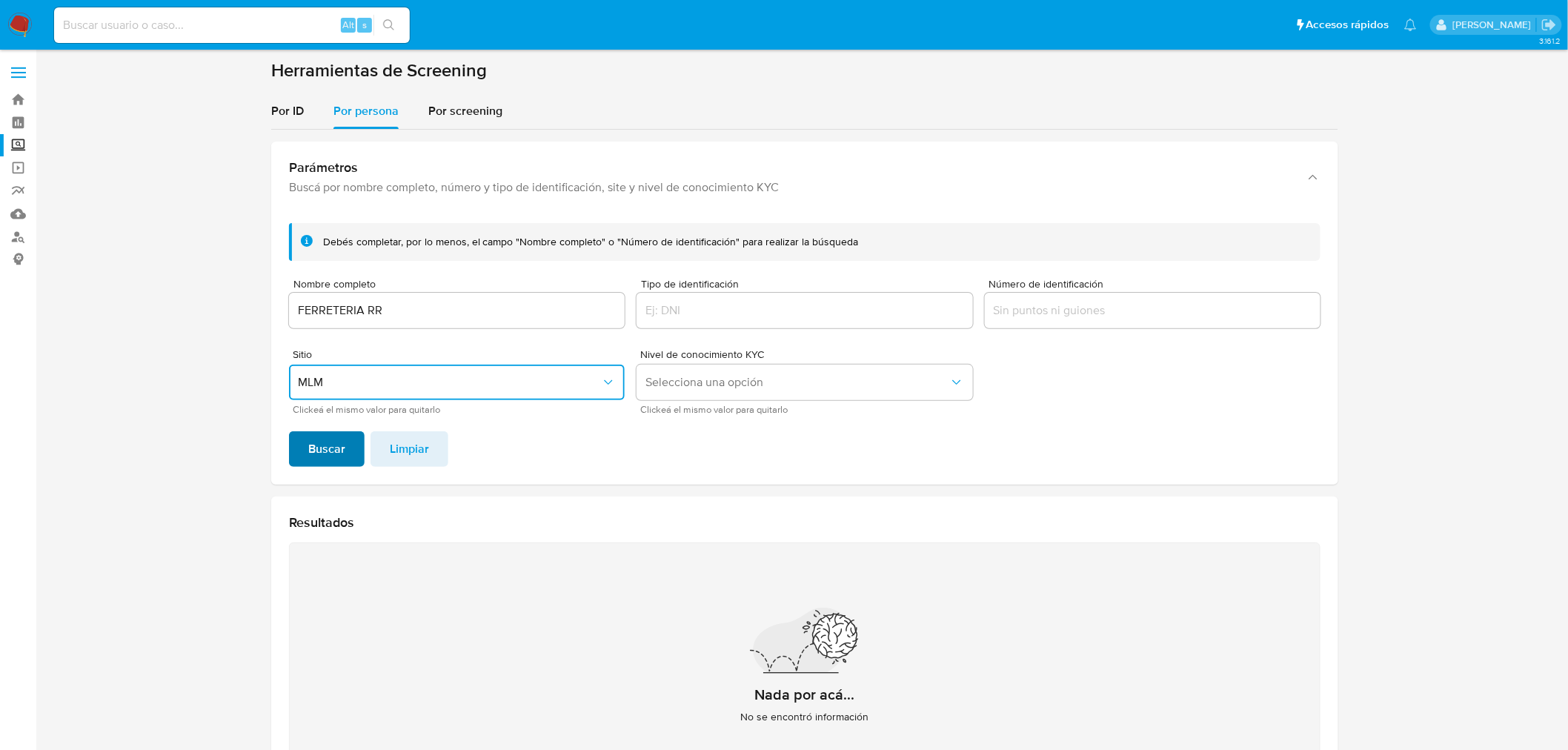
click at [330, 457] on span "Buscar" at bounding box center [327, 448] width 37 height 33
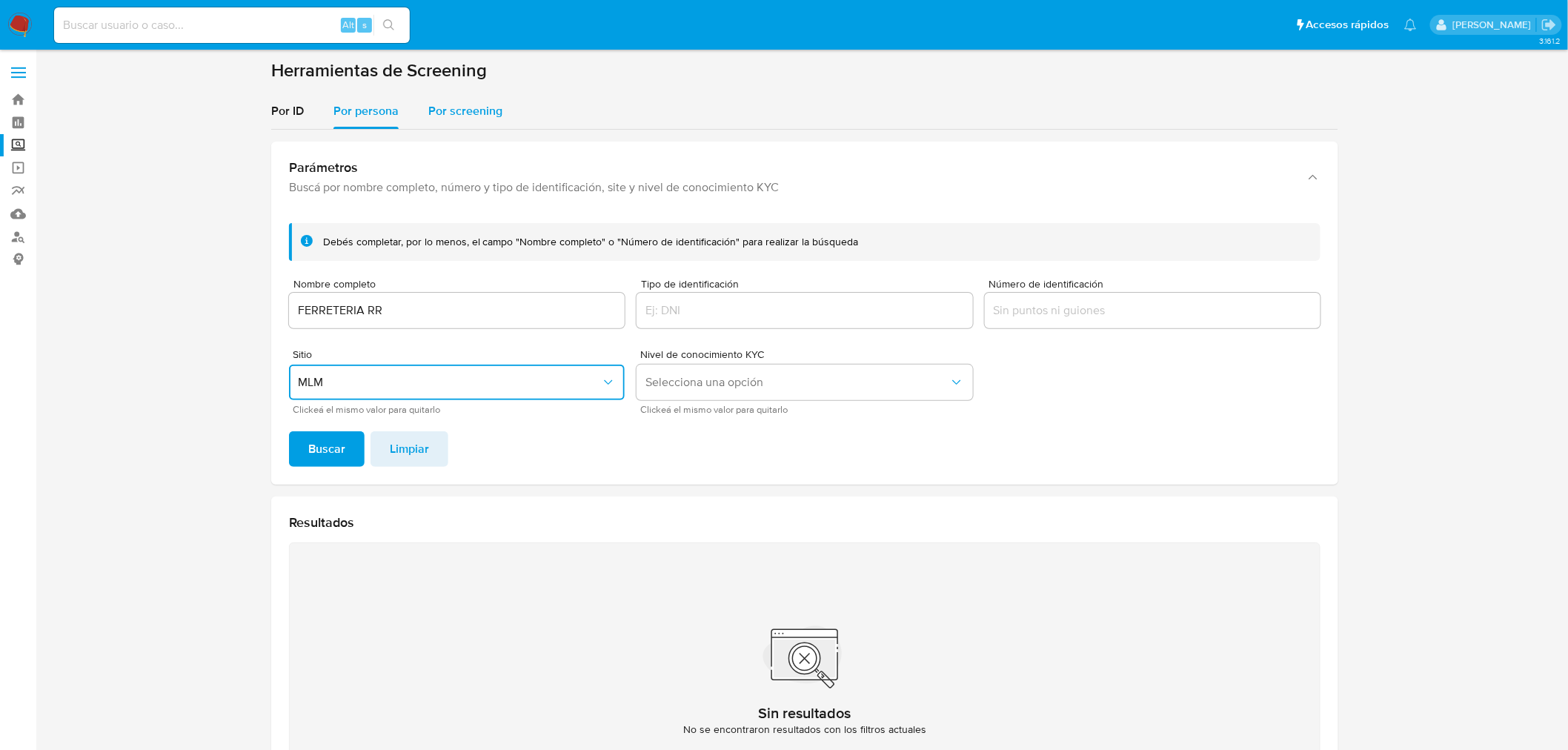
click at [452, 120] on div "Por screening" at bounding box center [465, 111] width 74 height 35
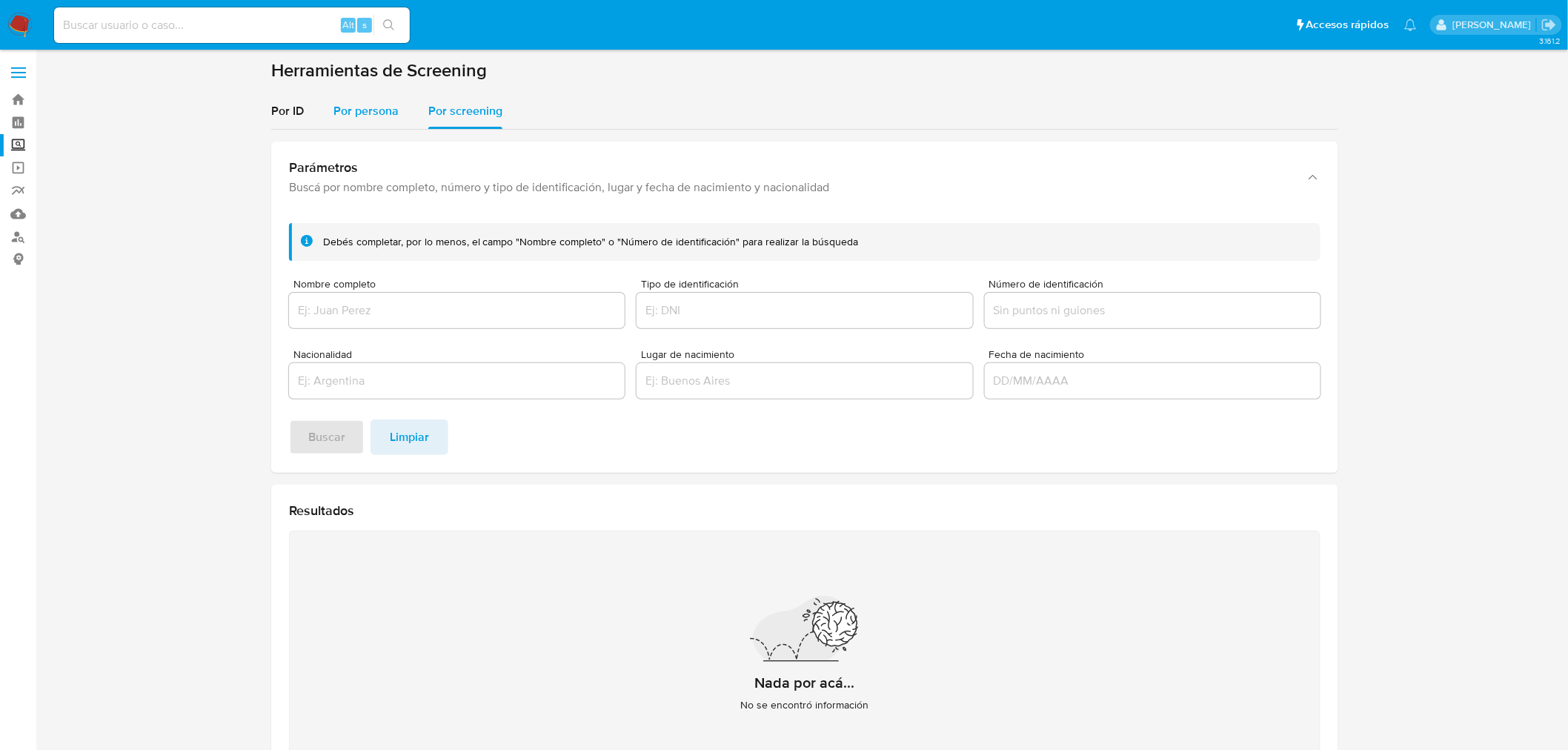
click at [383, 106] on span "Por persona" at bounding box center [366, 111] width 65 height 17
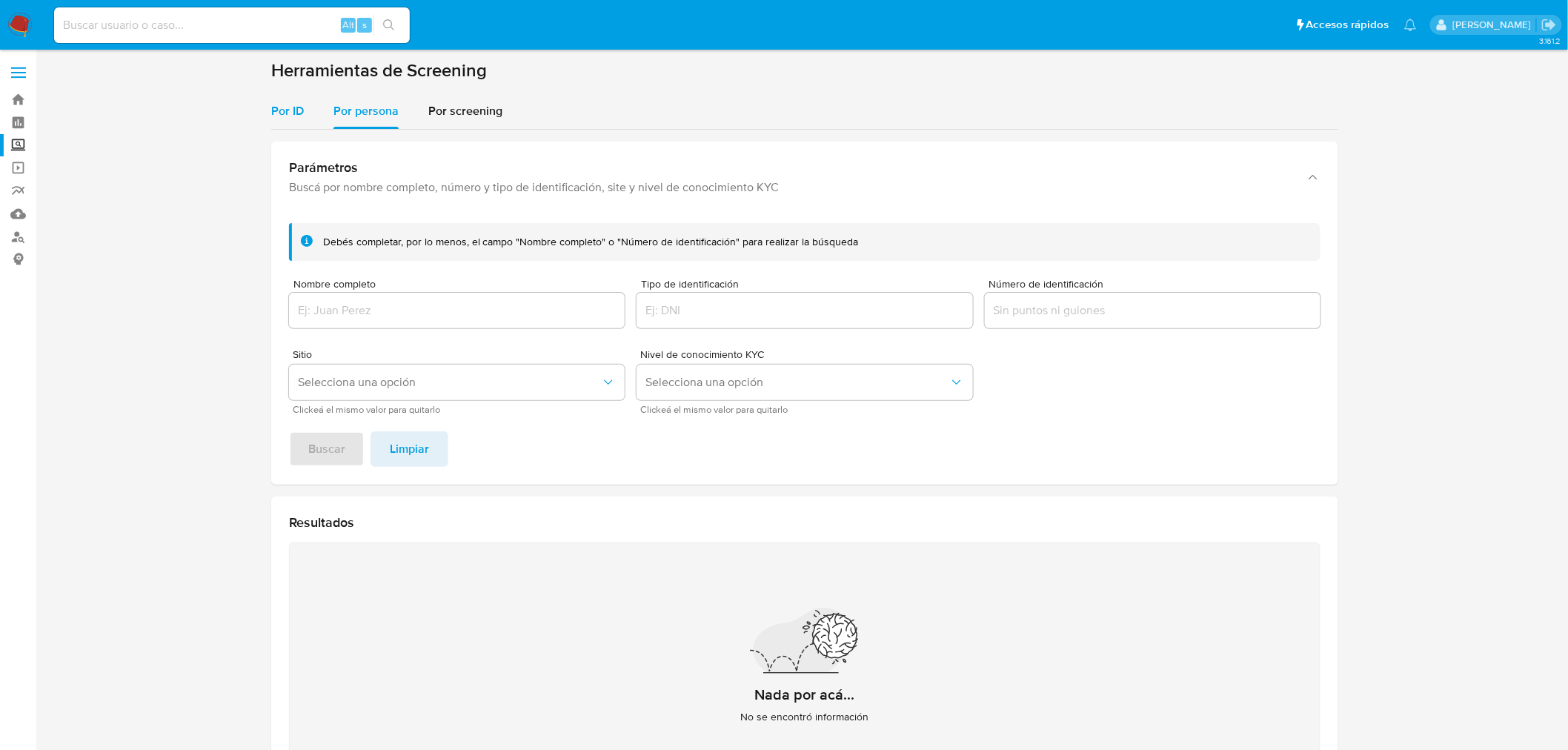
click at [310, 104] on button "Por ID" at bounding box center [294, 111] width 48 height 35
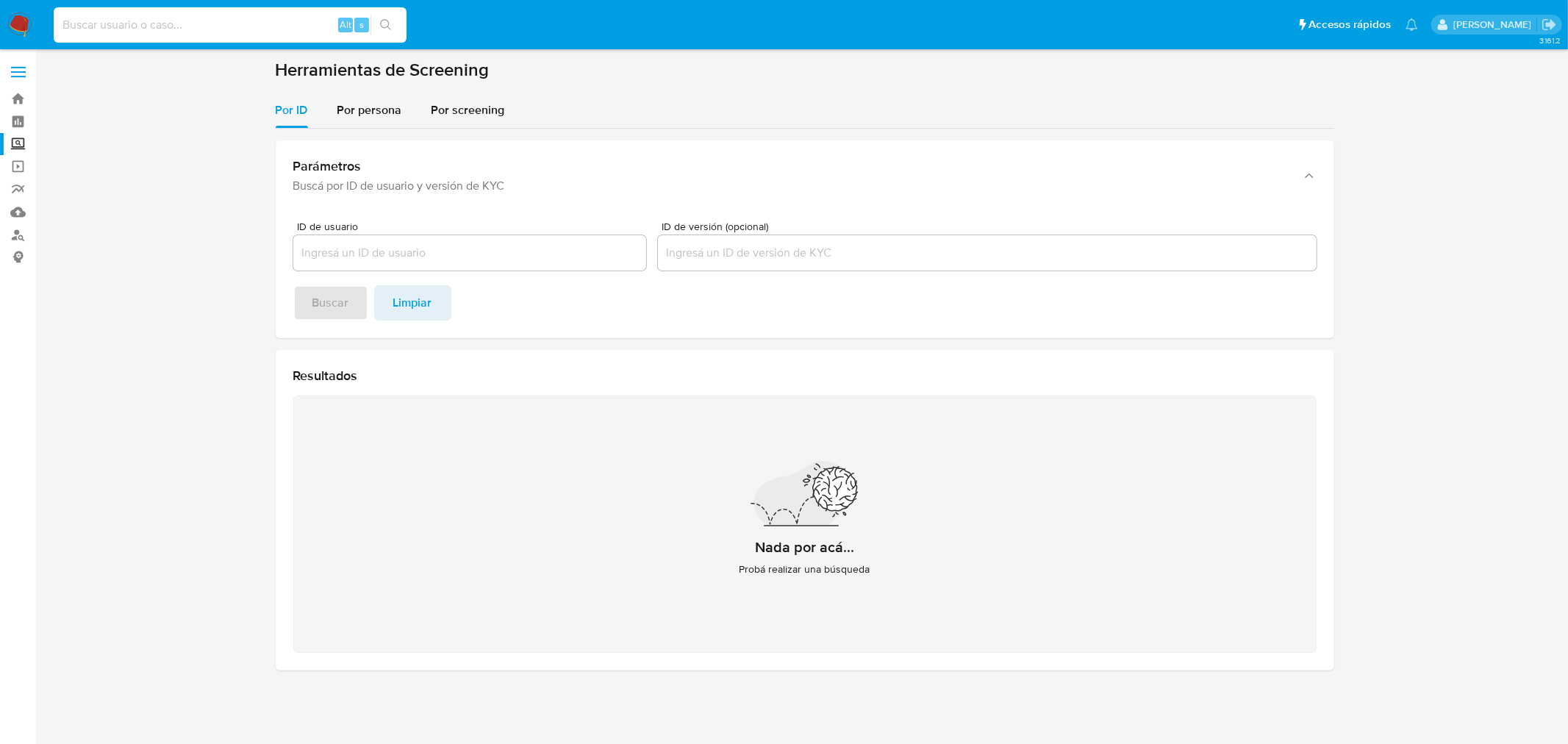
click at [207, 27] on input at bounding box center [230, 25] width 353 height 19
paste input "1727674789"
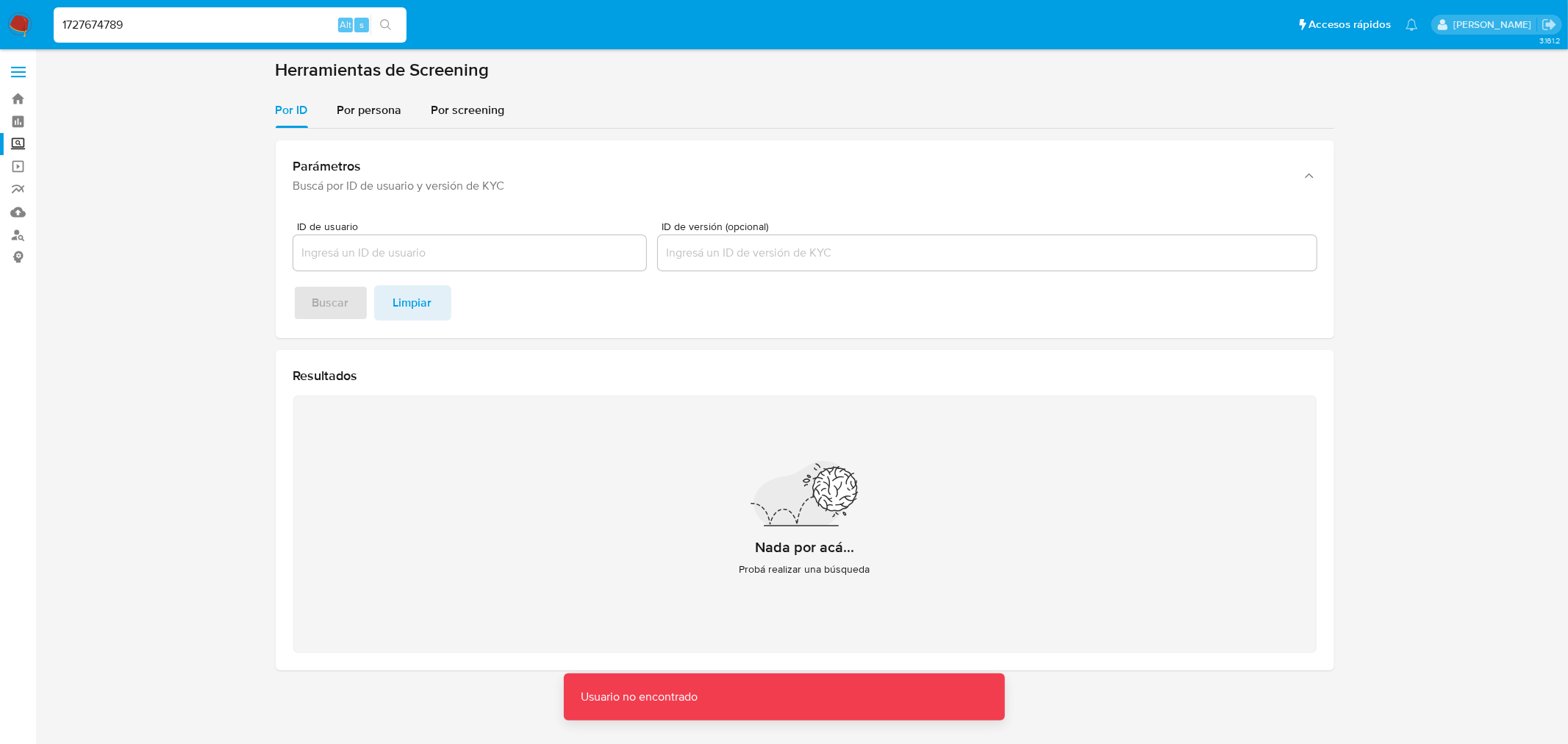
click at [207, 27] on input "1727674789" at bounding box center [230, 25] width 353 height 19
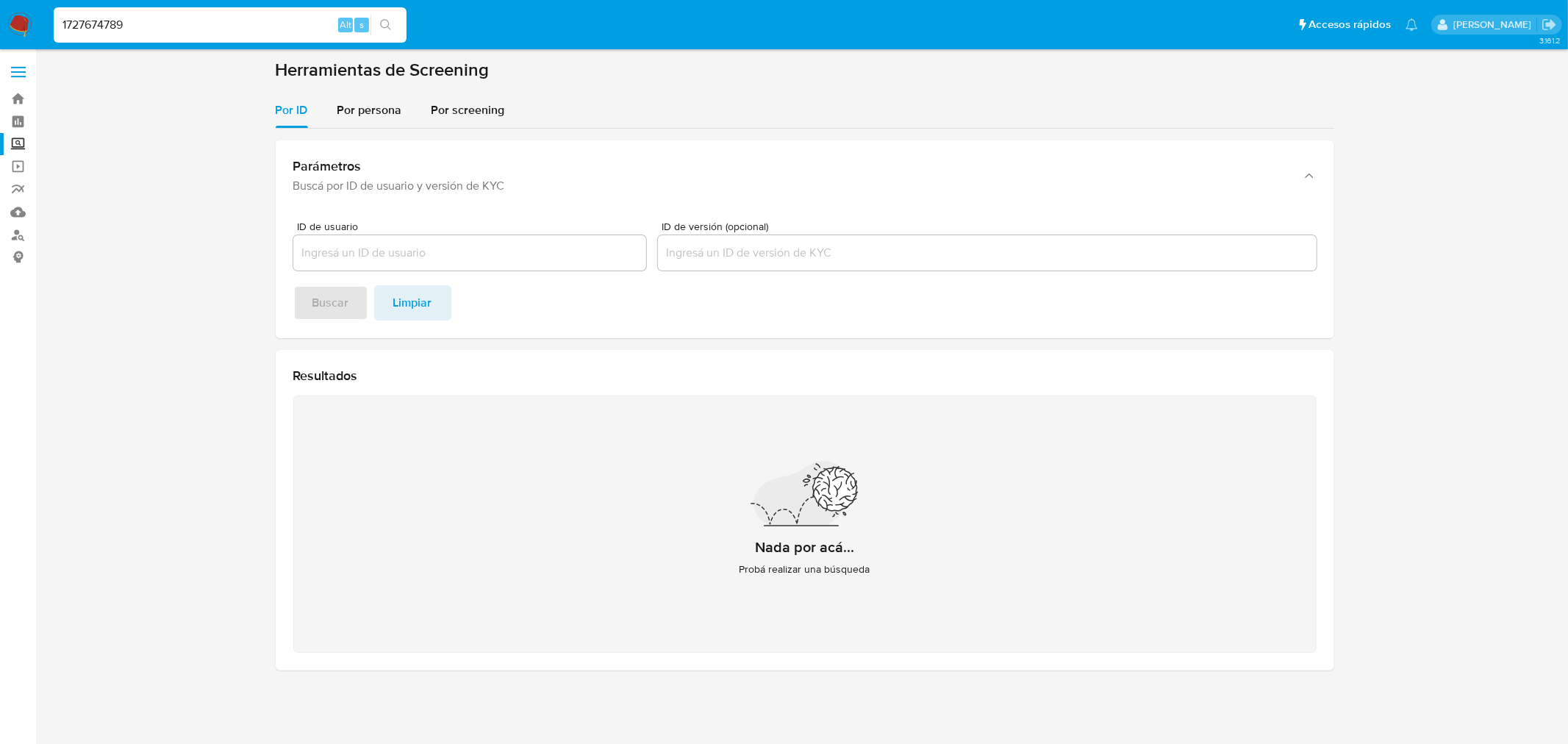
type input "1727674789"
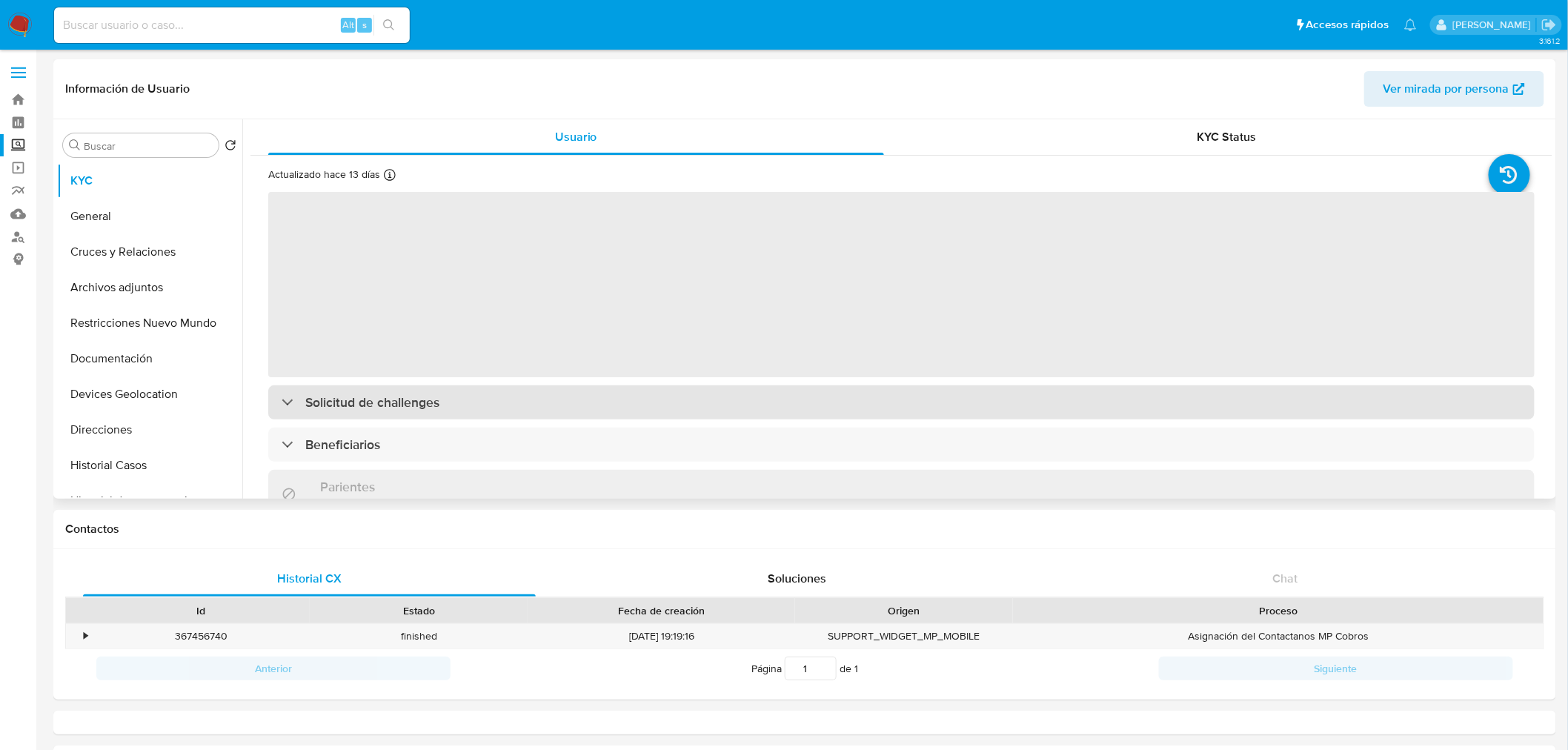
select select "10"
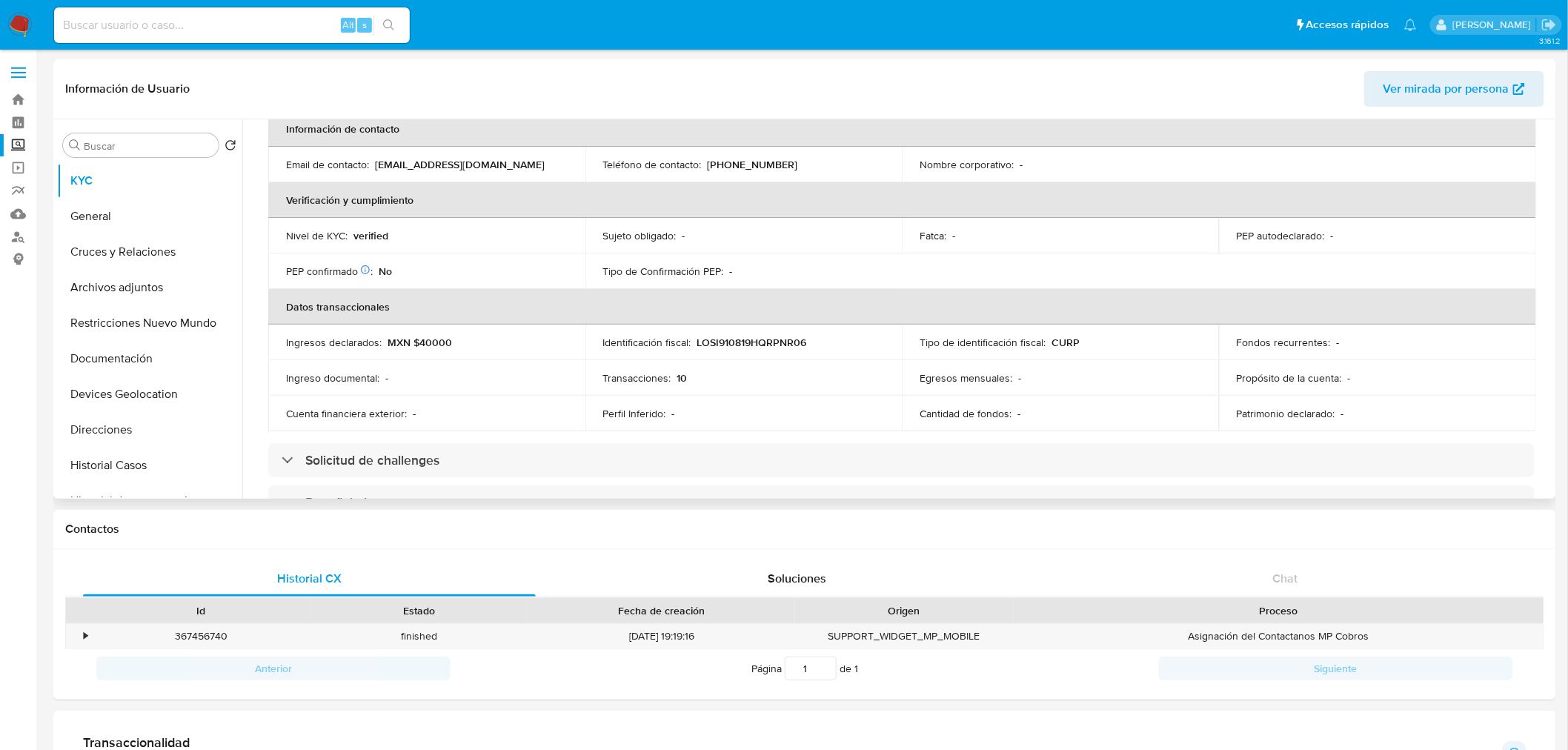
scroll to position [298, 0]
drag, startPoint x: 507, startPoint y: 157, endPoint x: 372, endPoint y: 159, distance: 135.0
click at [372, 159] on div "Email de contacto : irvinglopez6573@gmail.com" at bounding box center [427, 163] width 282 height 13
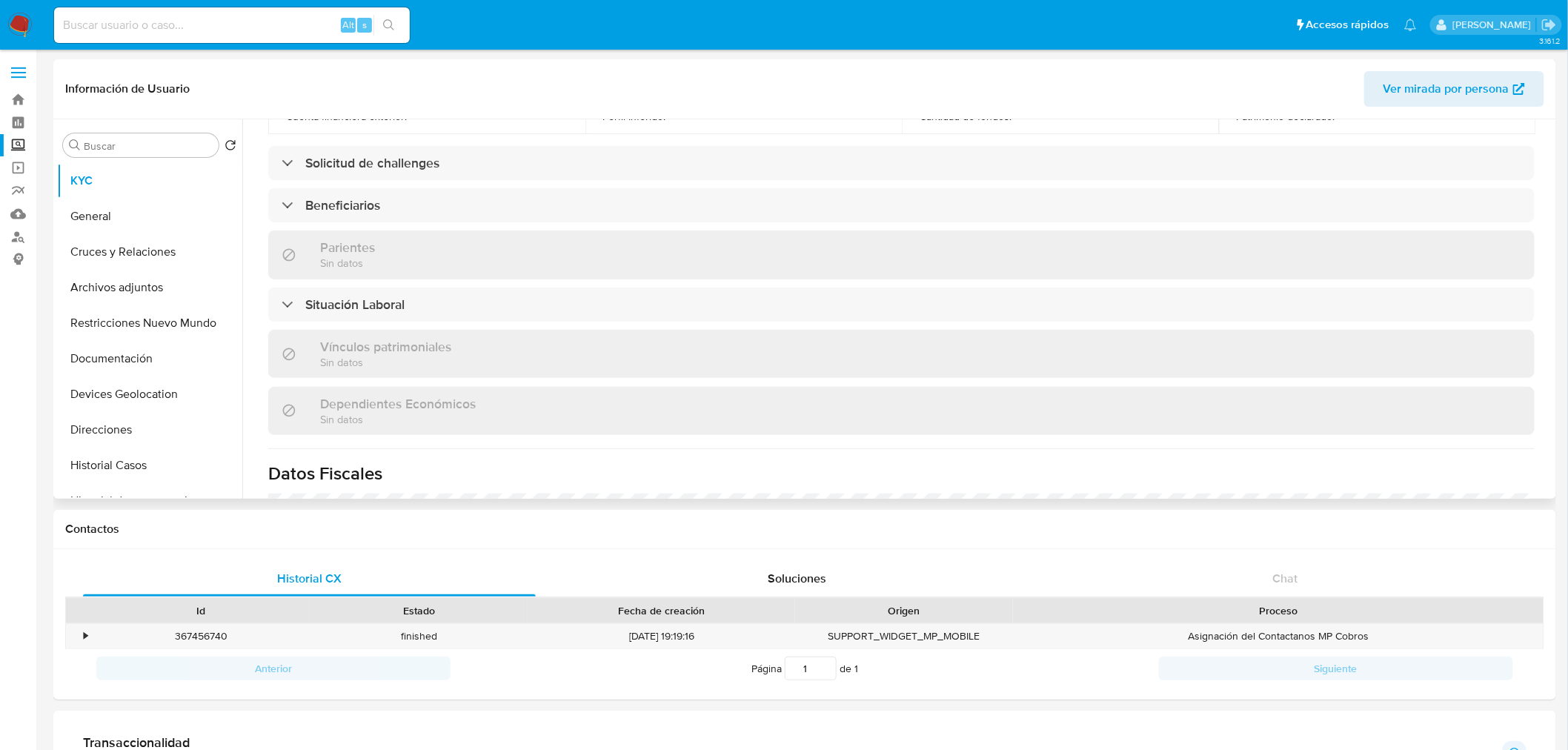
scroll to position [589, 0]
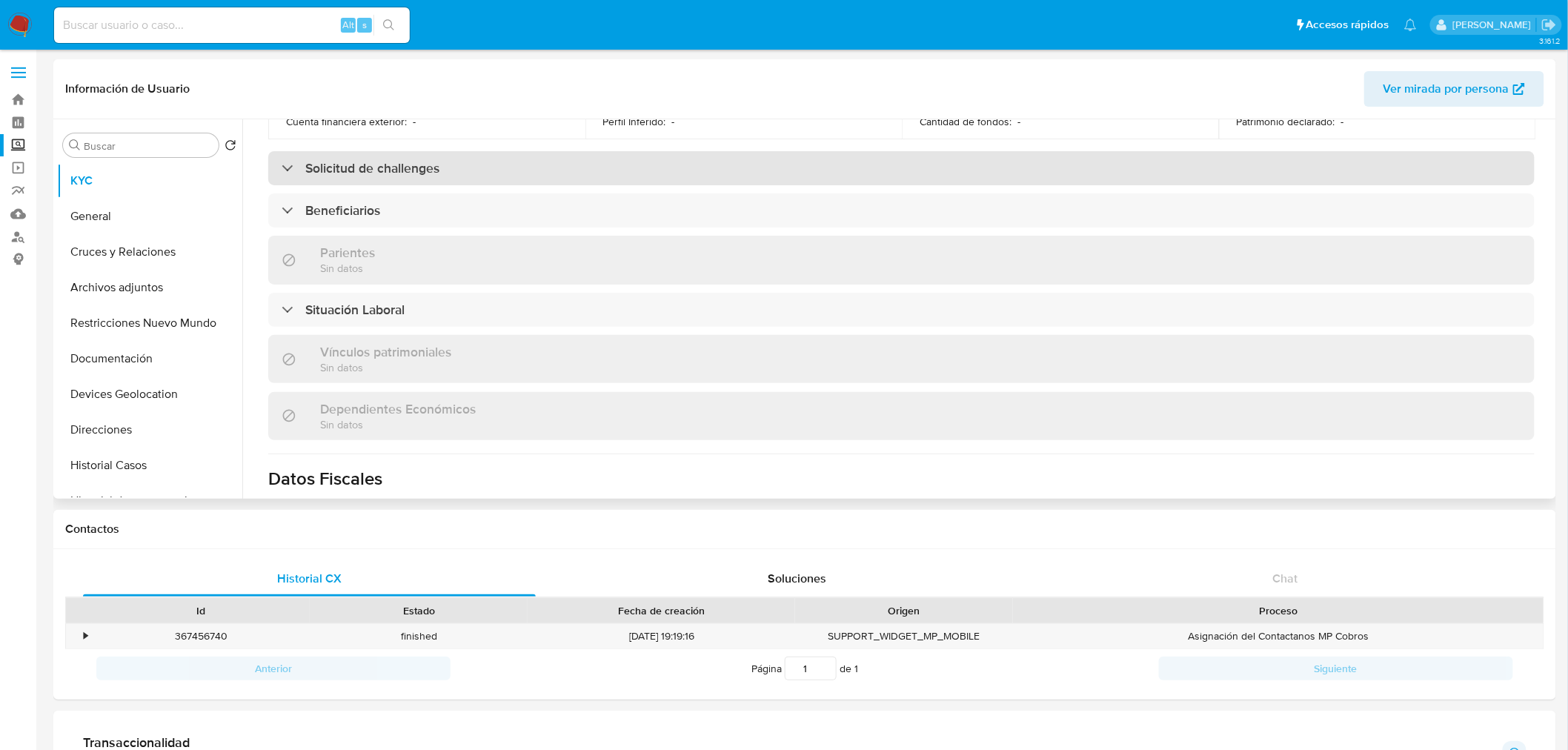
click at [396, 160] on h3 "Solicitud de challenges" at bounding box center [373, 167] width 134 height 16
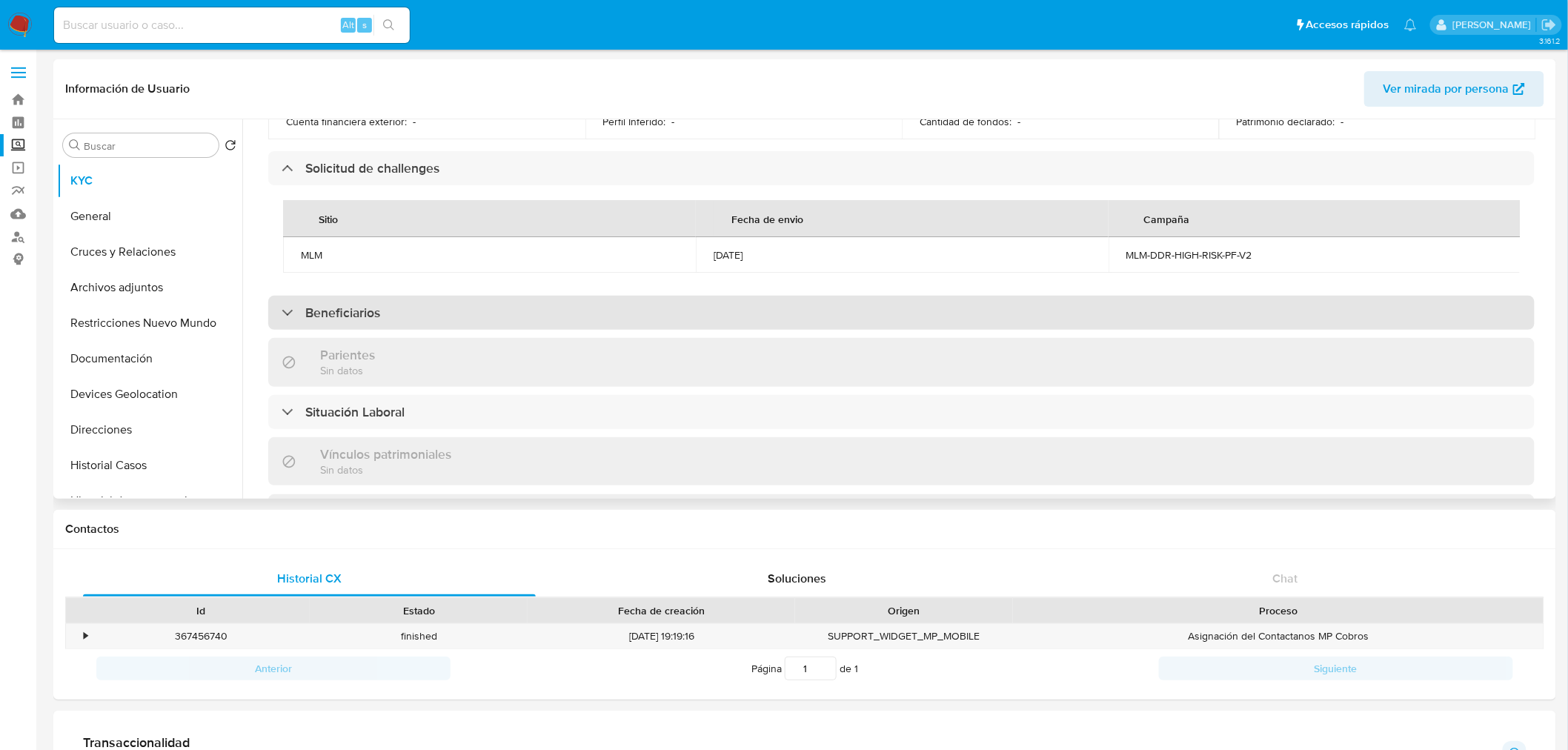
click at [455, 307] on div "Beneficiarios" at bounding box center [901, 313] width 1266 height 35
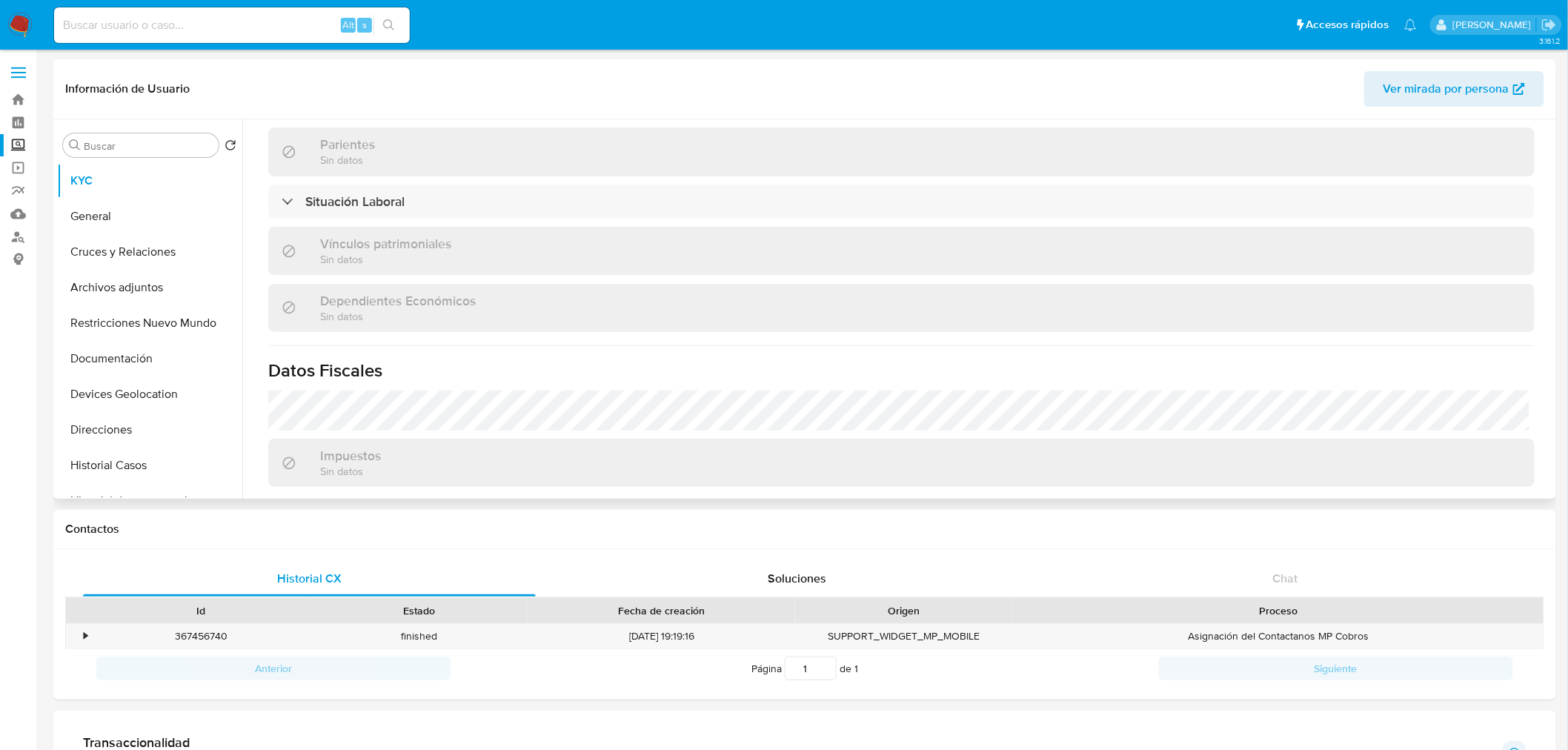
scroll to position [928, 0]
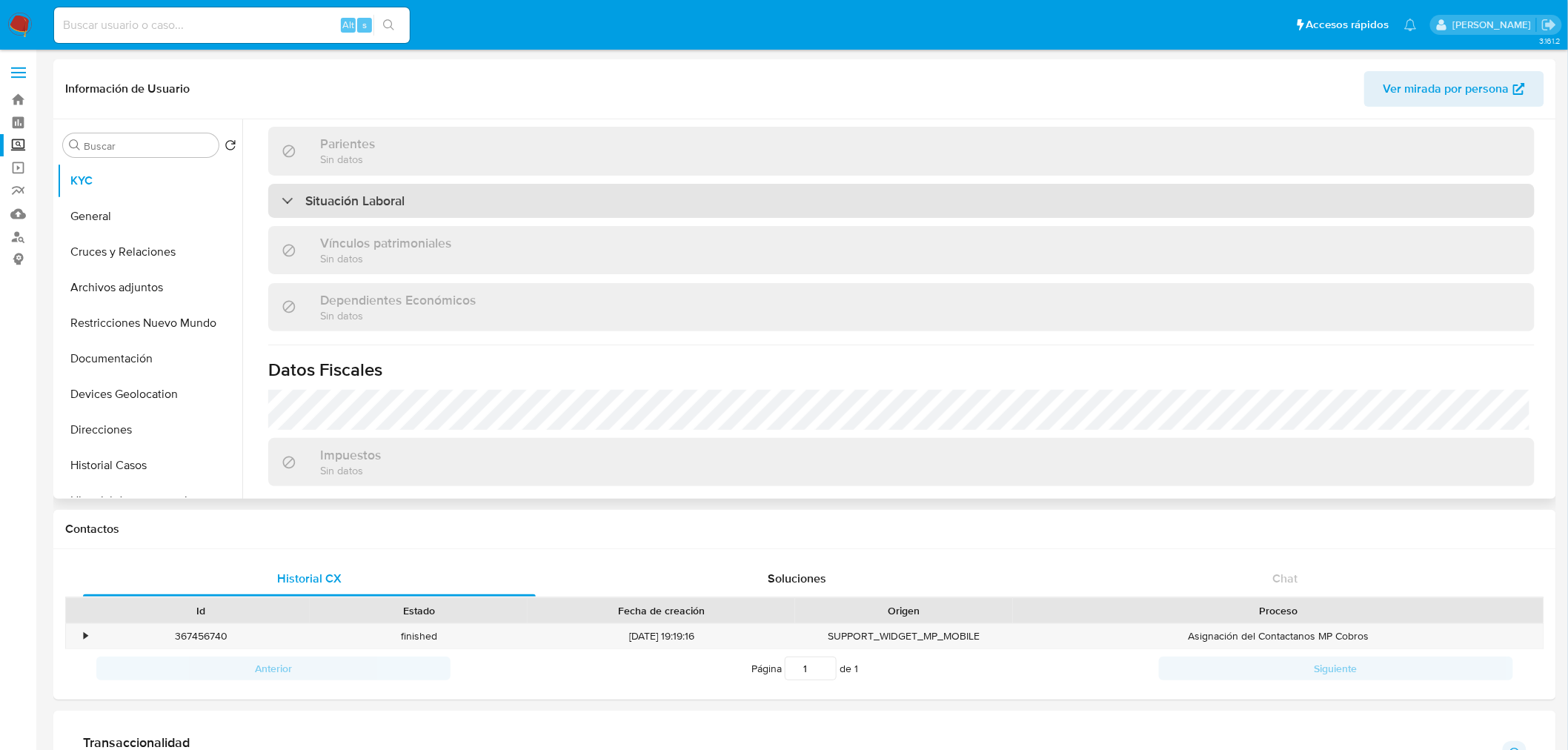
click at [453, 218] on div "Situación Laboral" at bounding box center [901, 201] width 1266 height 35
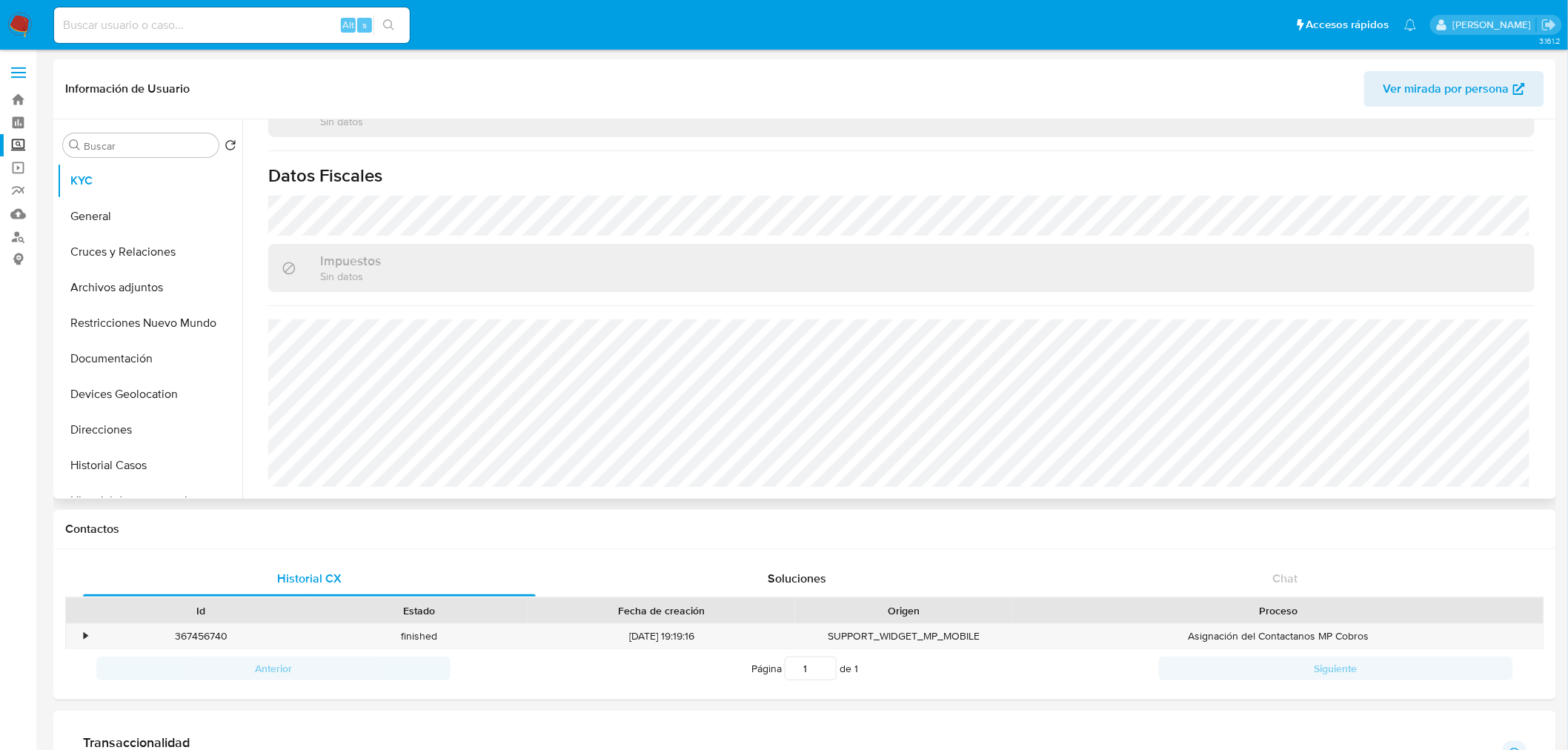
scroll to position [1358, 0]
click at [128, 216] on button "General" at bounding box center [144, 217] width 174 height 35
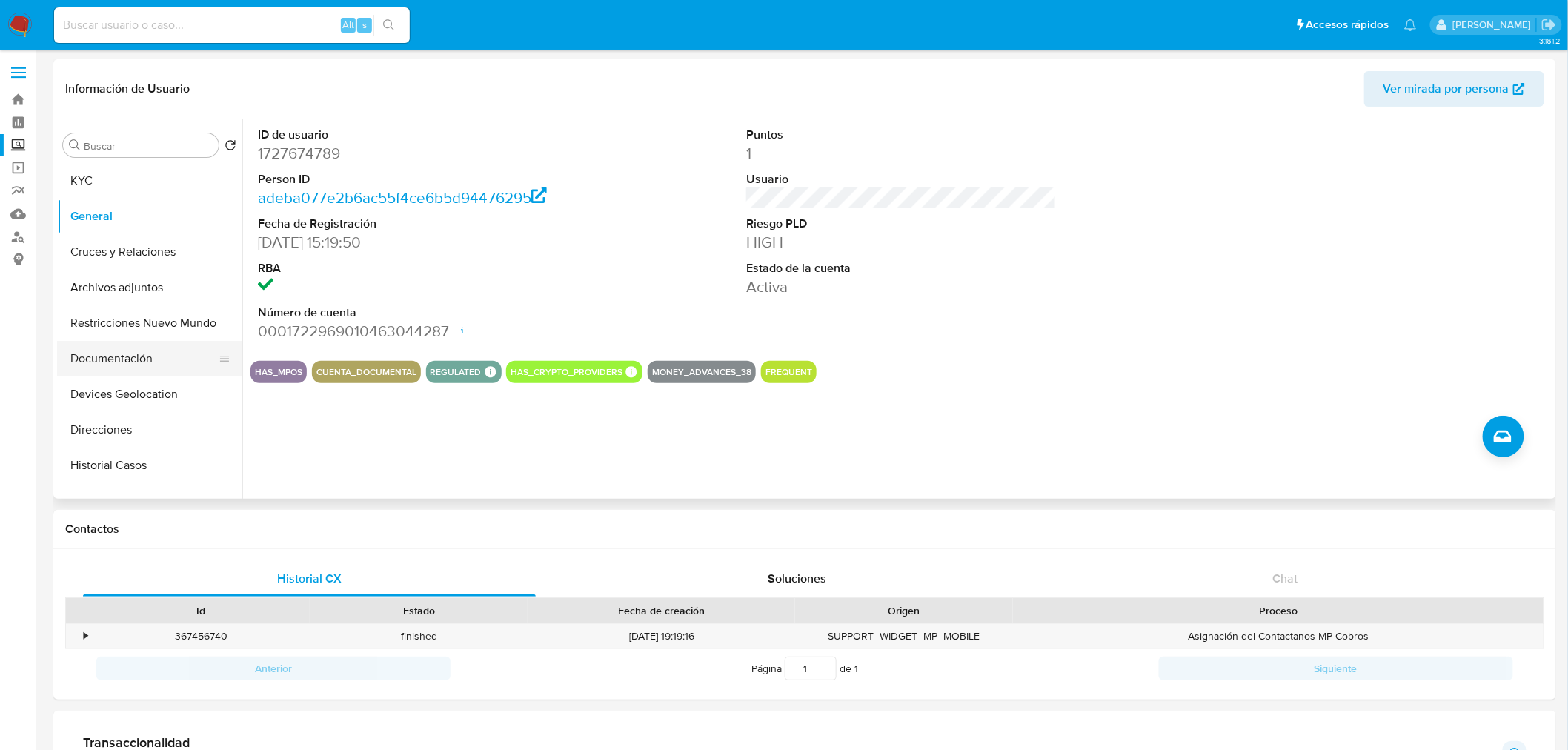
click at [141, 350] on button "Documentación" at bounding box center [144, 359] width 174 height 35
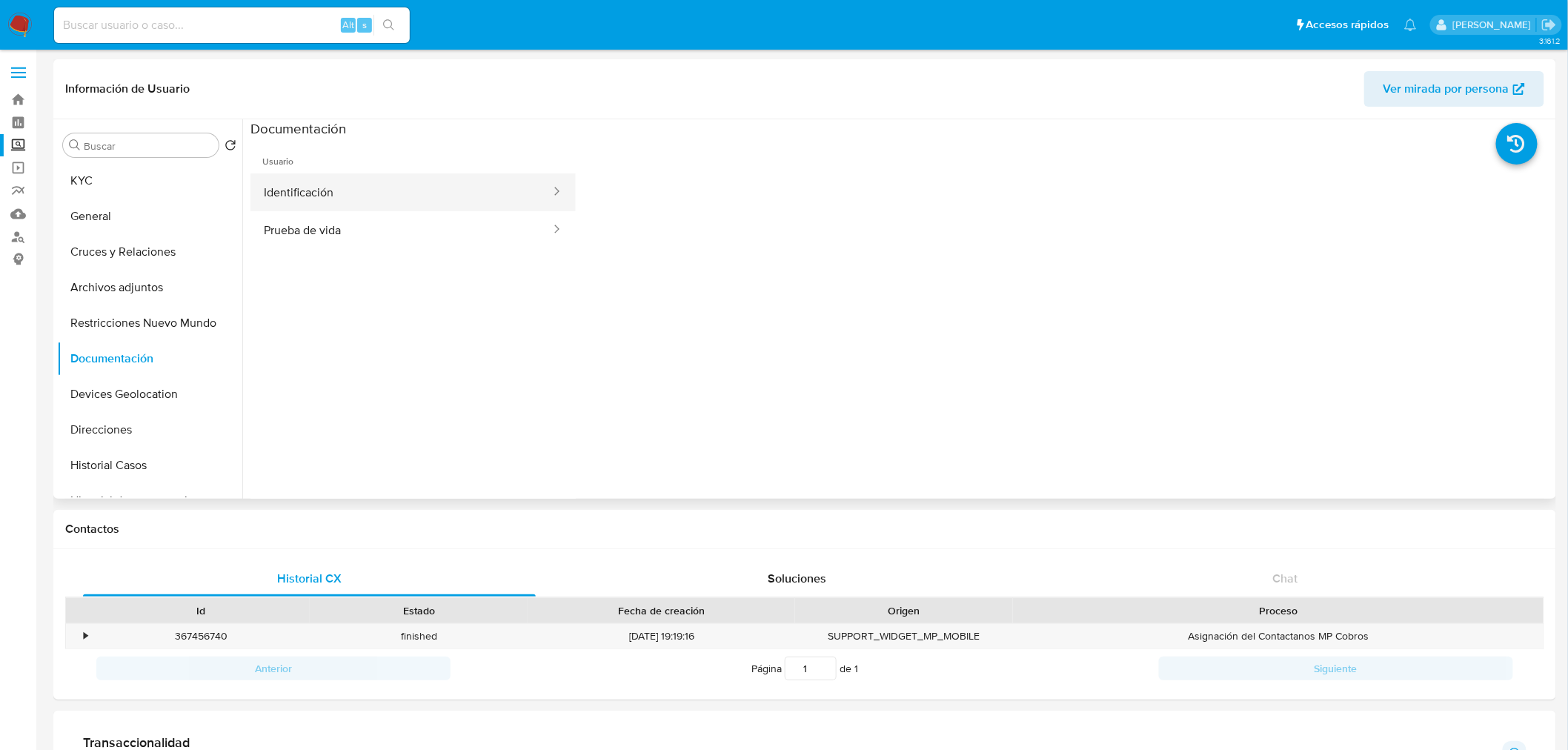
click at [330, 204] on button "Identificación" at bounding box center [401, 192] width 302 height 37
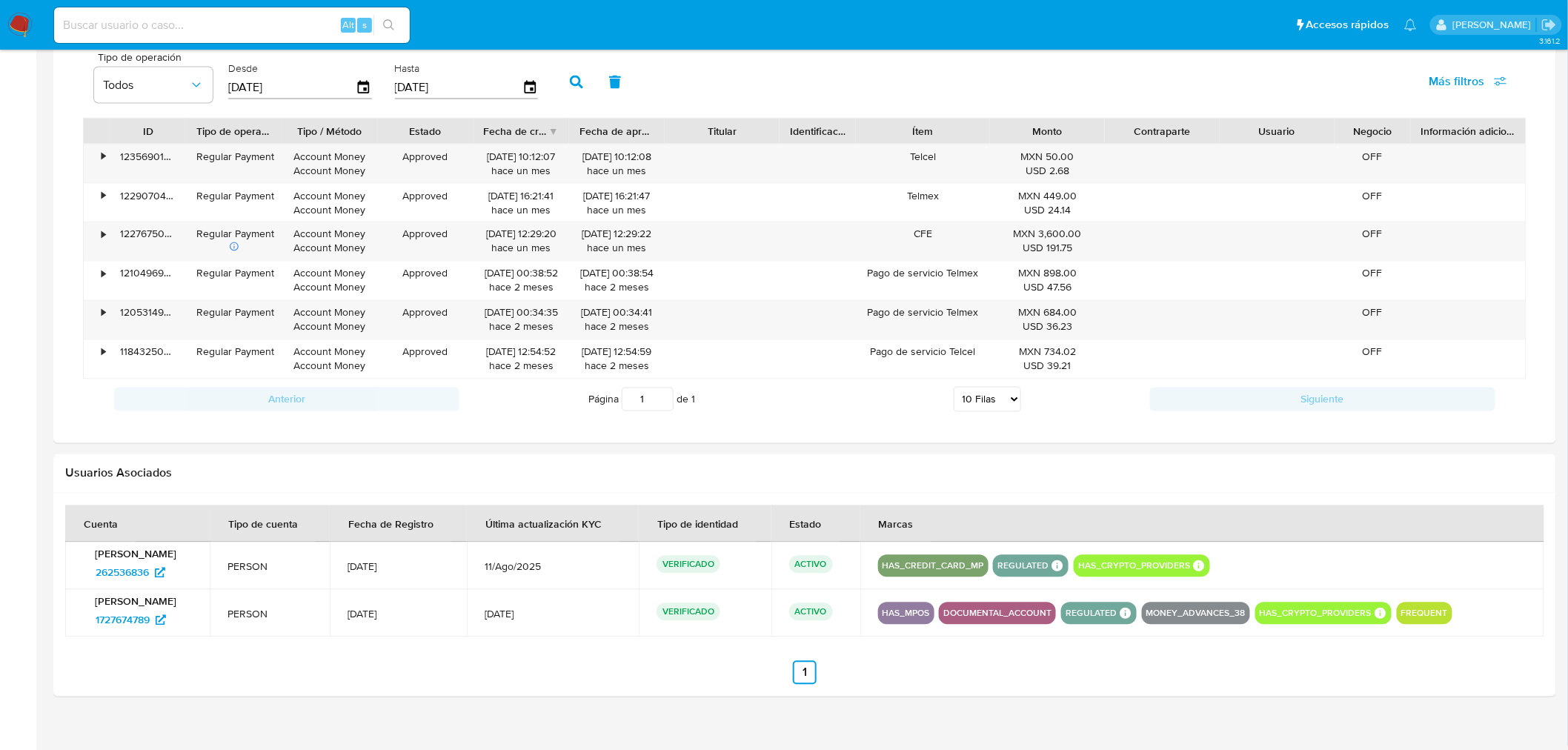
scroll to position [950, 0]
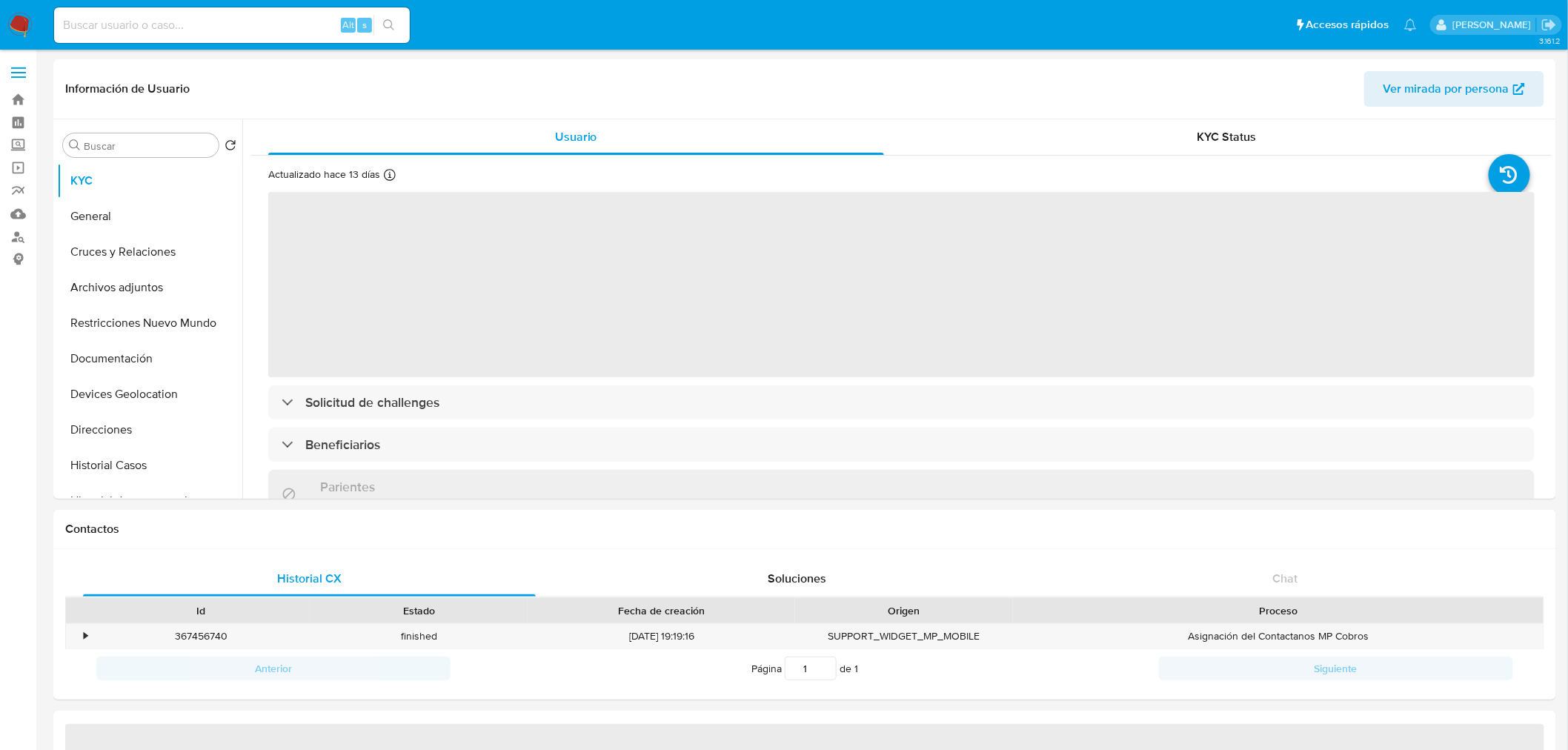
select select "10"
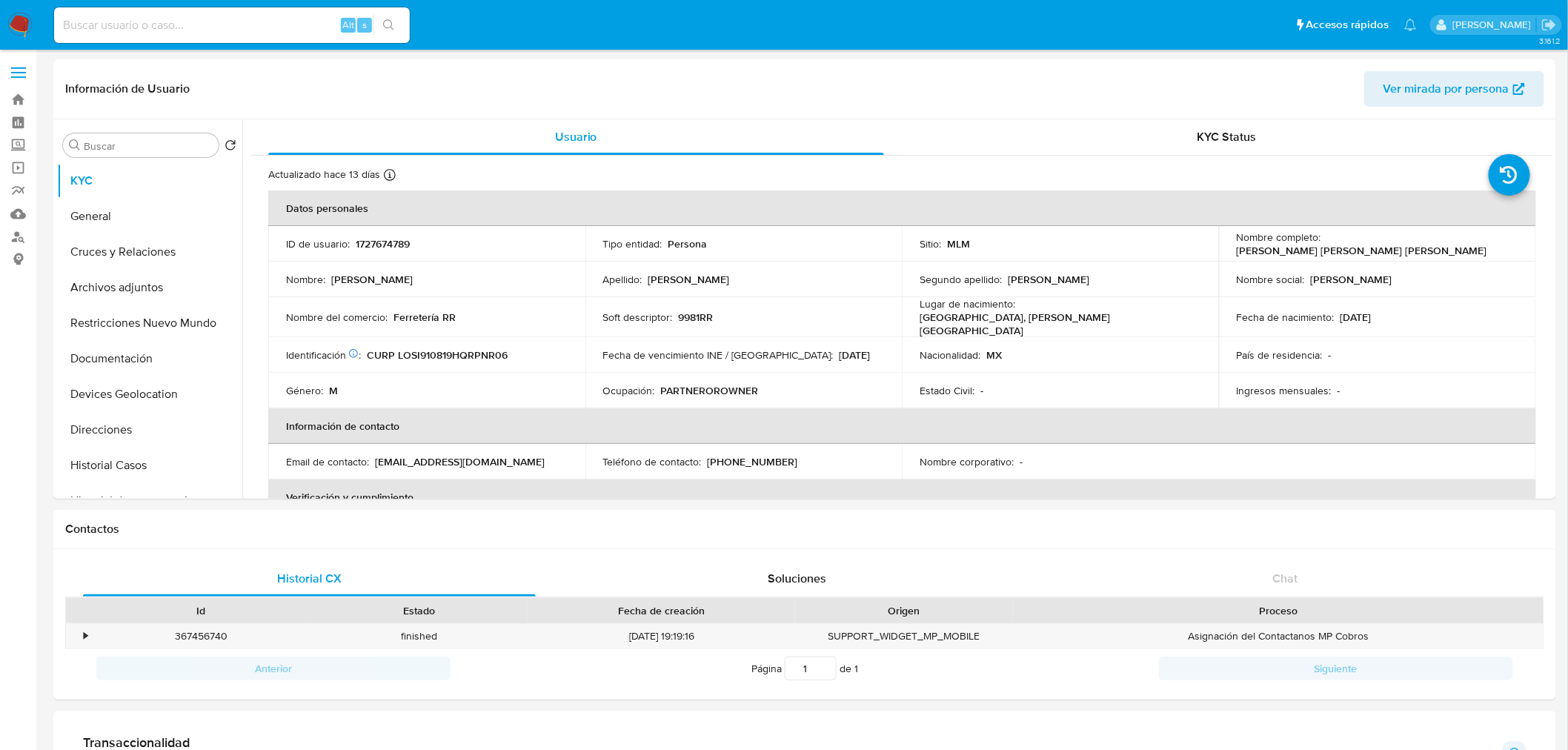
click at [261, 37] on div "Alt s" at bounding box center [232, 25] width 356 height 35
click at [218, 12] on div "Alt s" at bounding box center [232, 25] width 356 height 35
click at [180, 21] on input at bounding box center [232, 25] width 356 height 20
paste input "158688643"
type input "158688643"
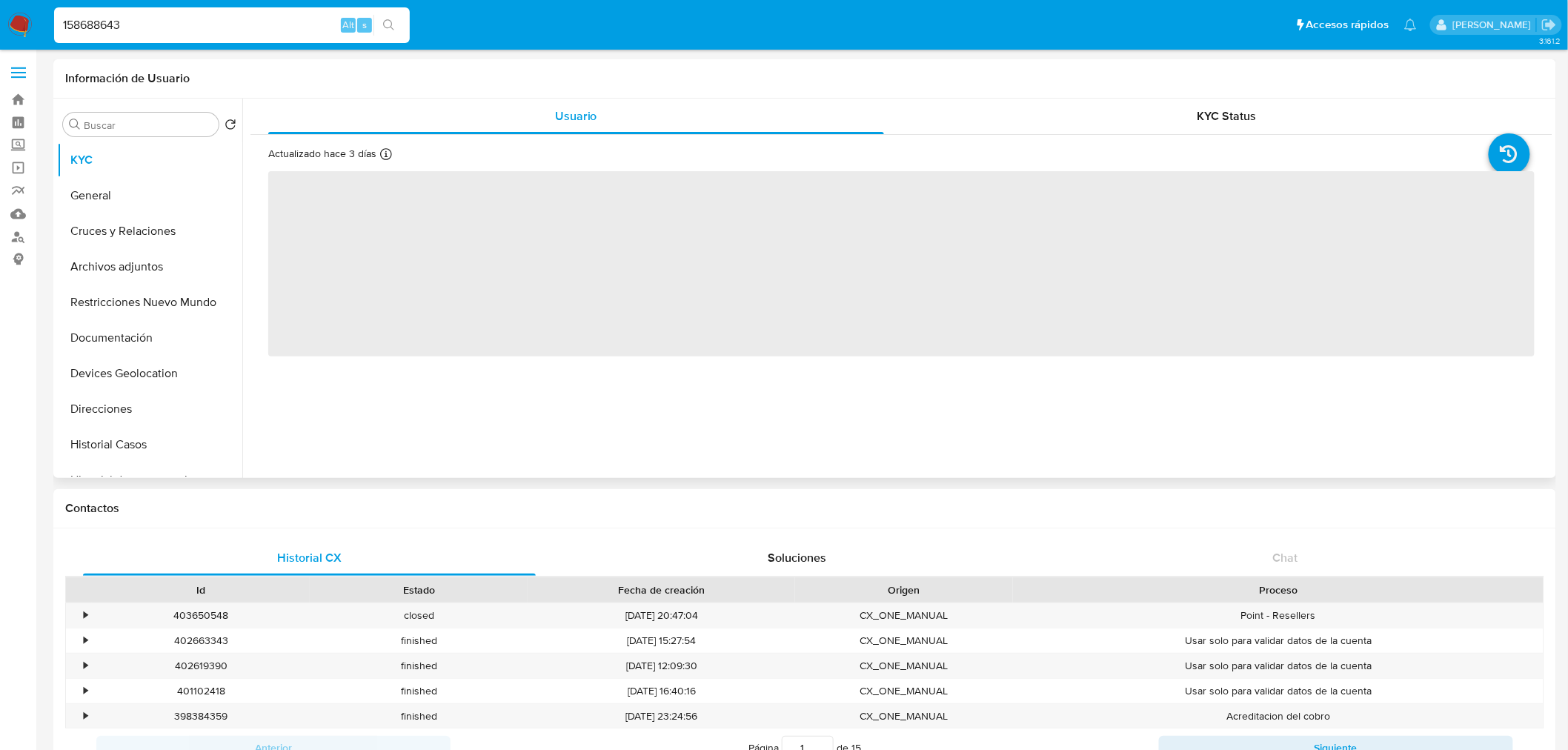
select select "10"
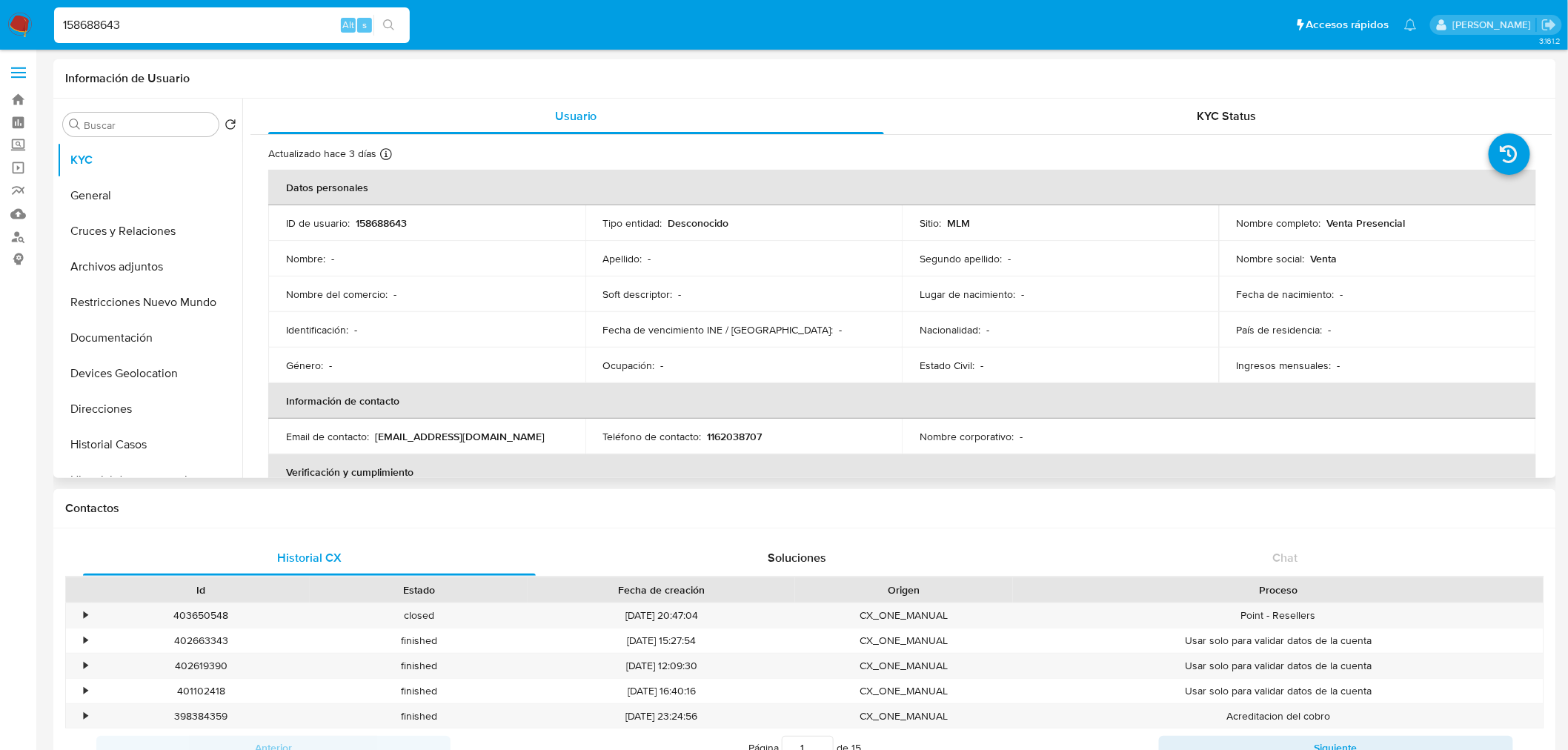
click at [142, 23] on input "158688643" at bounding box center [232, 25] width 356 height 20
paste input "262536836"
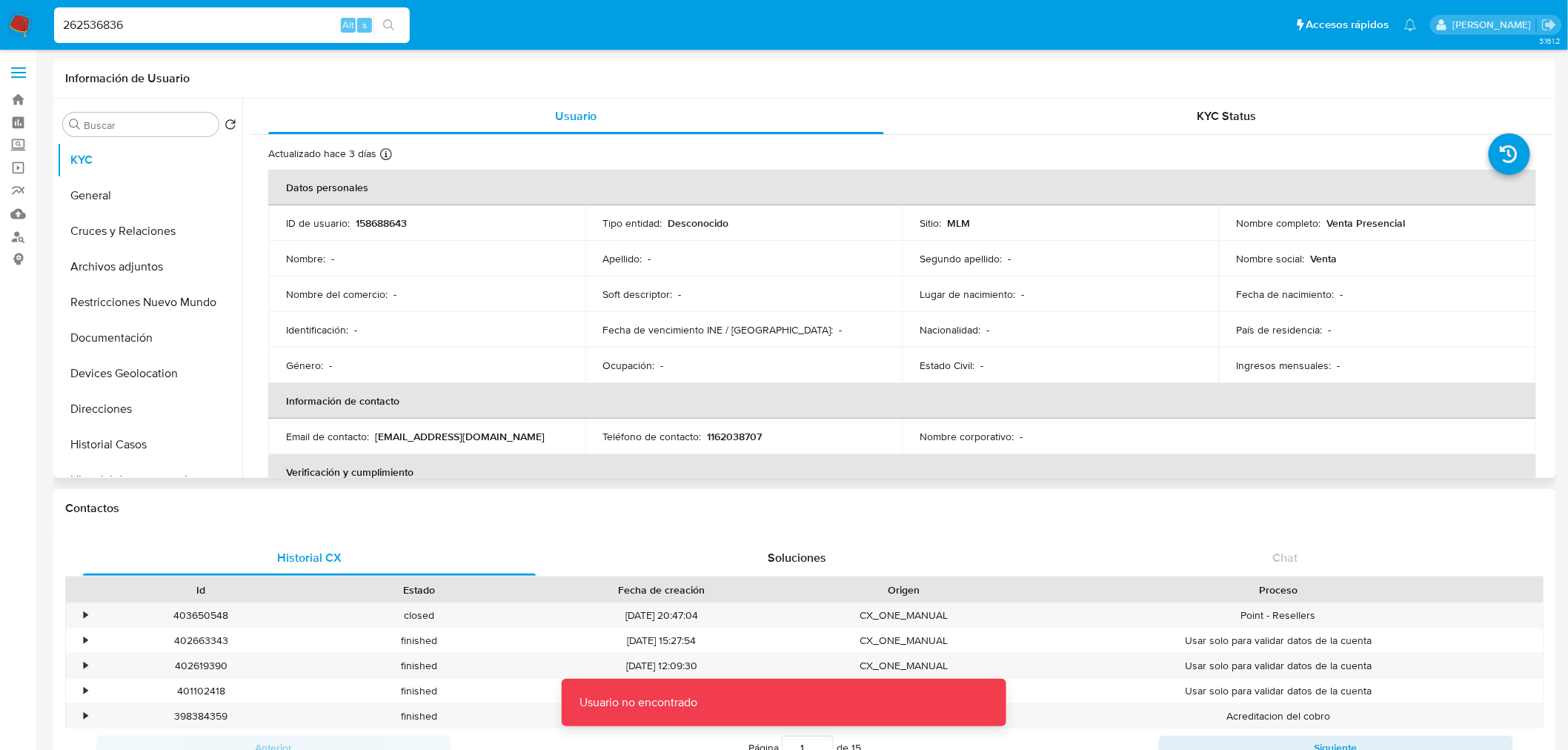
click at [142, 23] on input "262536836" at bounding box center [232, 25] width 356 height 20
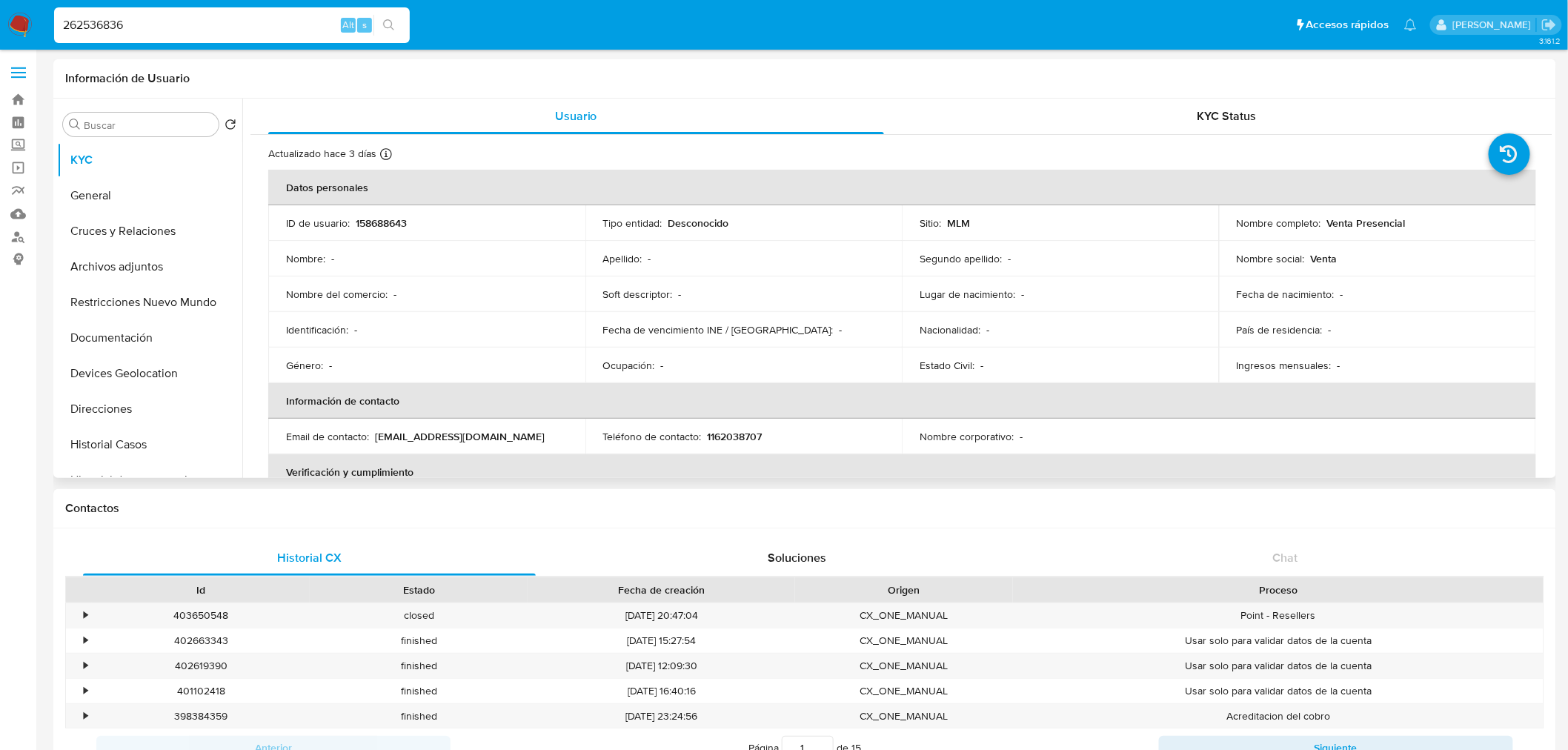
type input "262536836"
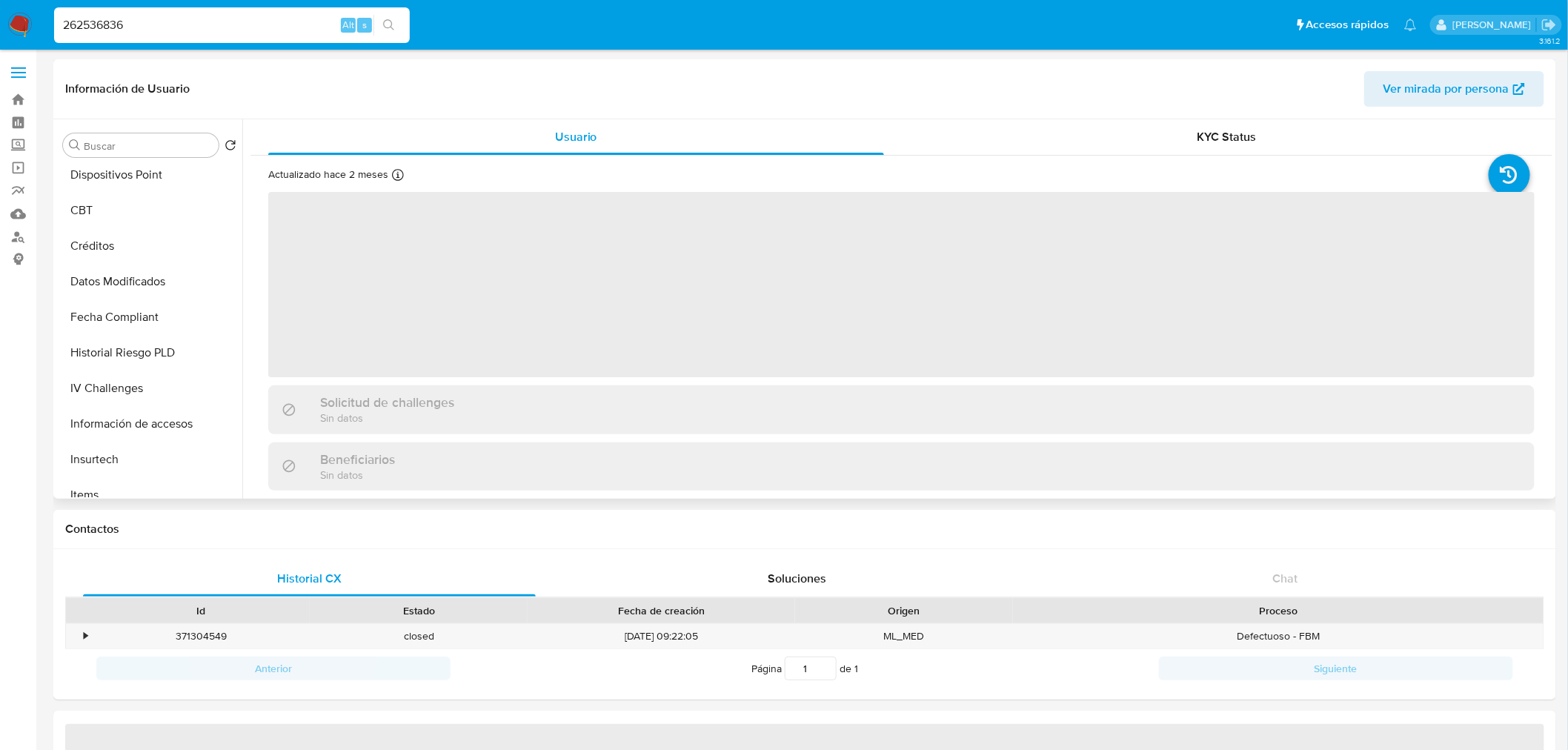
select select "10"
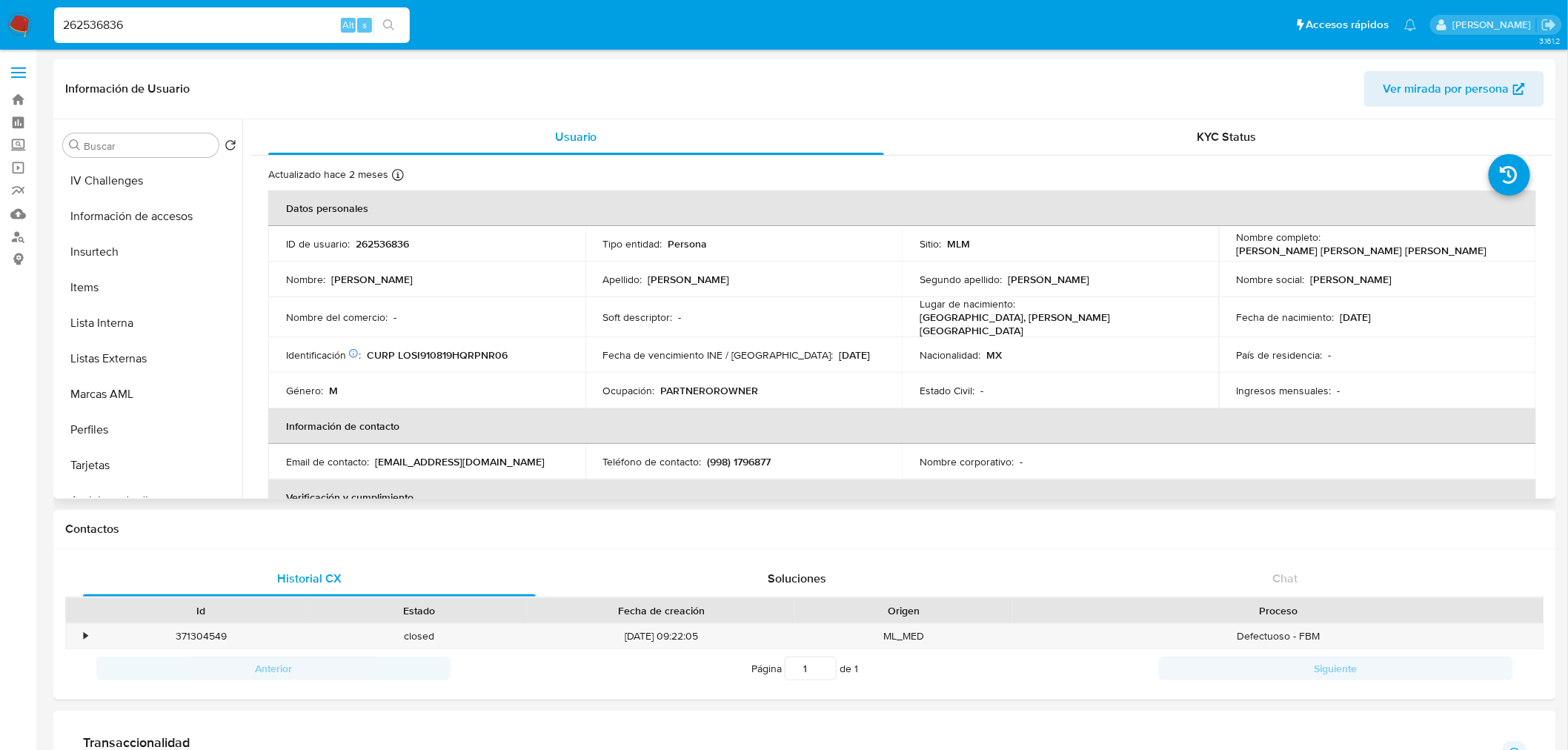
scroll to position [579, 0]
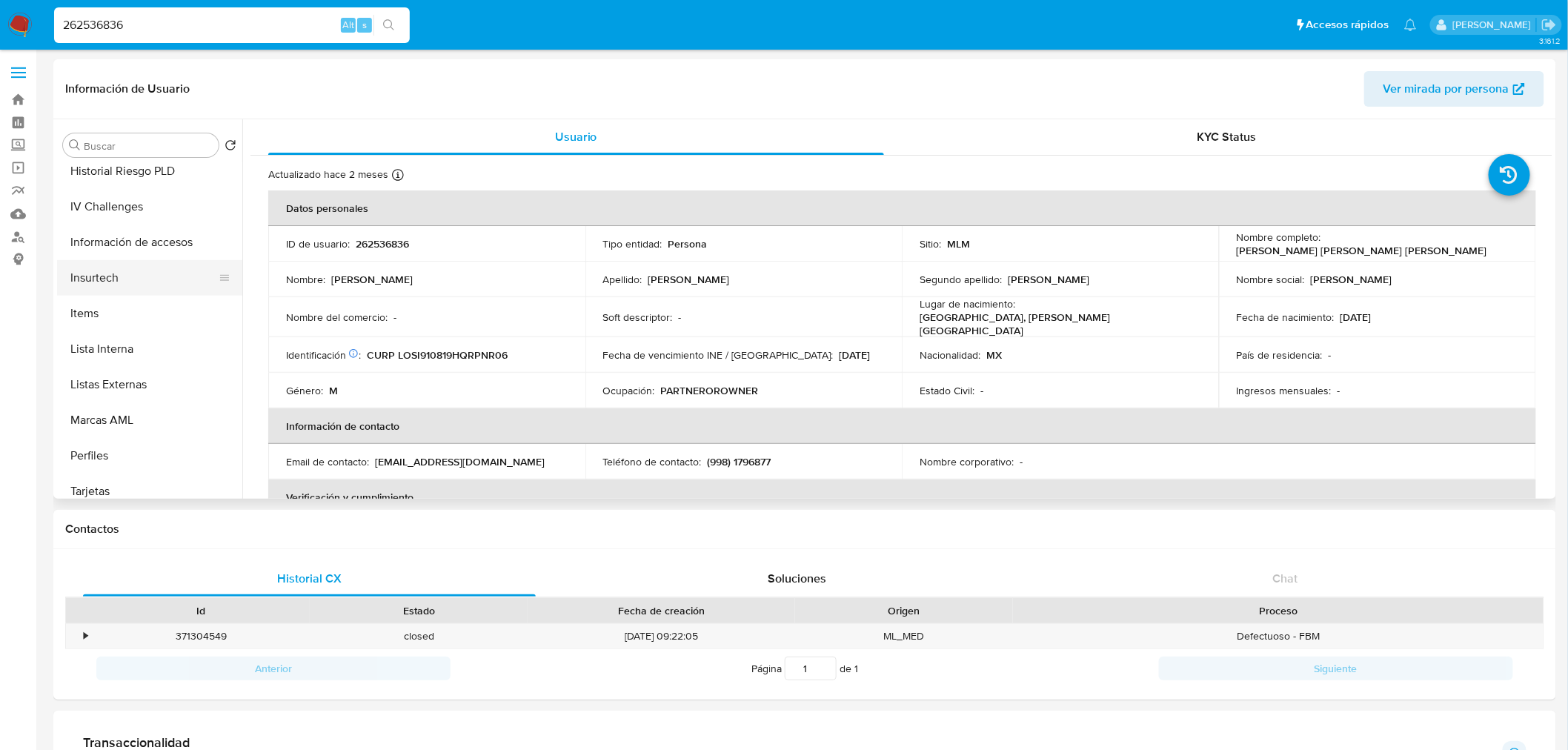
click at [127, 283] on button "Insurtech" at bounding box center [144, 278] width 174 height 35
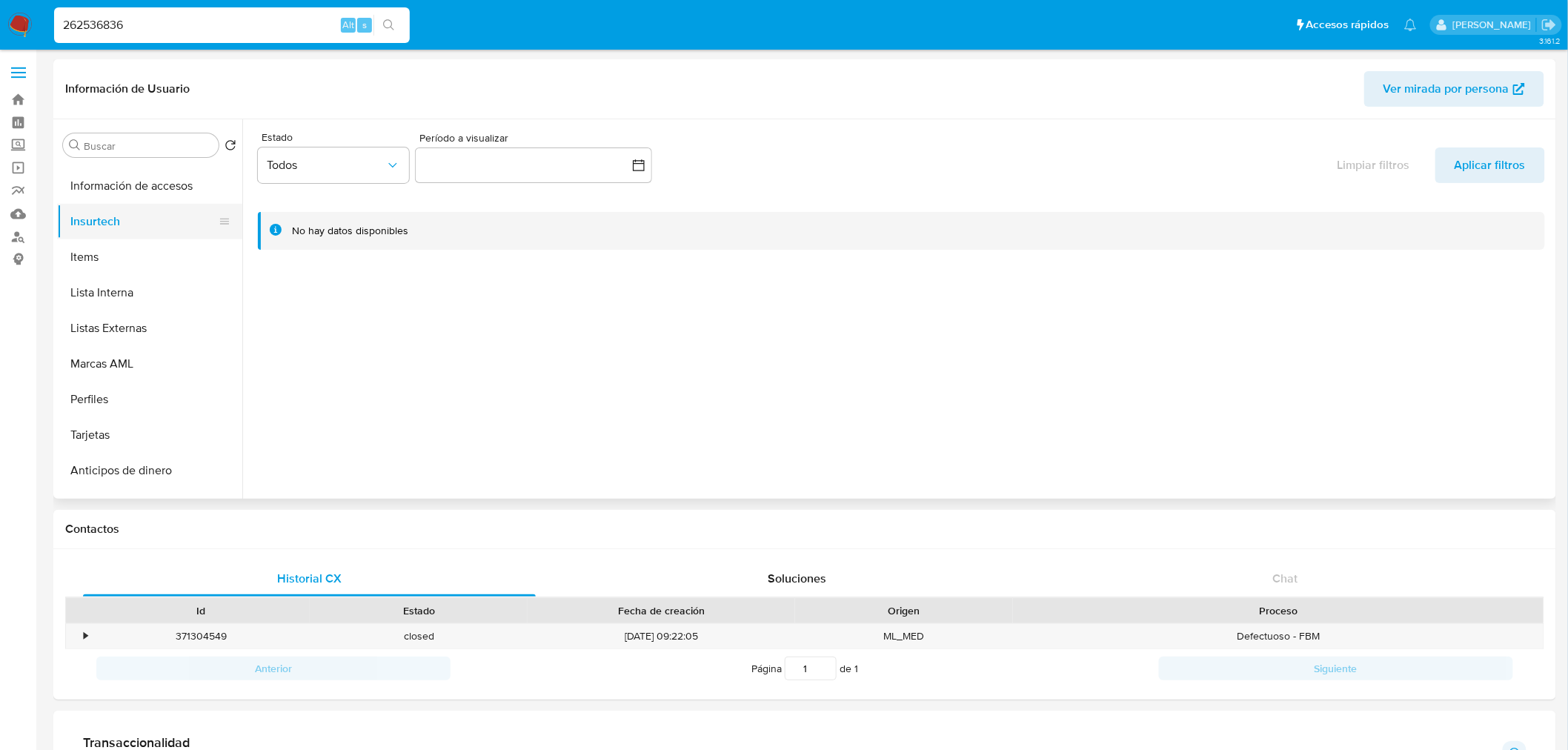
scroll to position [621, 0]
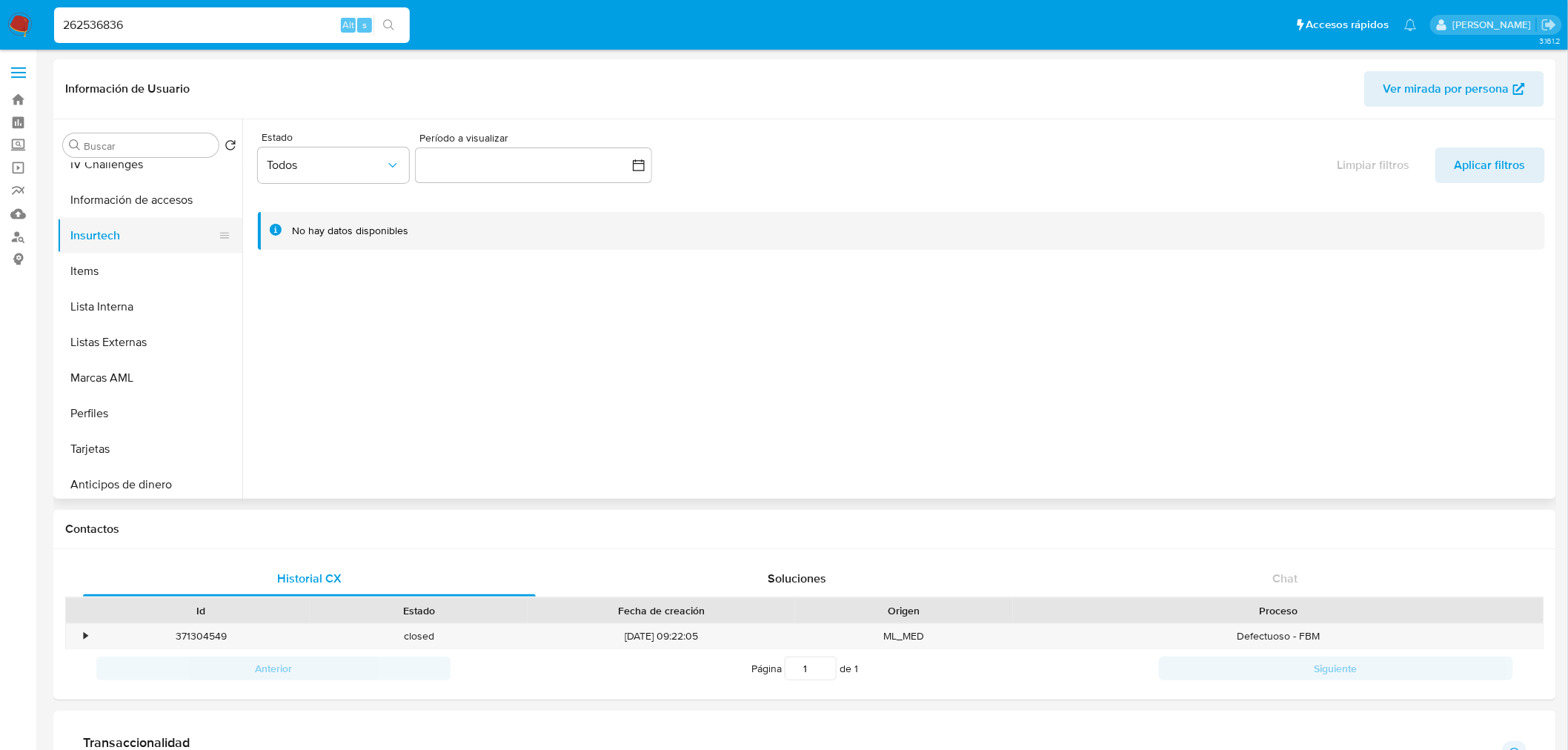
click at [127, 283] on button "Items" at bounding box center [149, 271] width 185 height 35
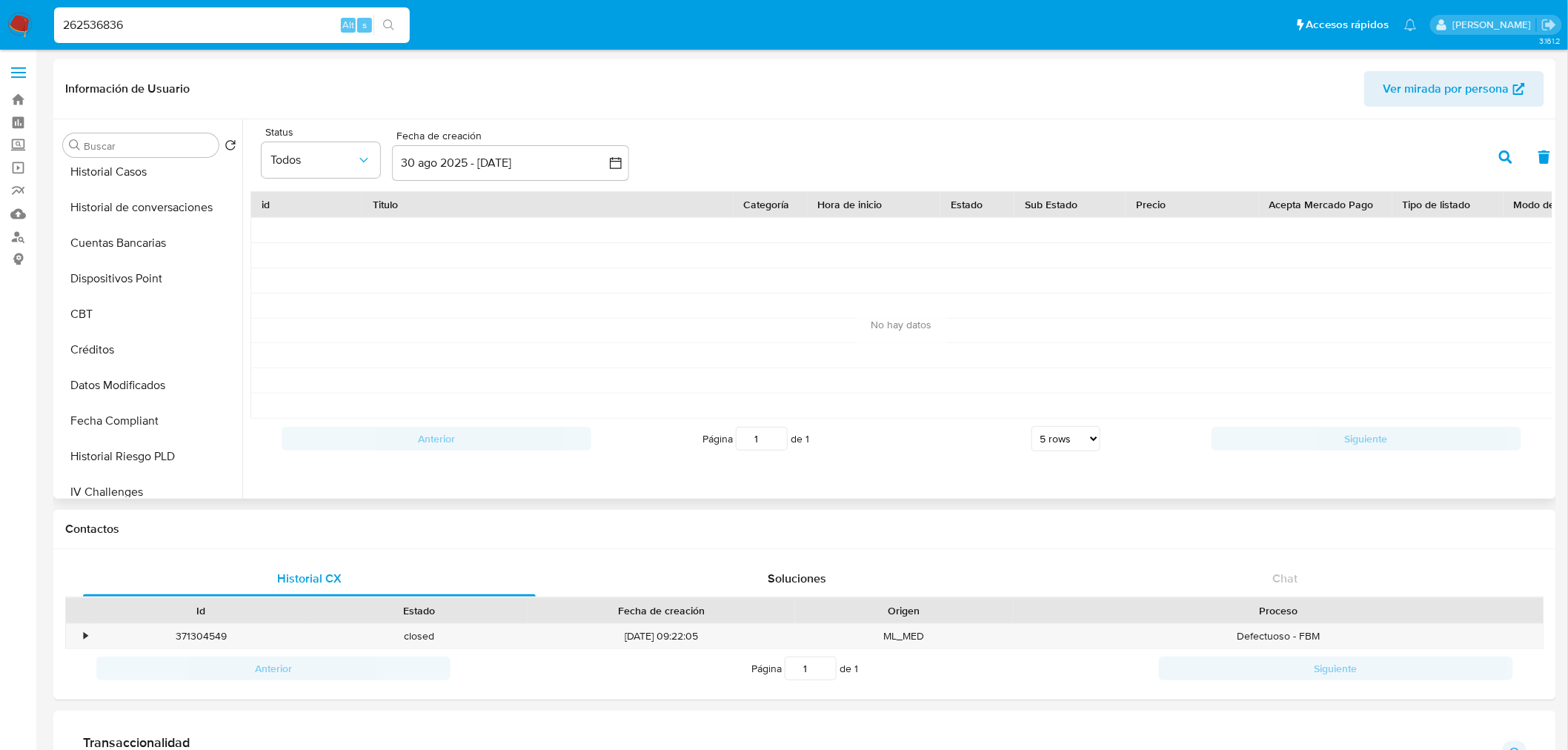
scroll to position [292, 0]
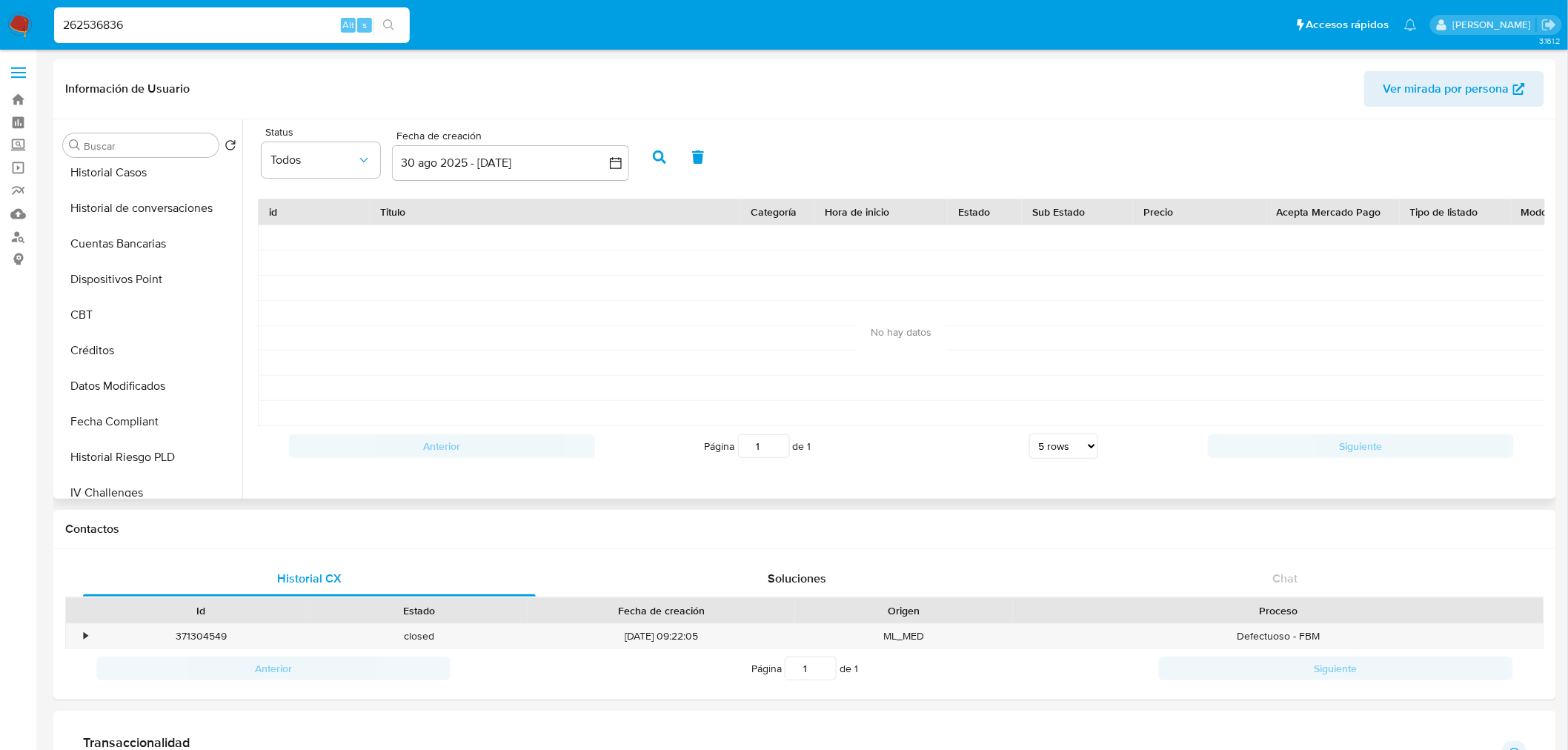
click at [127, 283] on button "Dispositivos Point" at bounding box center [149, 279] width 185 height 35
